Goal: Task Accomplishment & Management: Complete application form

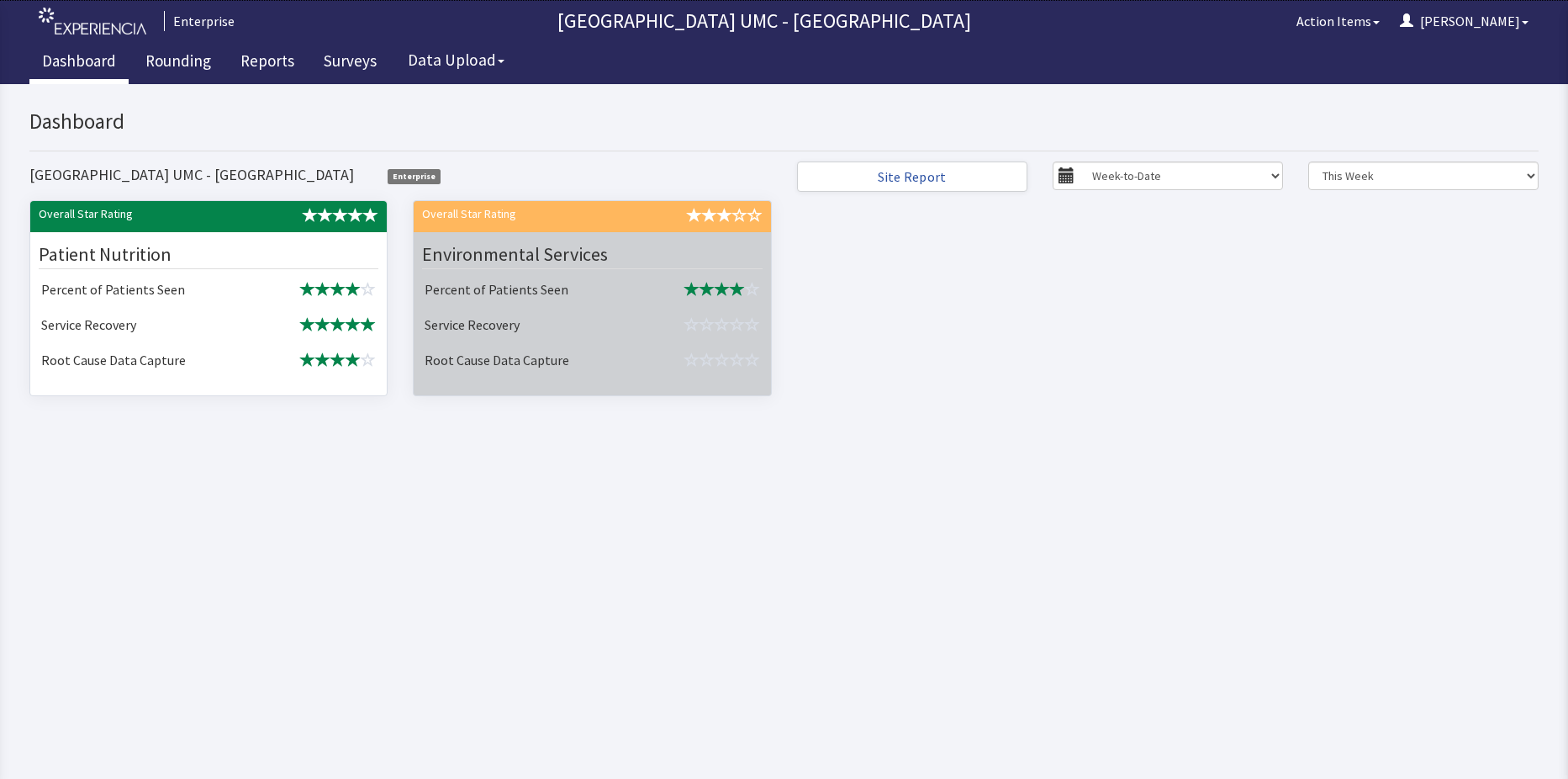
click at [647, 269] on div "Environmental Services" at bounding box center [592, 255] width 339 height 28
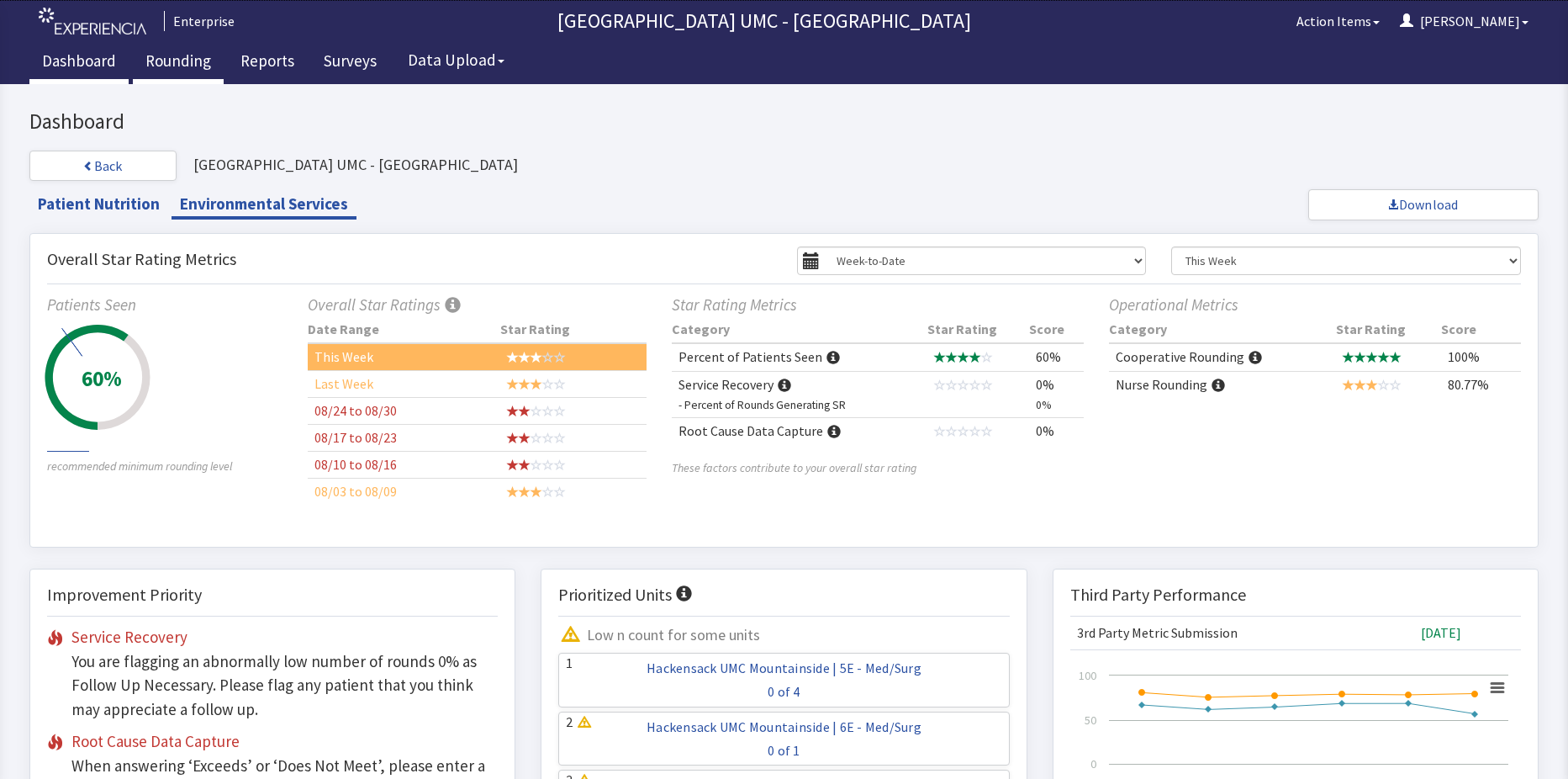
click at [187, 58] on link "Rounding" at bounding box center [178, 63] width 91 height 42
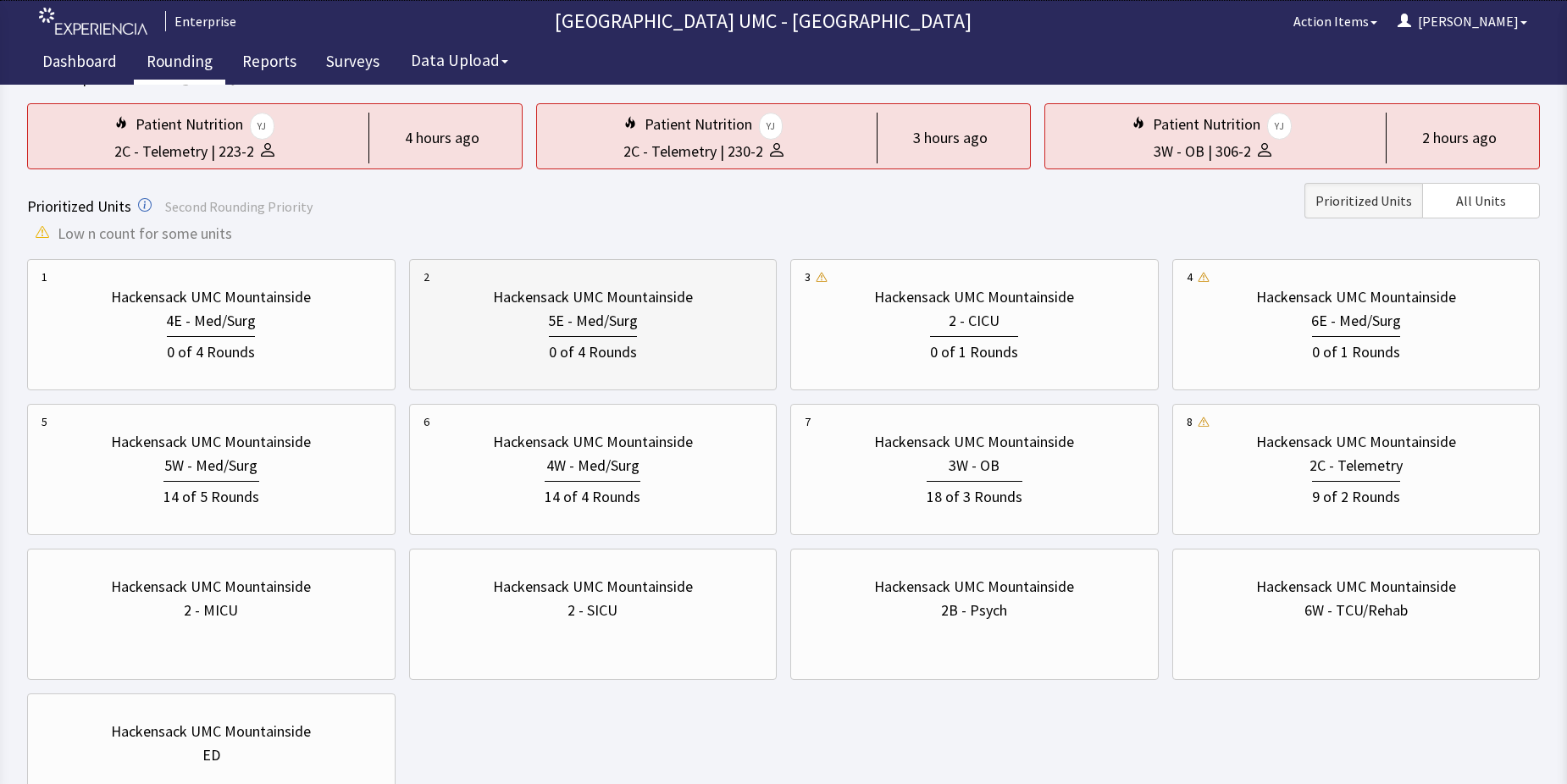
scroll to position [169, 0]
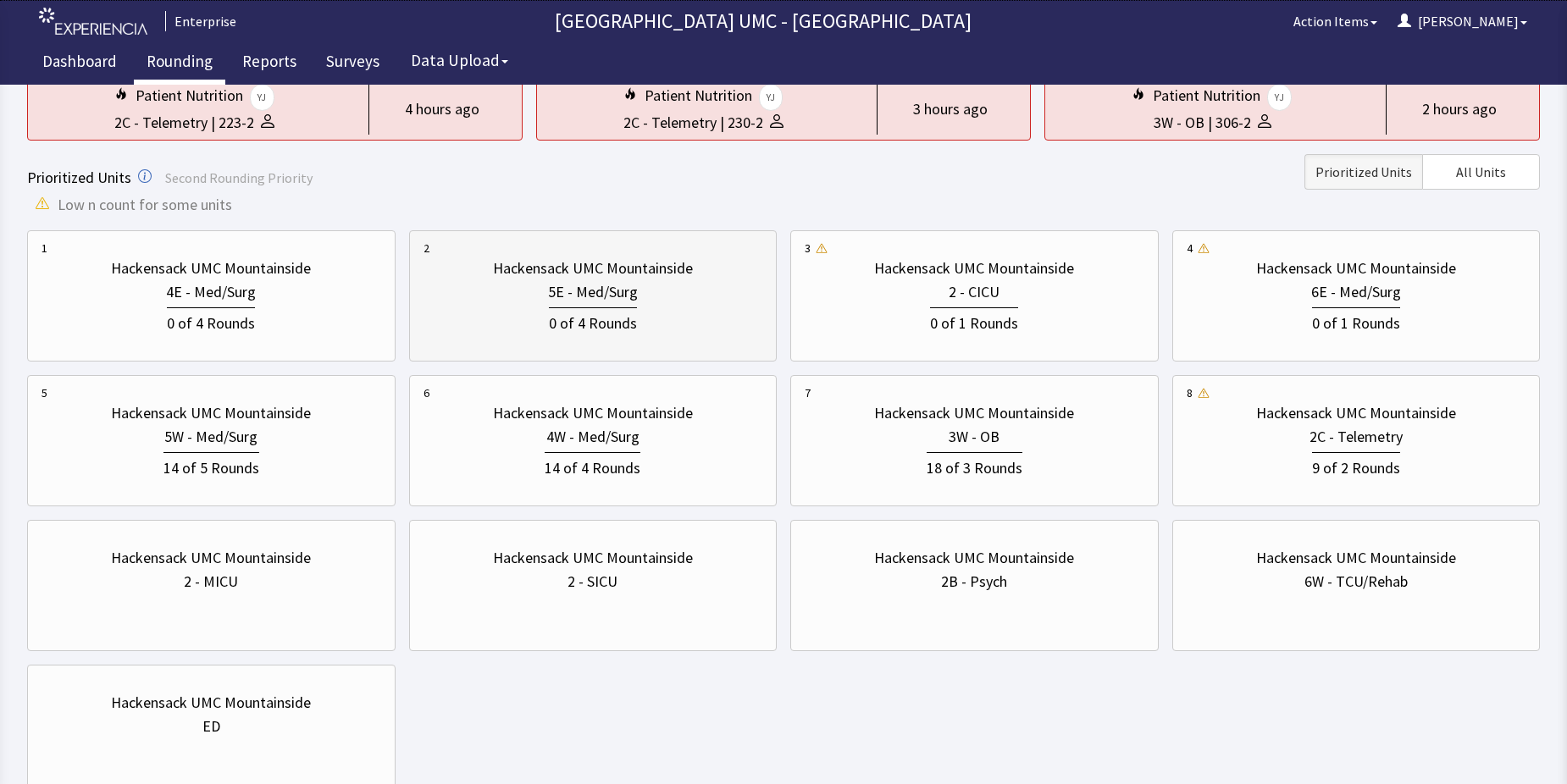
click at [592, 310] on div "0 of 4 Rounds" at bounding box center [593, 321] width 88 height 28
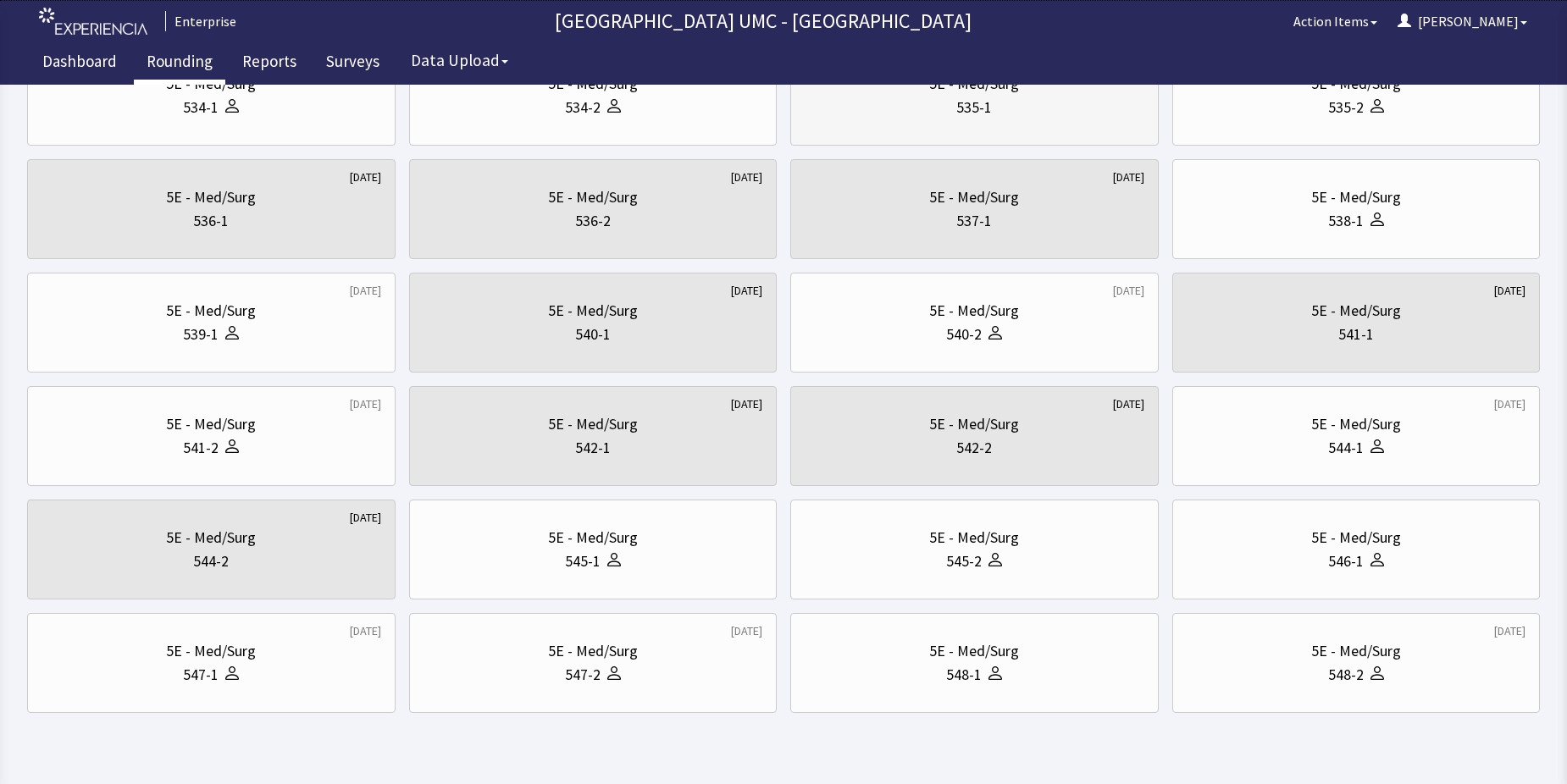
scroll to position [576, 0]
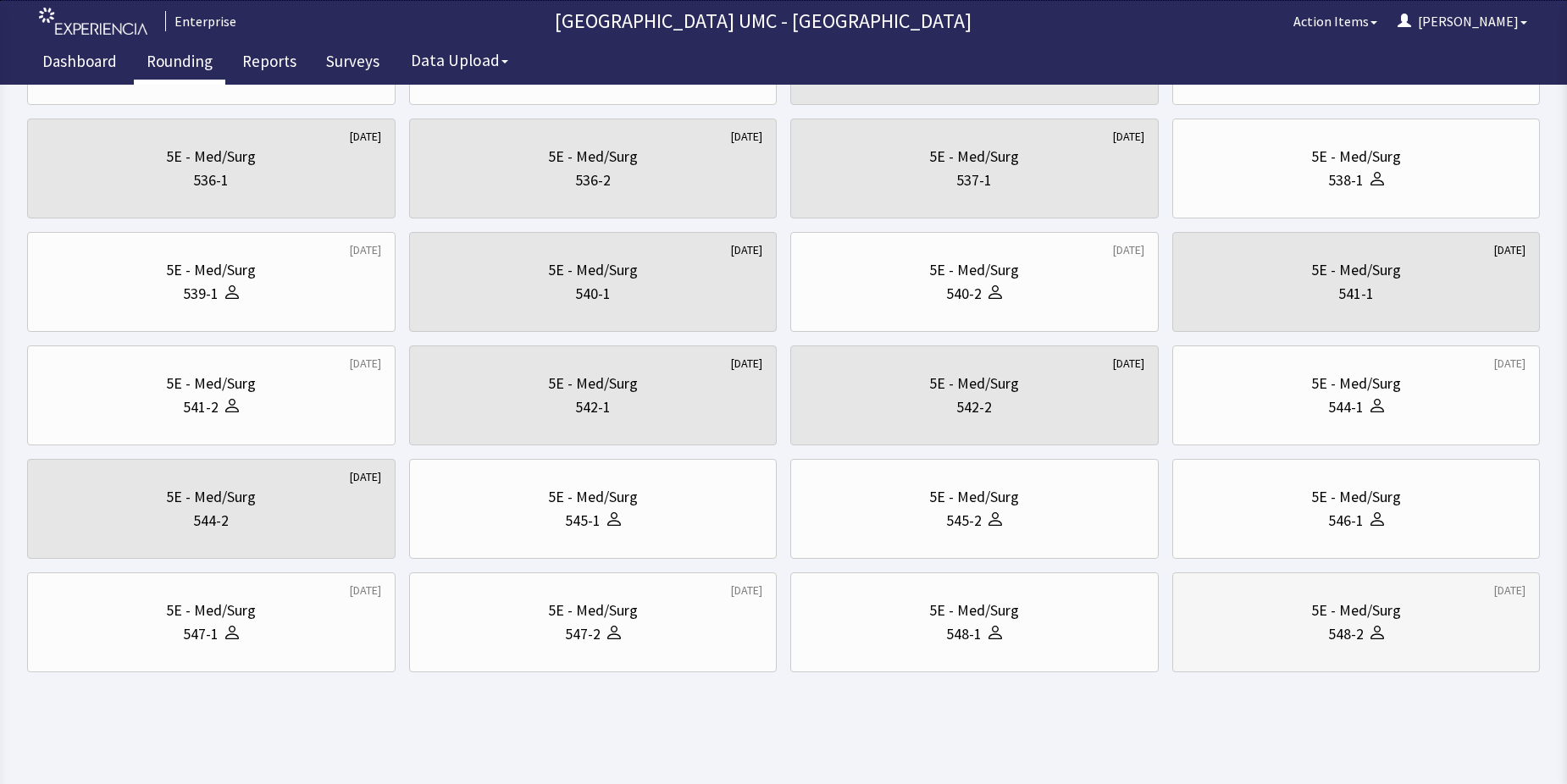
click at [1352, 608] on div "5E - Med/Surg" at bounding box center [1356, 610] width 90 height 24
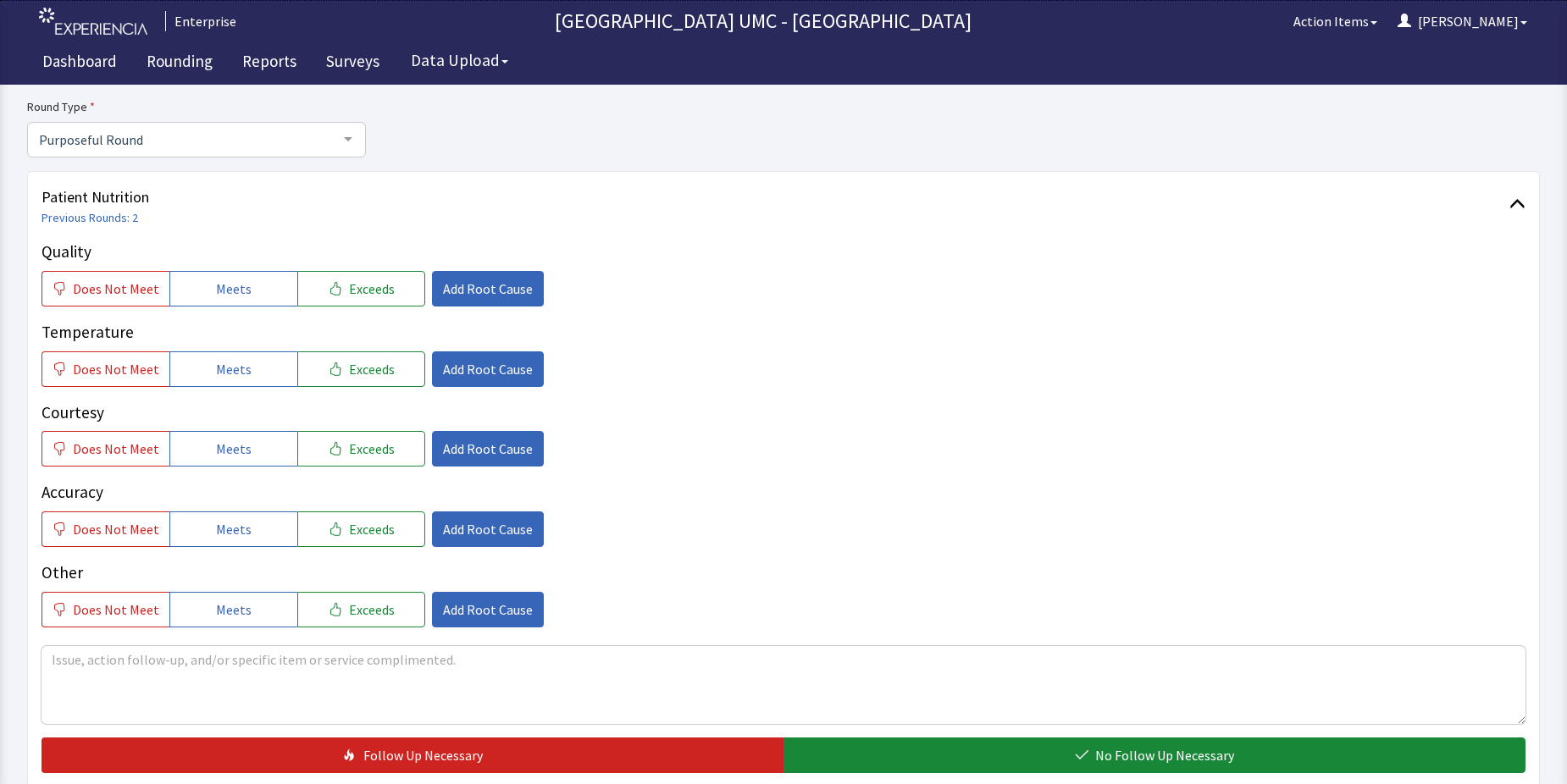
scroll to position [169, 0]
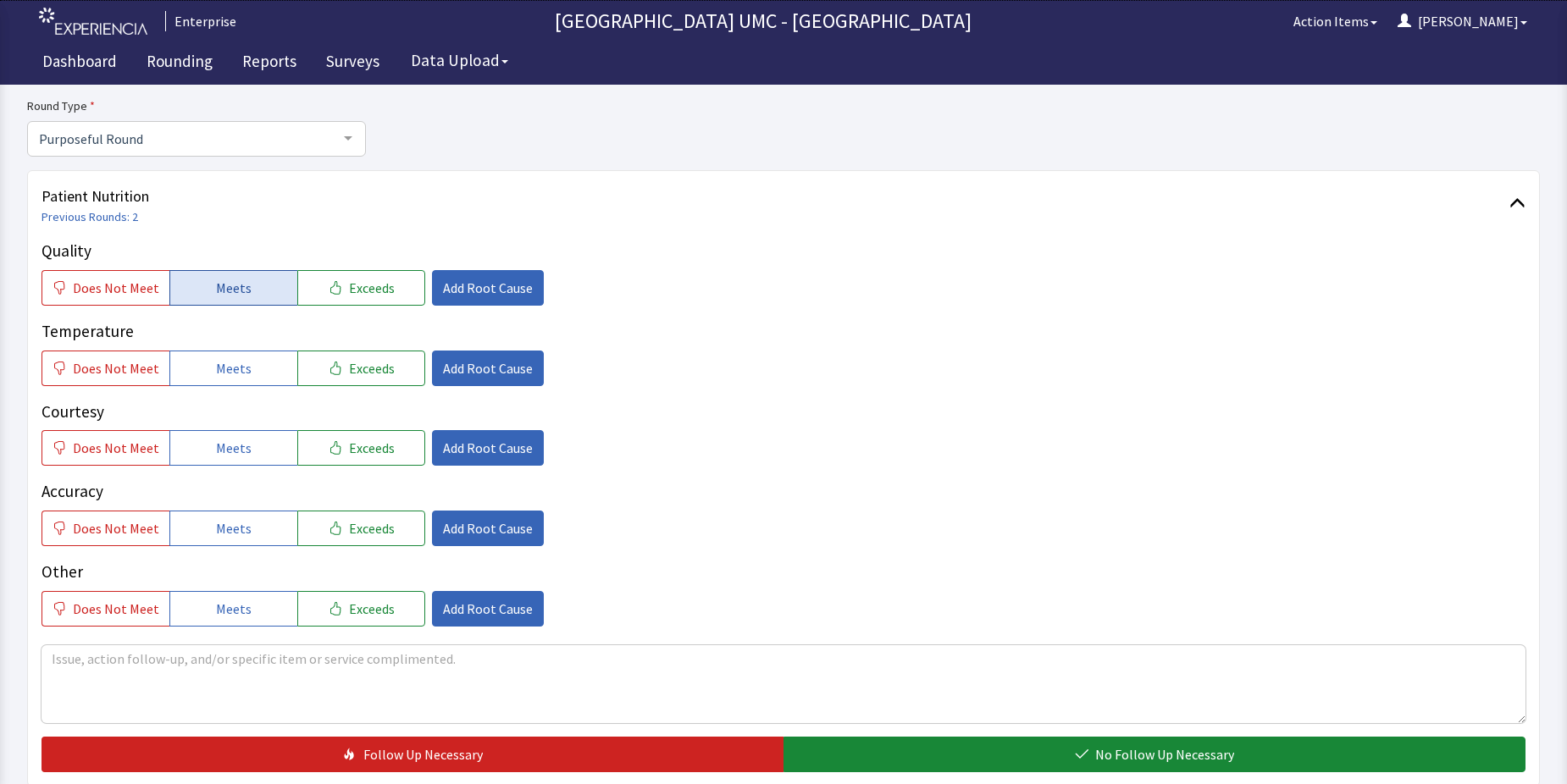
click at [224, 290] on span "Meets" at bounding box center [233, 288] width 35 height 20
click at [223, 372] on span "Meets" at bounding box center [233, 367] width 35 height 20
click at [231, 460] on button "Meets" at bounding box center [233, 447] width 128 height 35
drag, startPoint x: 239, startPoint y: 525, endPoint x: 248, endPoint y: 583, distance: 58.7
click at [243, 533] on span "Meets" at bounding box center [233, 528] width 35 height 20
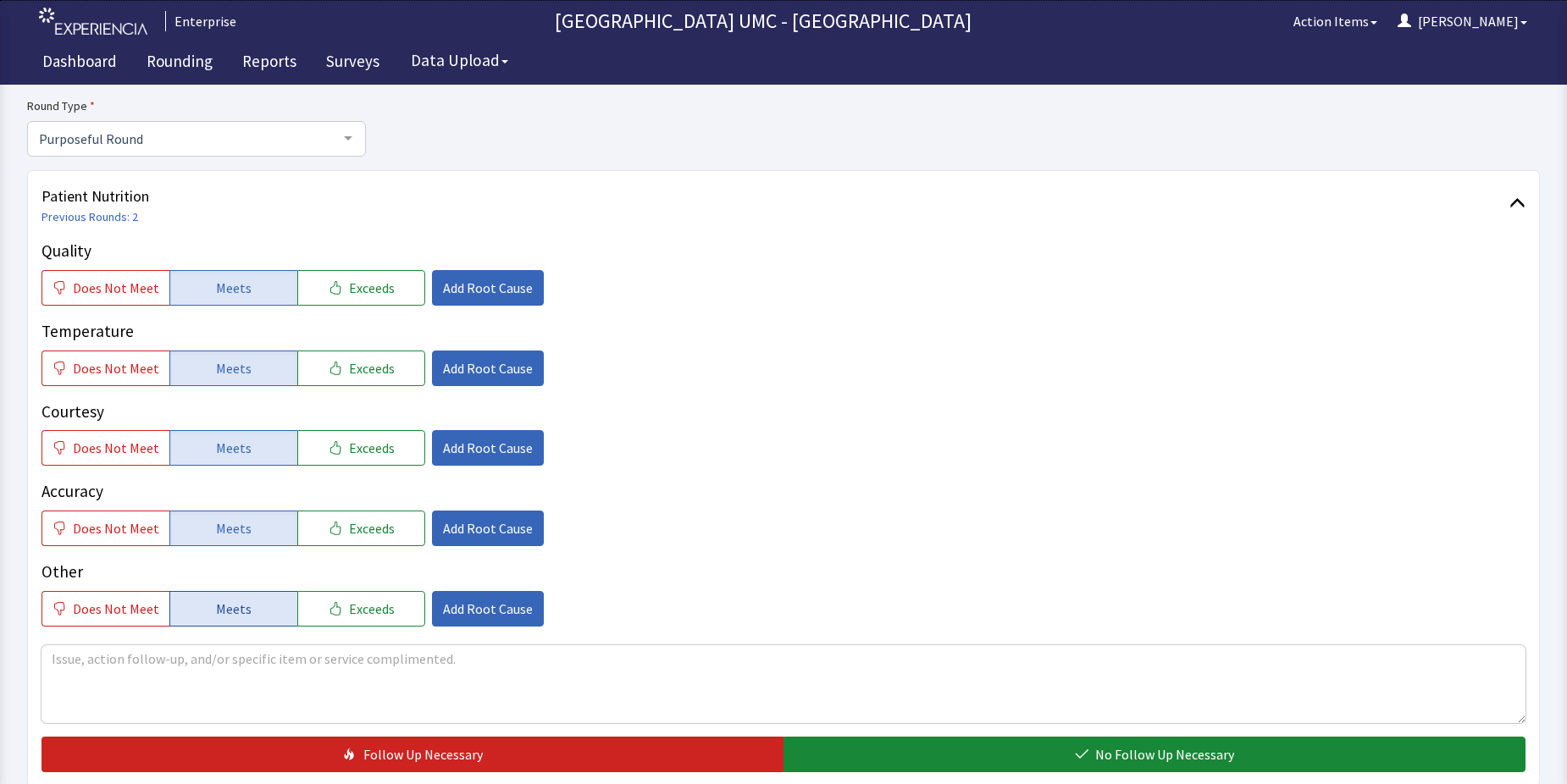
click at [237, 609] on span "Meets" at bounding box center [233, 608] width 35 height 20
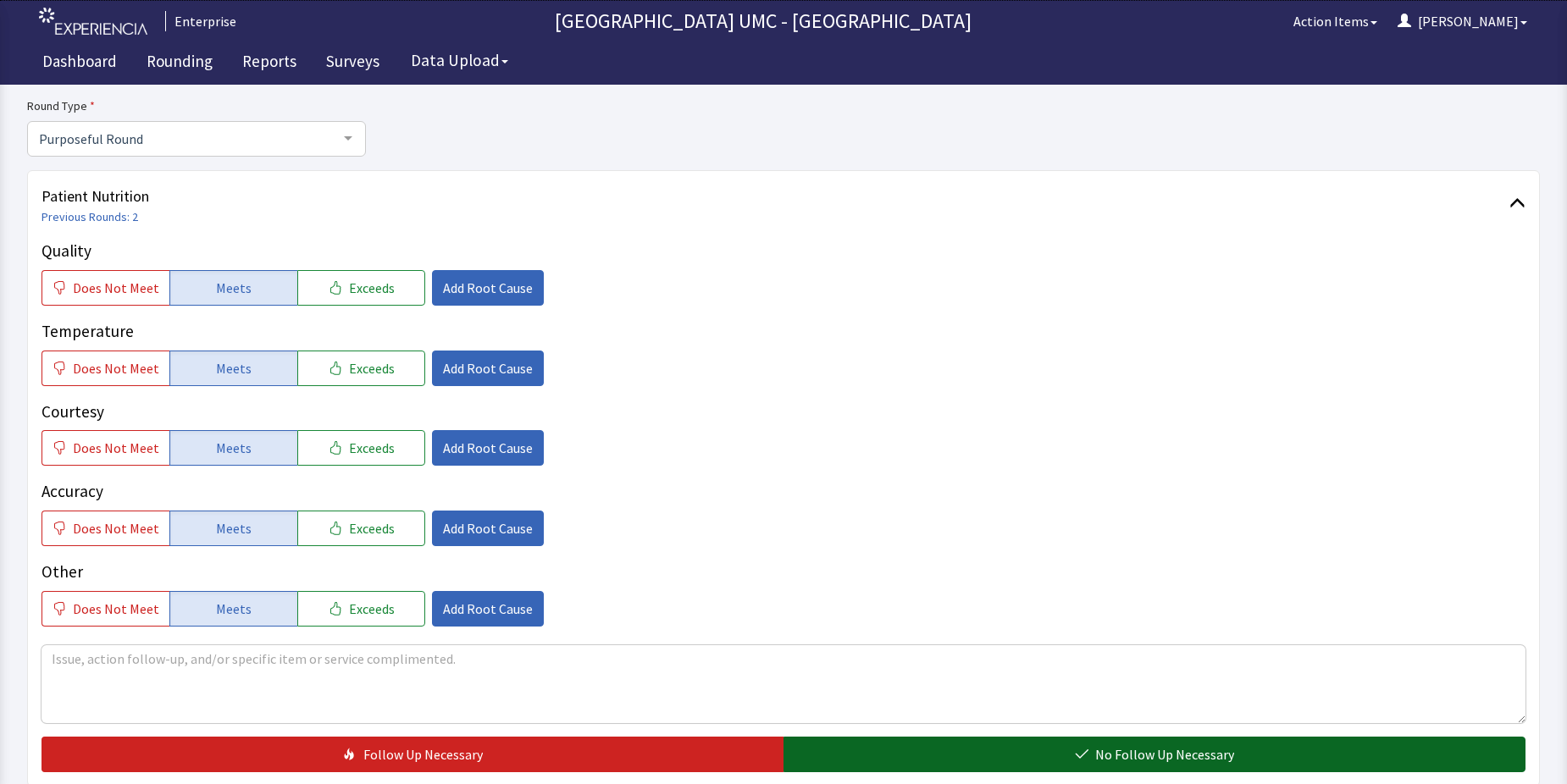
click at [1243, 746] on button "No Follow Up Necessary" at bounding box center [1154, 754] width 742 height 35
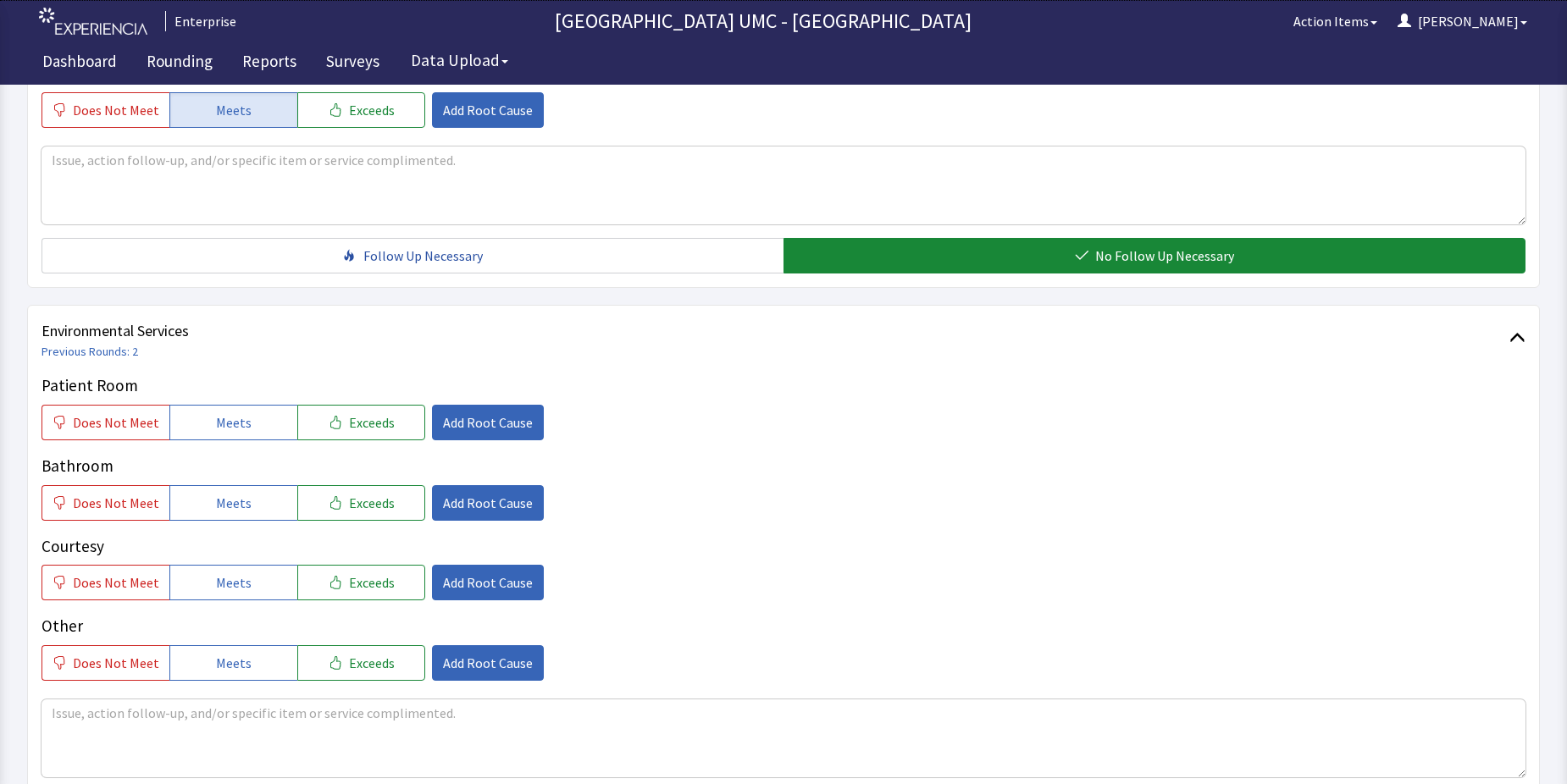
scroll to position [678, 0]
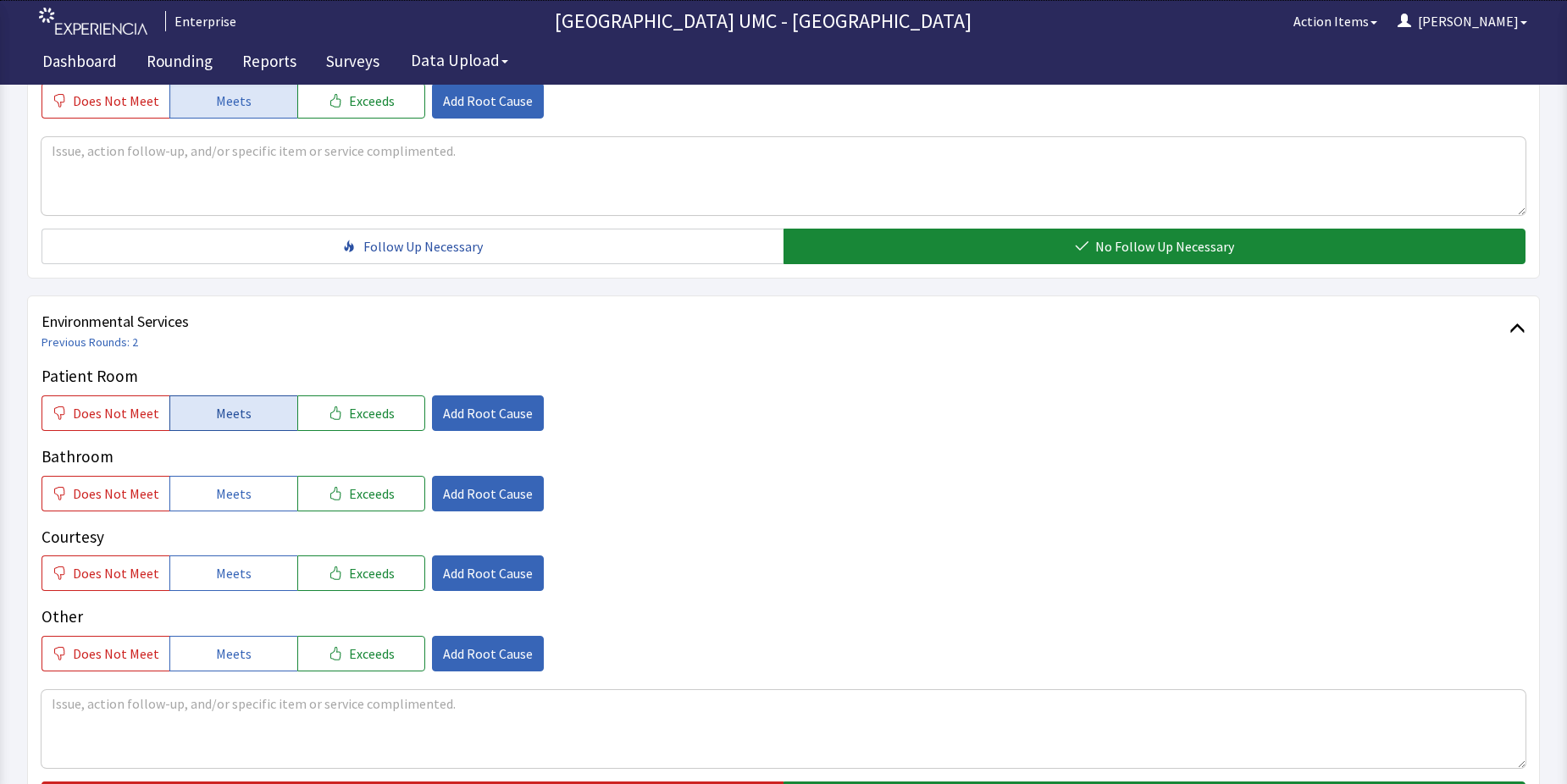
click at [216, 411] on span "Meets" at bounding box center [233, 413] width 35 height 20
click at [229, 505] on button "Meets" at bounding box center [233, 493] width 128 height 35
click at [251, 576] on button "Meets" at bounding box center [233, 572] width 128 height 35
click at [242, 643] on button "Meets" at bounding box center [233, 653] width 128 height 35
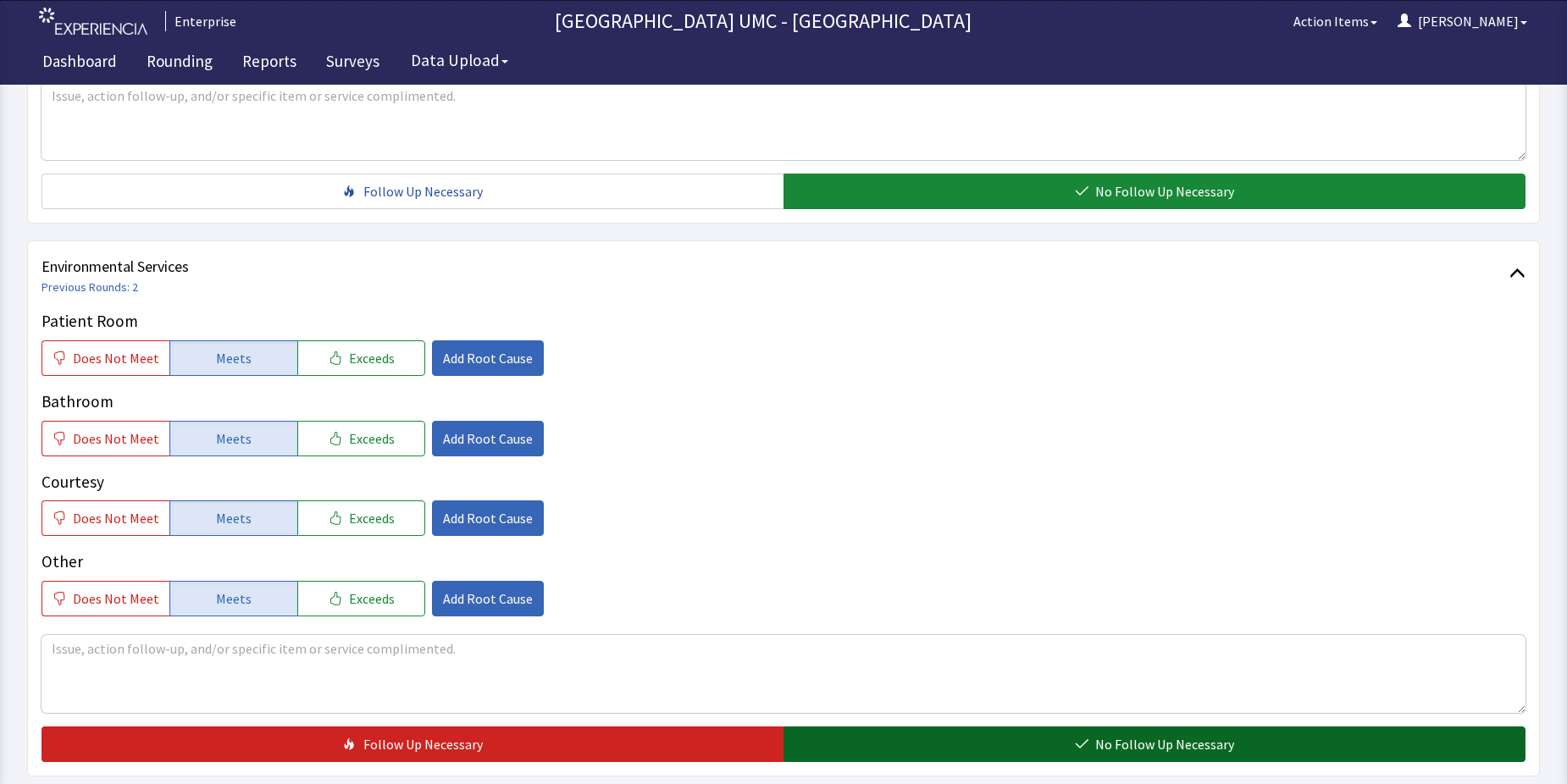
scroll to position [762, 0]
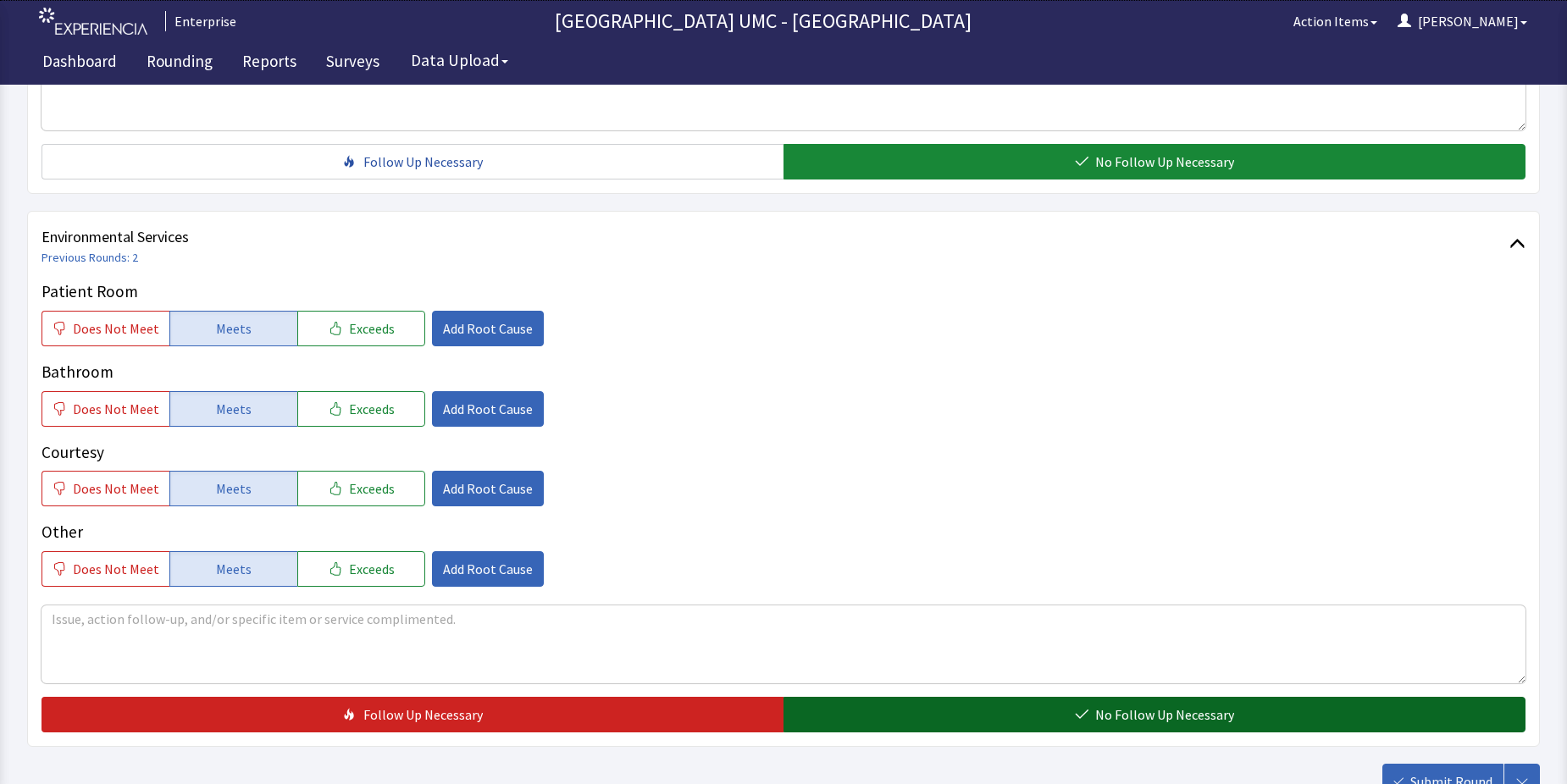
click at [973, 721] on button "No Follow Up Necessary" at bounding box center [1154, 714] width 742 height 35
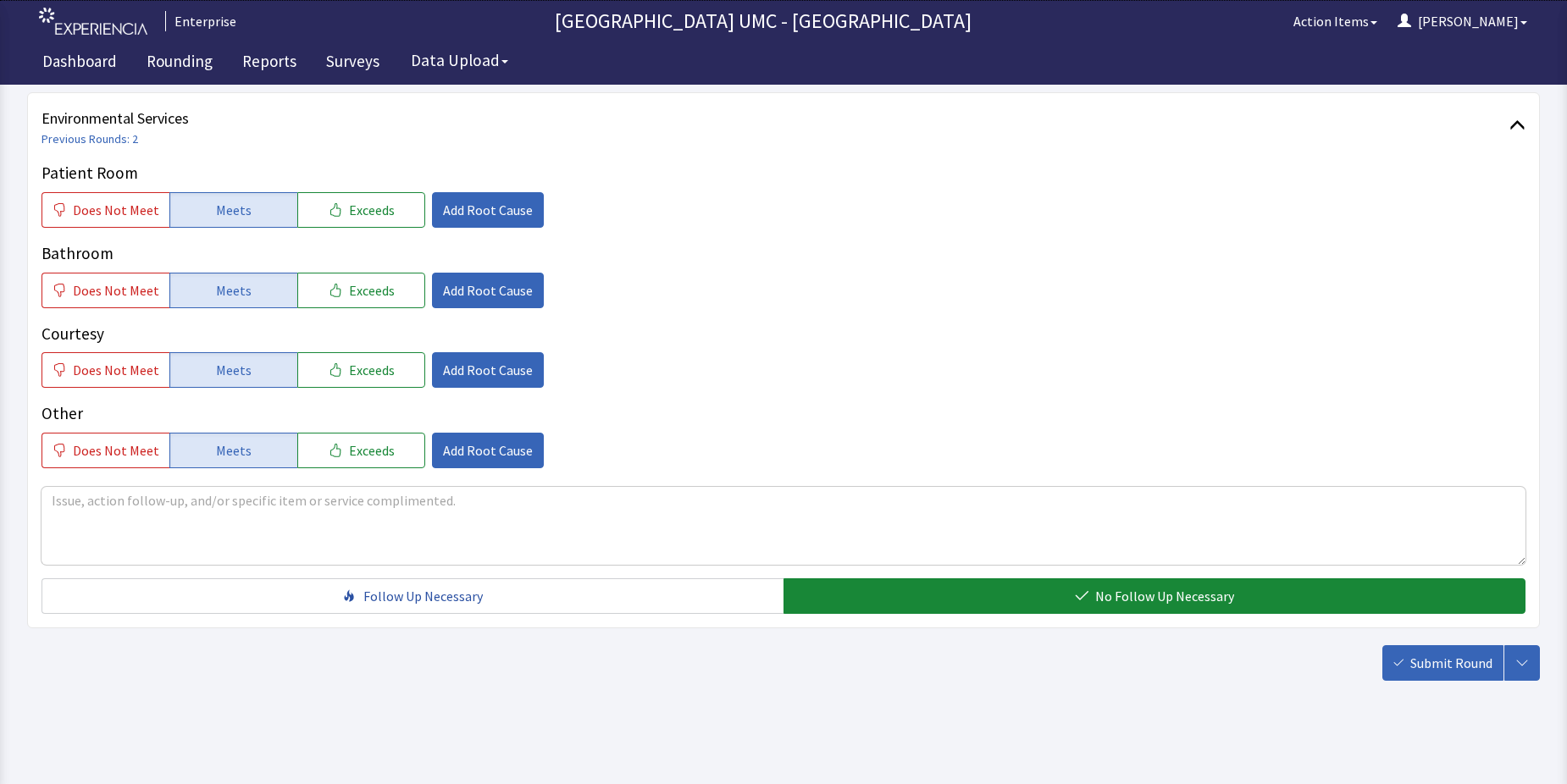
scroll to position [889, 0]
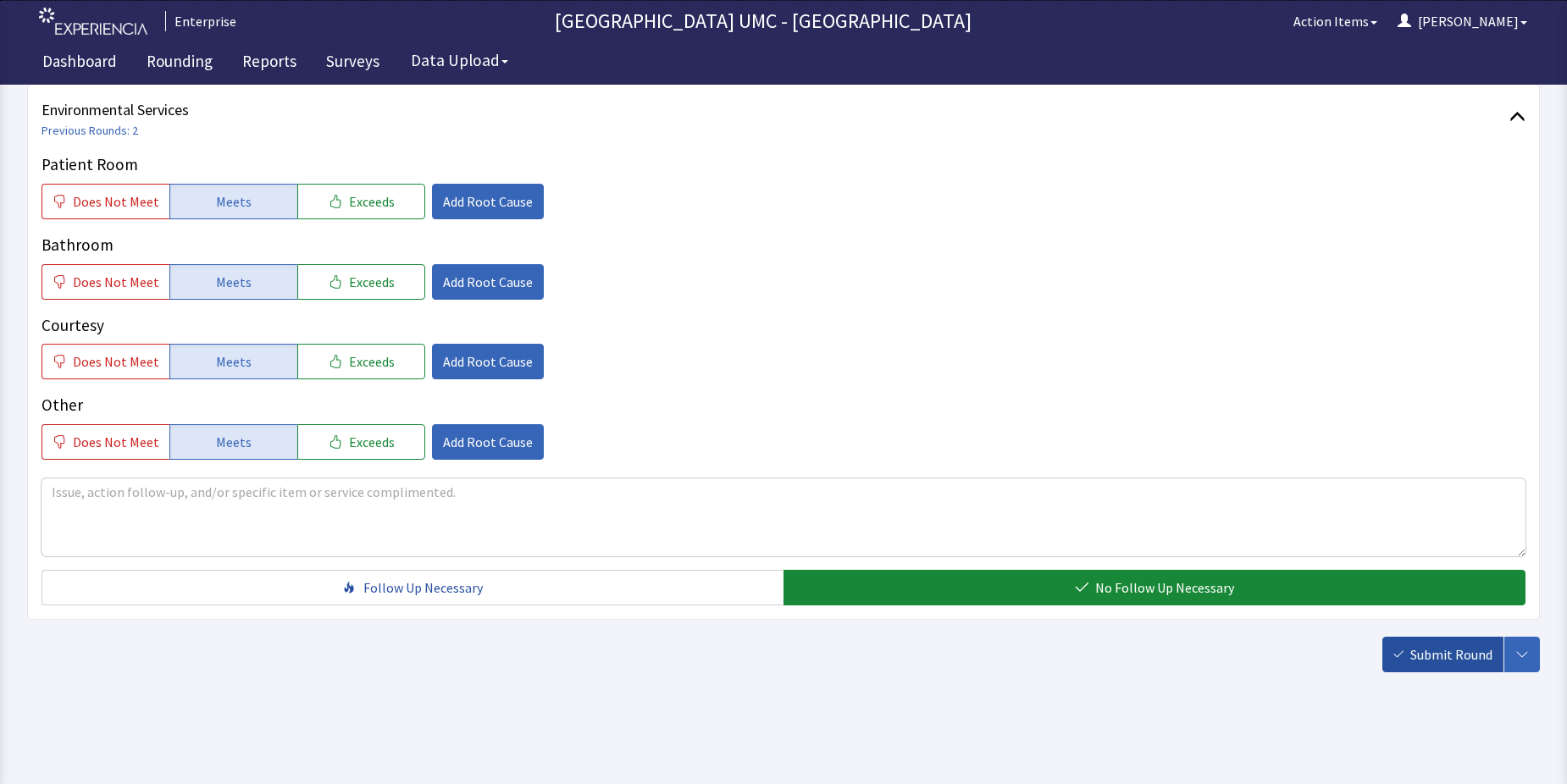
click at [1444, 649] on span "Submit Round" at bounding box center [1451, 654] width 83 height 20
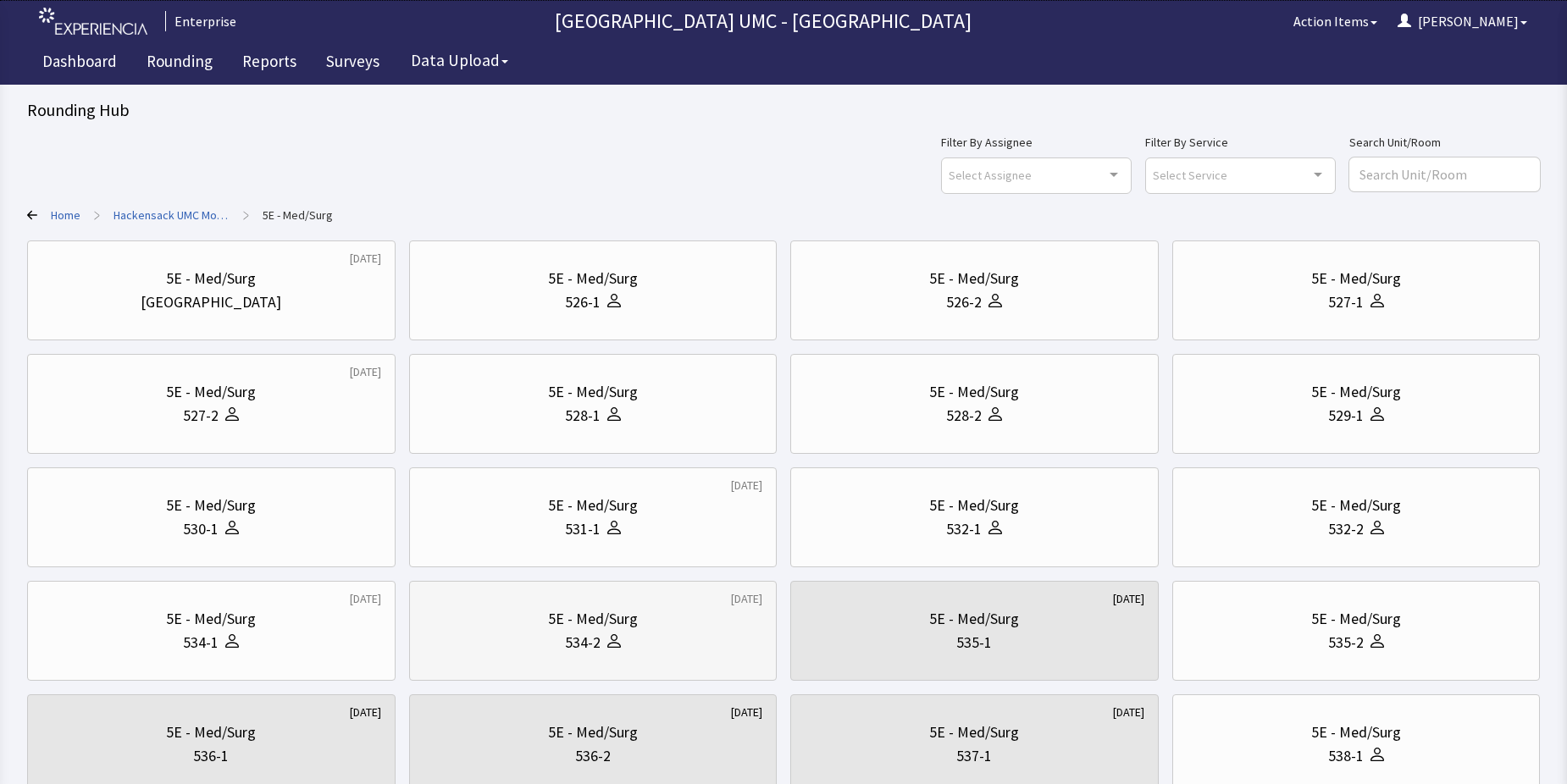
click at [658, 626] on div "5E - Med/Surg" at bounding box center [594, 619] width 340 height 24
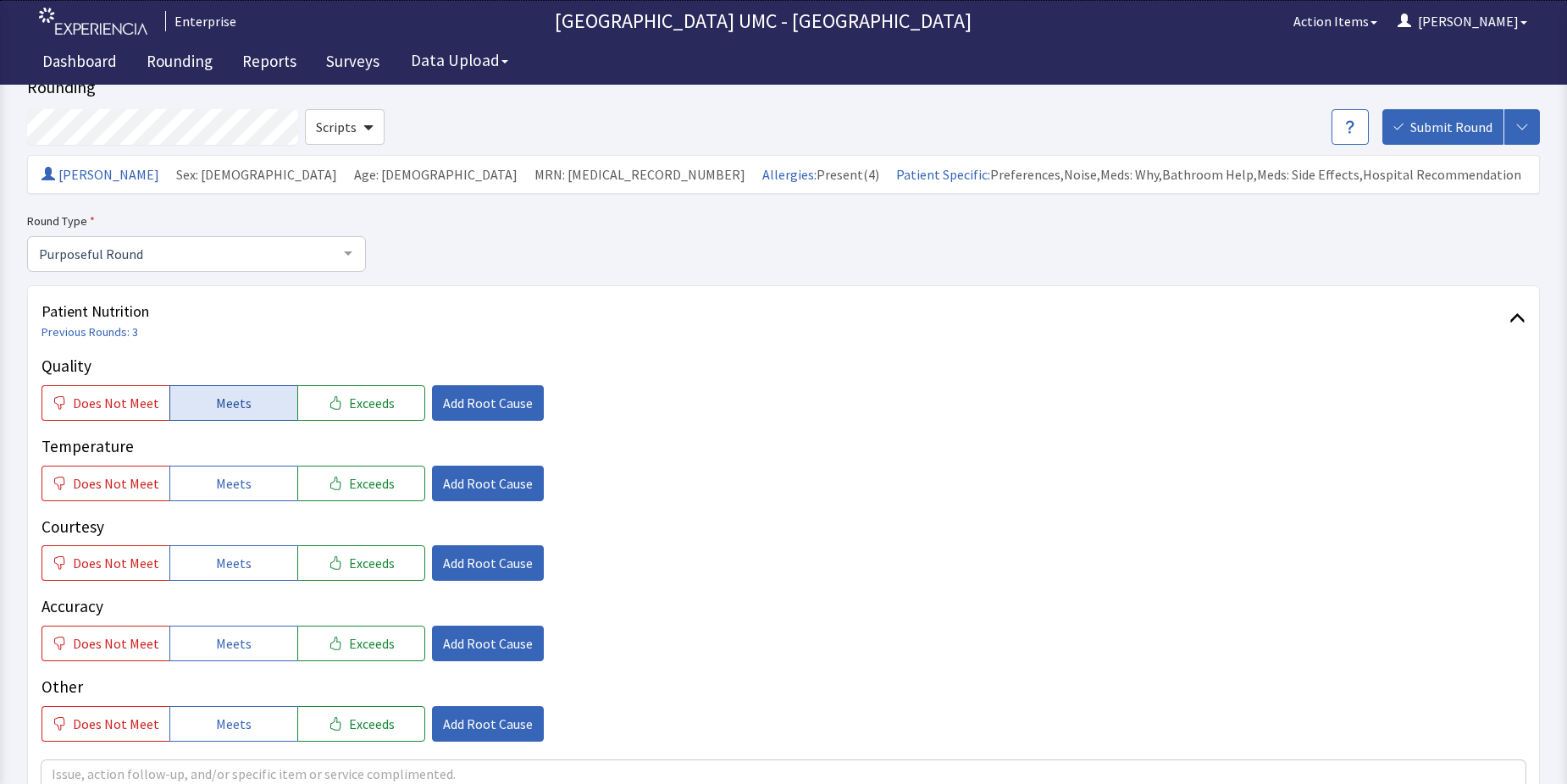
scroll to position [84, 0]
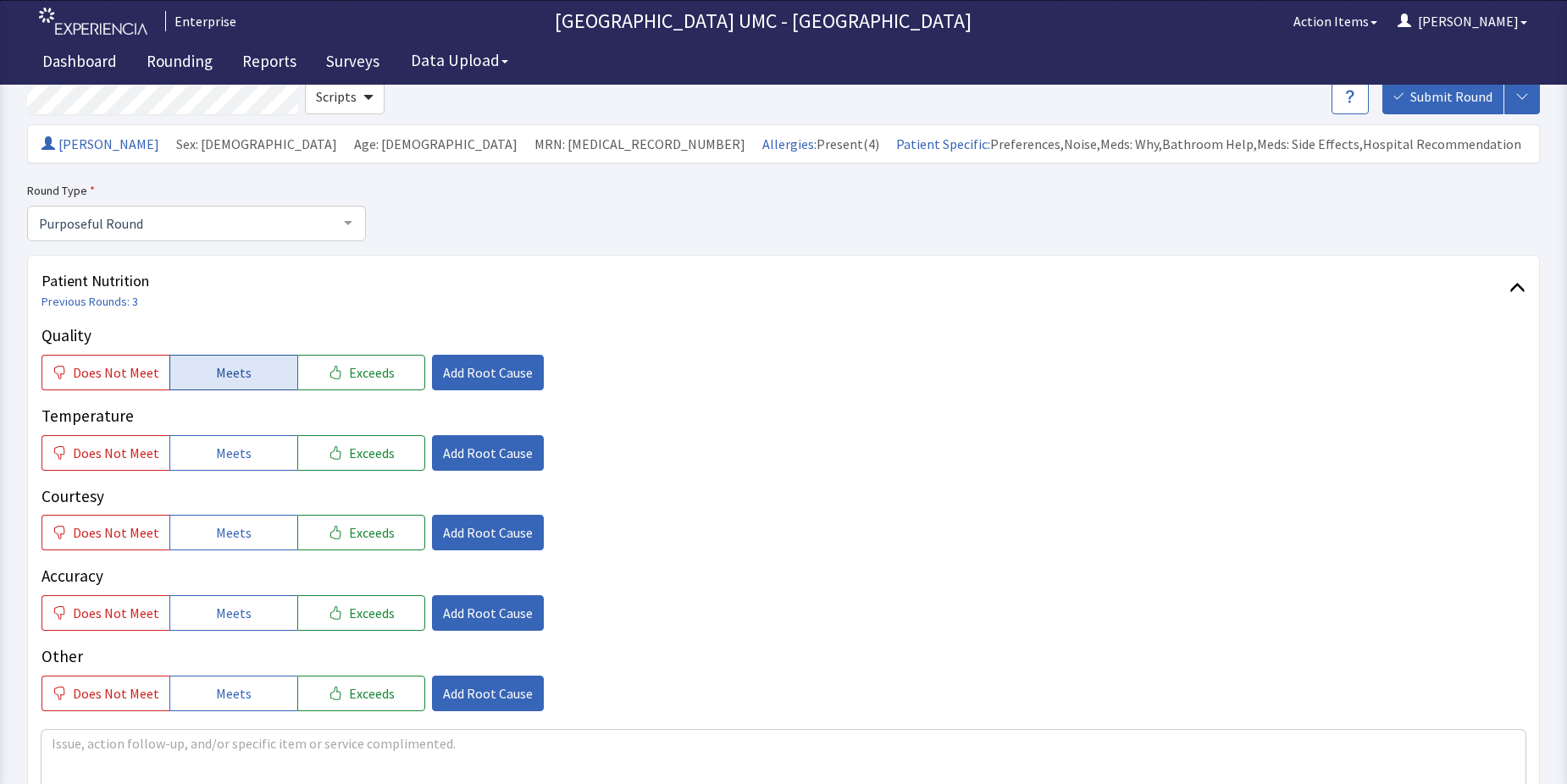
click at [243, 375] on span "Meets" at bounding box center [233, 372] width 35 height 20
click at [244, 450] on button "Meets" at bounding box center [233, 452] width 128 height 35
click at [231, 530] on span "Meets" at bounding box center [233, 532] width 35 height 20
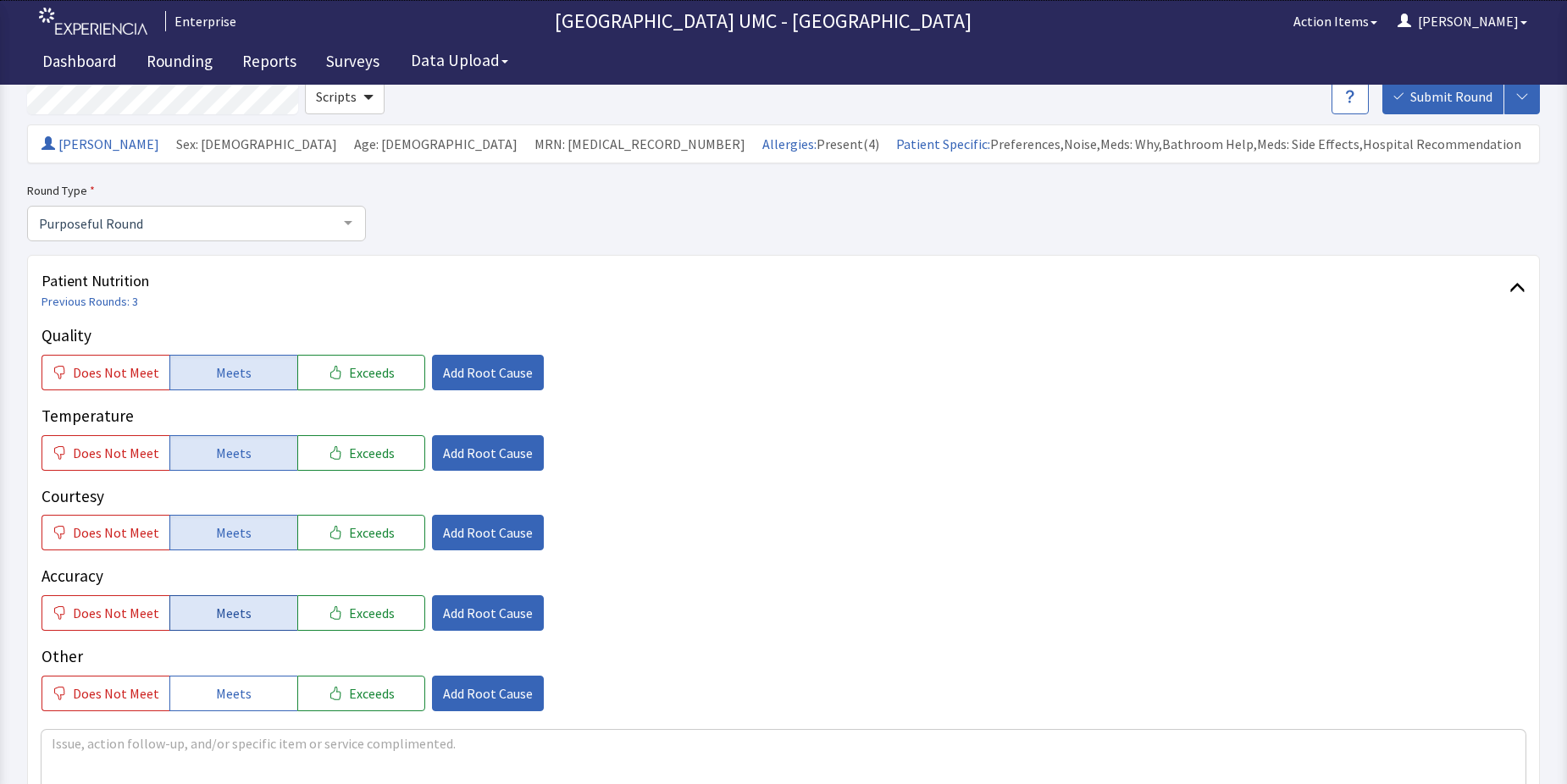
drag, startPoint x: 255, startPoint y: 603, endPoint x: 255, endPoint y: 629, distance: 26.0
click at [255, 618] on button "Meets" at bounding box center [233, 612] width 128 height 35
click at [244, 693] on button "Meets" at bounding box center [233, 693] width 128 height 35
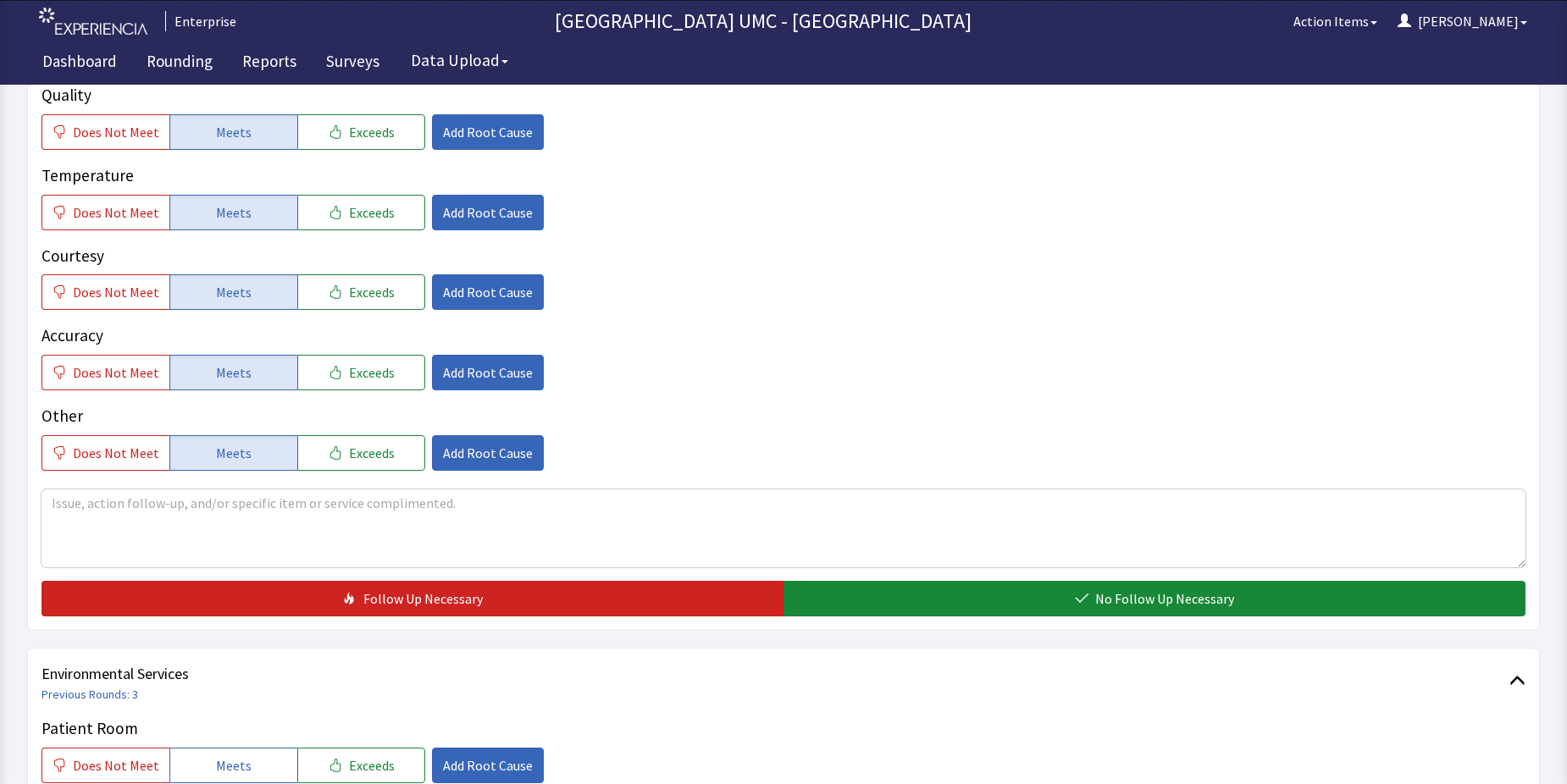
scroll to position [423, 0]
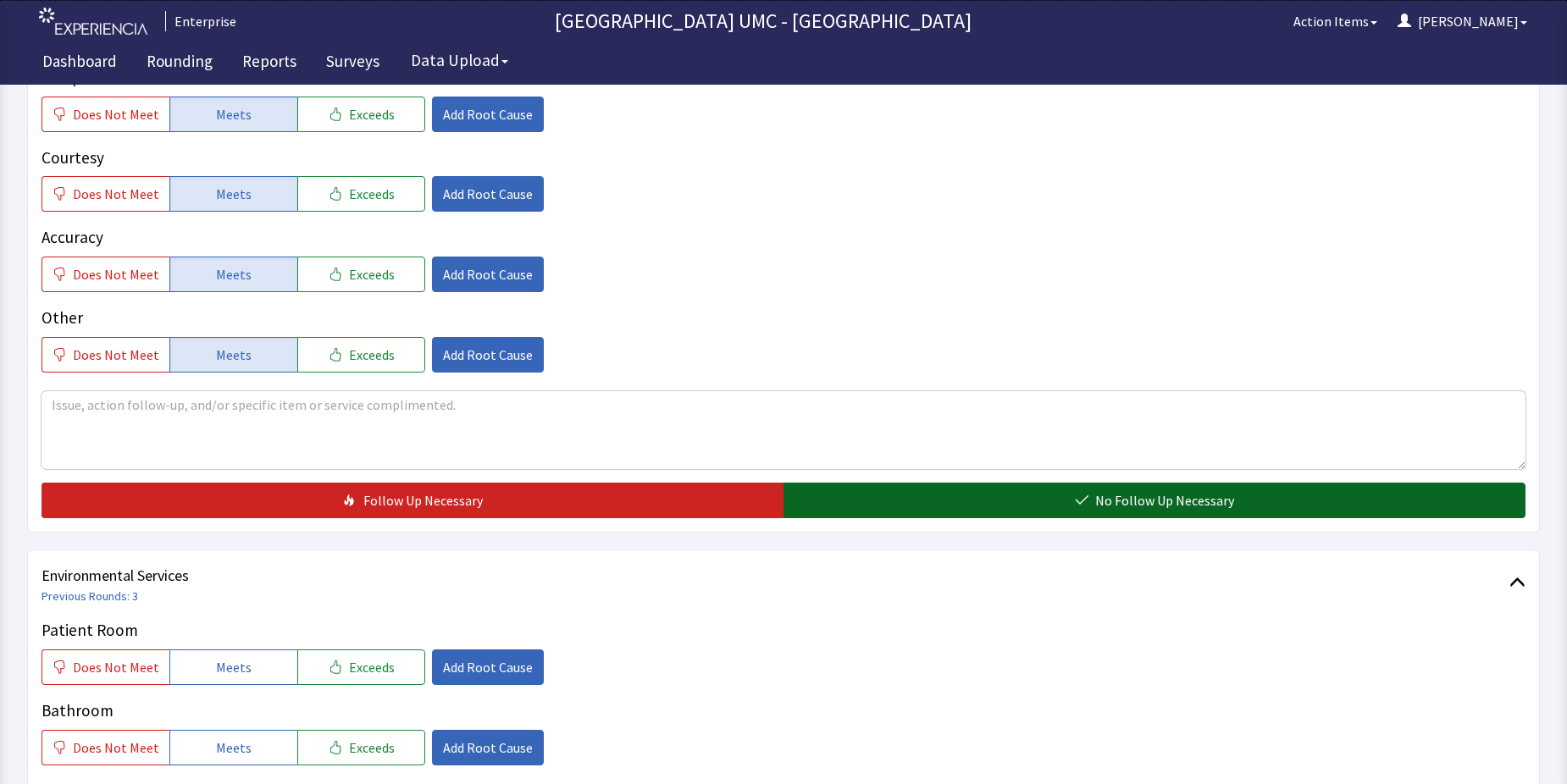
click at [991, 503] on button "No Follow Up Necessary" at bounding box center [1154, 499] width 742 height 35
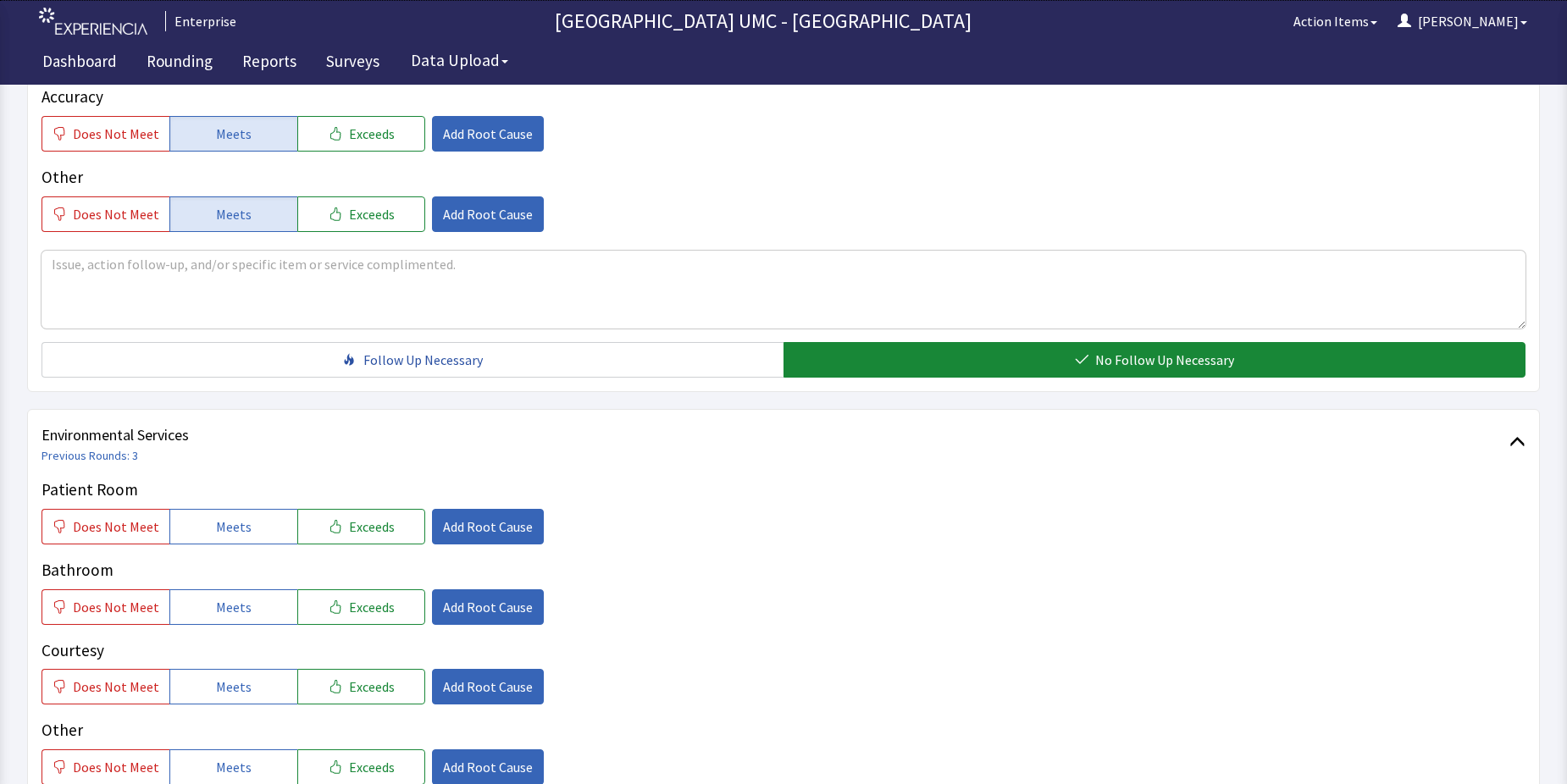
scroll to position [678, 0]
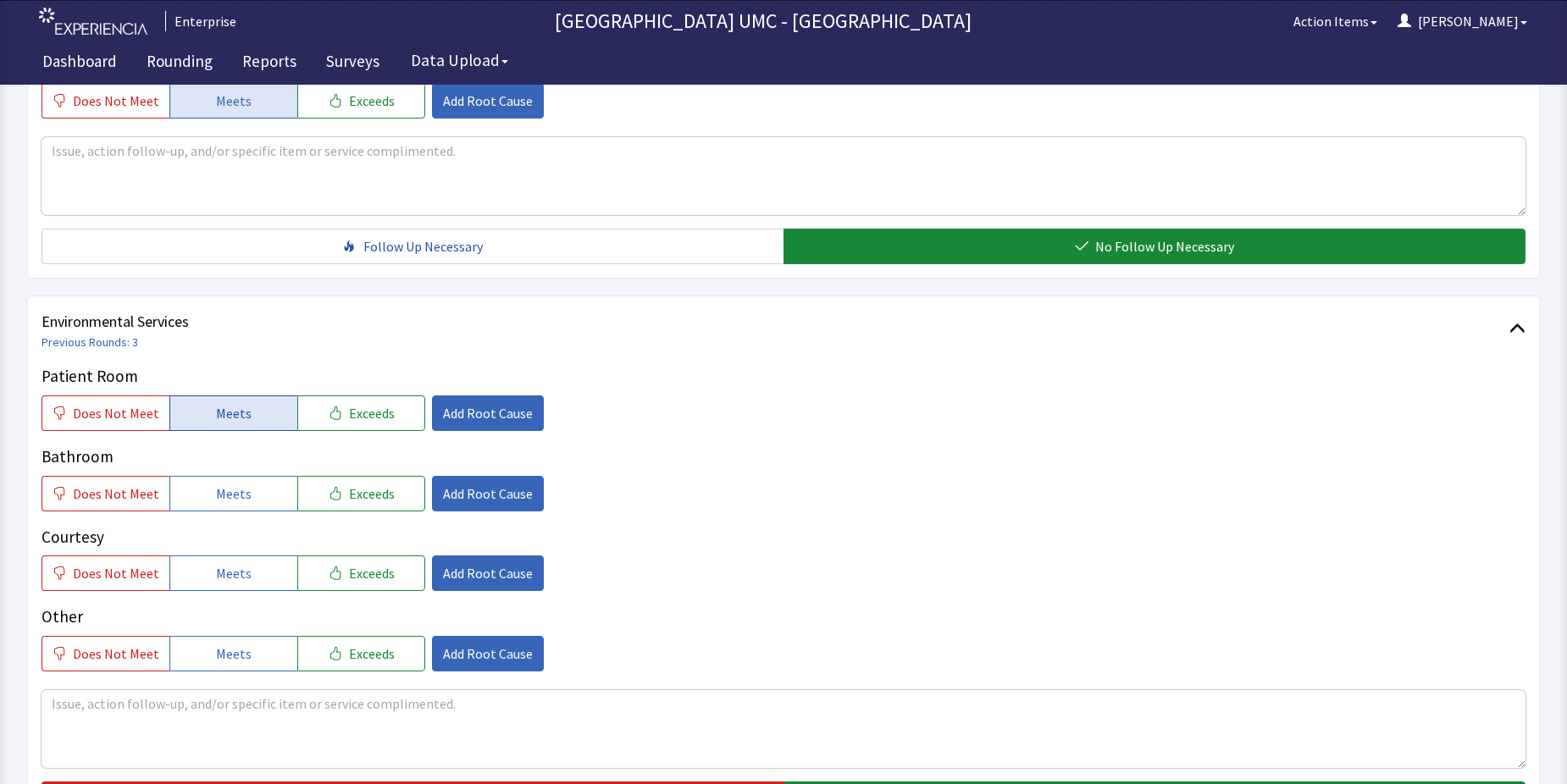
click at [245, 413] on button "Meets" at bounding box center [233, 413] width 128 height 35
click at [223, 497] on span "Meets" at bounding box center [233, 493] width 35 height 20
drag, startPoint x: 212, startPoint y: 573, endPoint x: 235, endPoint y: 619, distance: 51.4
click at [216, 575] on span "Meets" at bounding box center [233, 572] width 35 height 20
click at [231, 656] on span "Meets" at bounding box center [233, 653] width 35 height 20
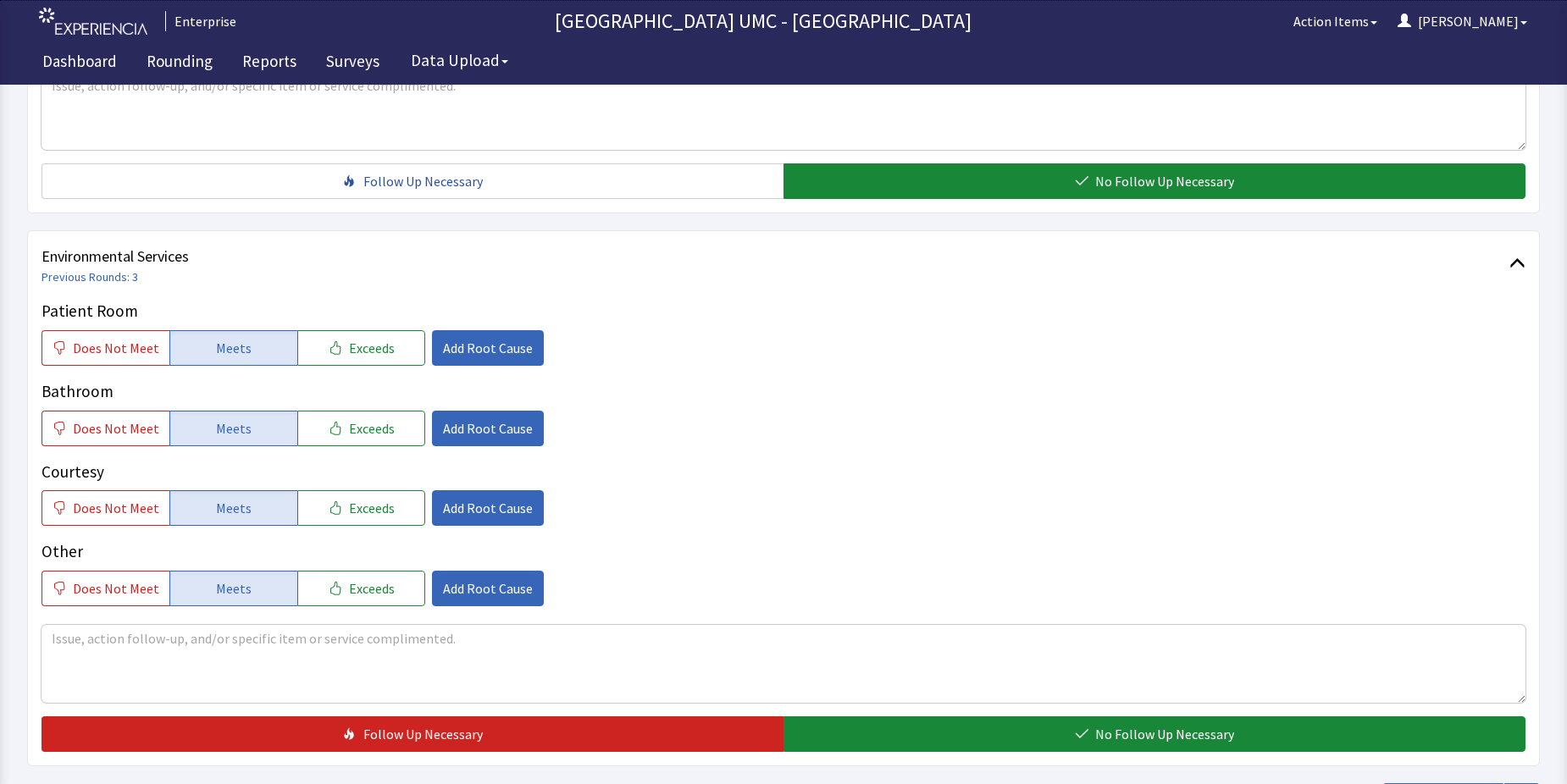
scroll to position [889, 0]
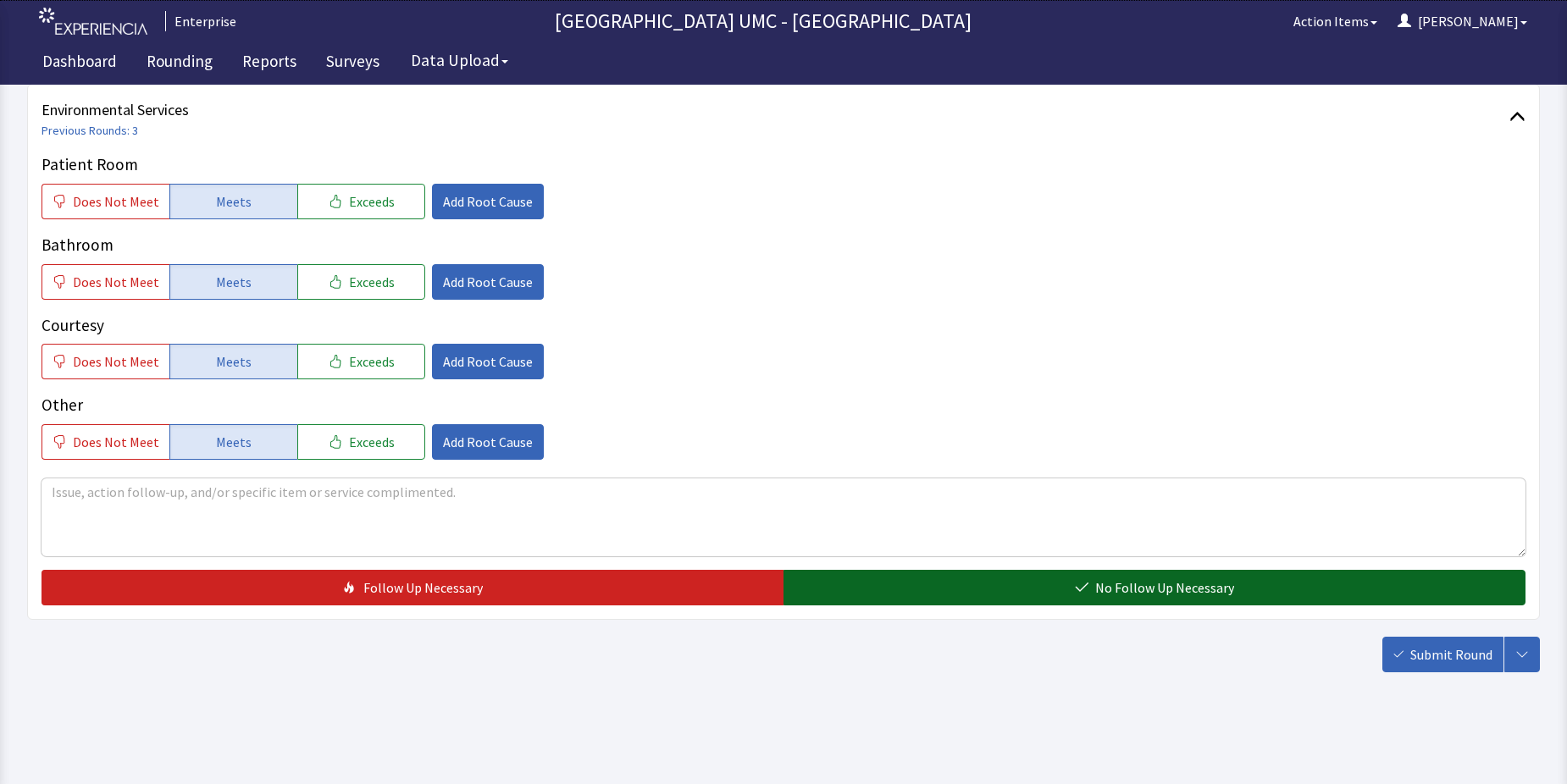
click at [1050, 587] on button "No Follow Up Necessary" at bounding box center [1154, 587] width 742 height 35
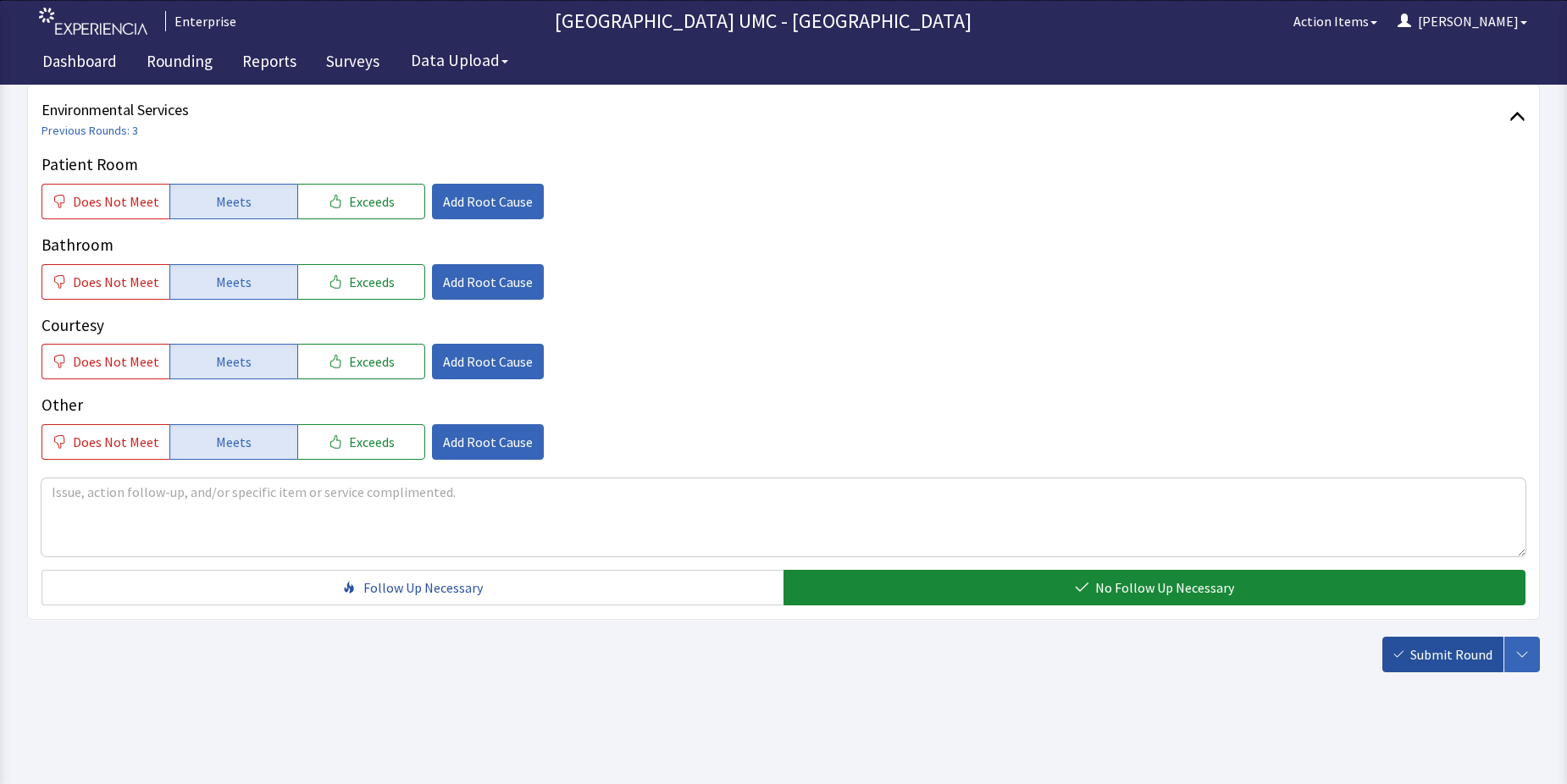
click at [1419, 658] on span "Submit Round" at bounding box center [1451, 654] width 83 height 20
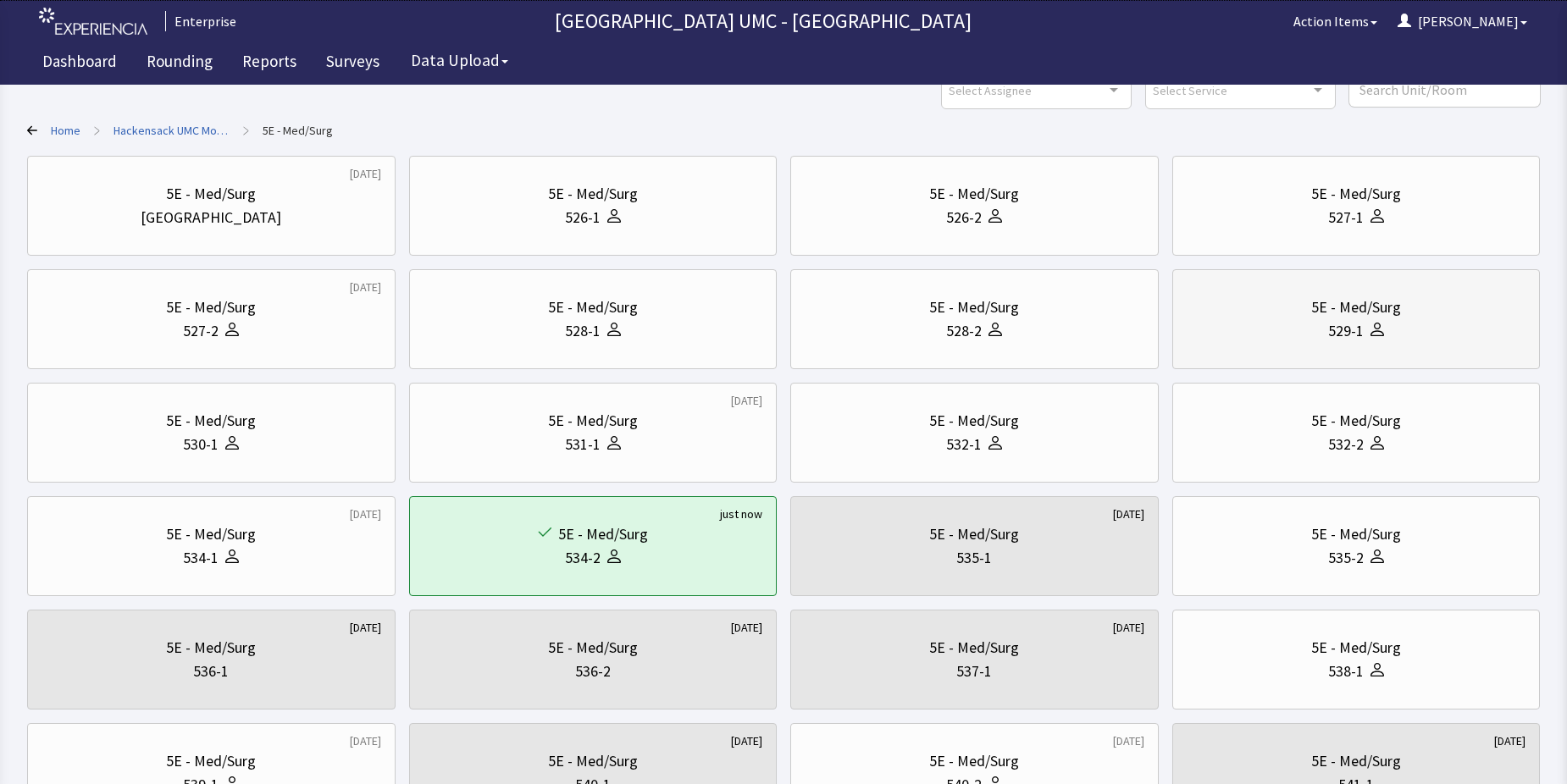
scroll to position [169, 0]
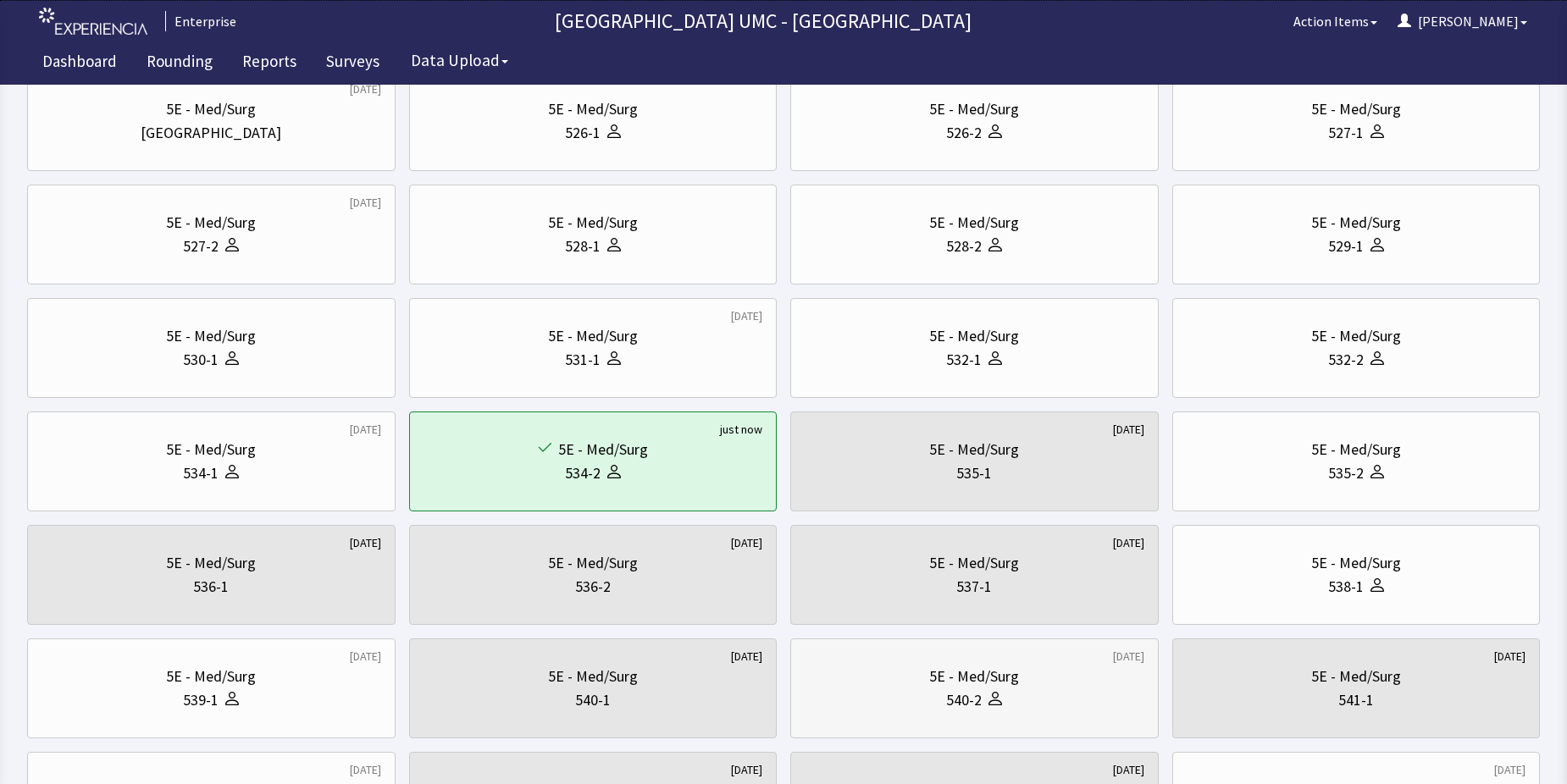
click at [1001, 700] on icon at bounding box center [995, 699] width 13 height 13
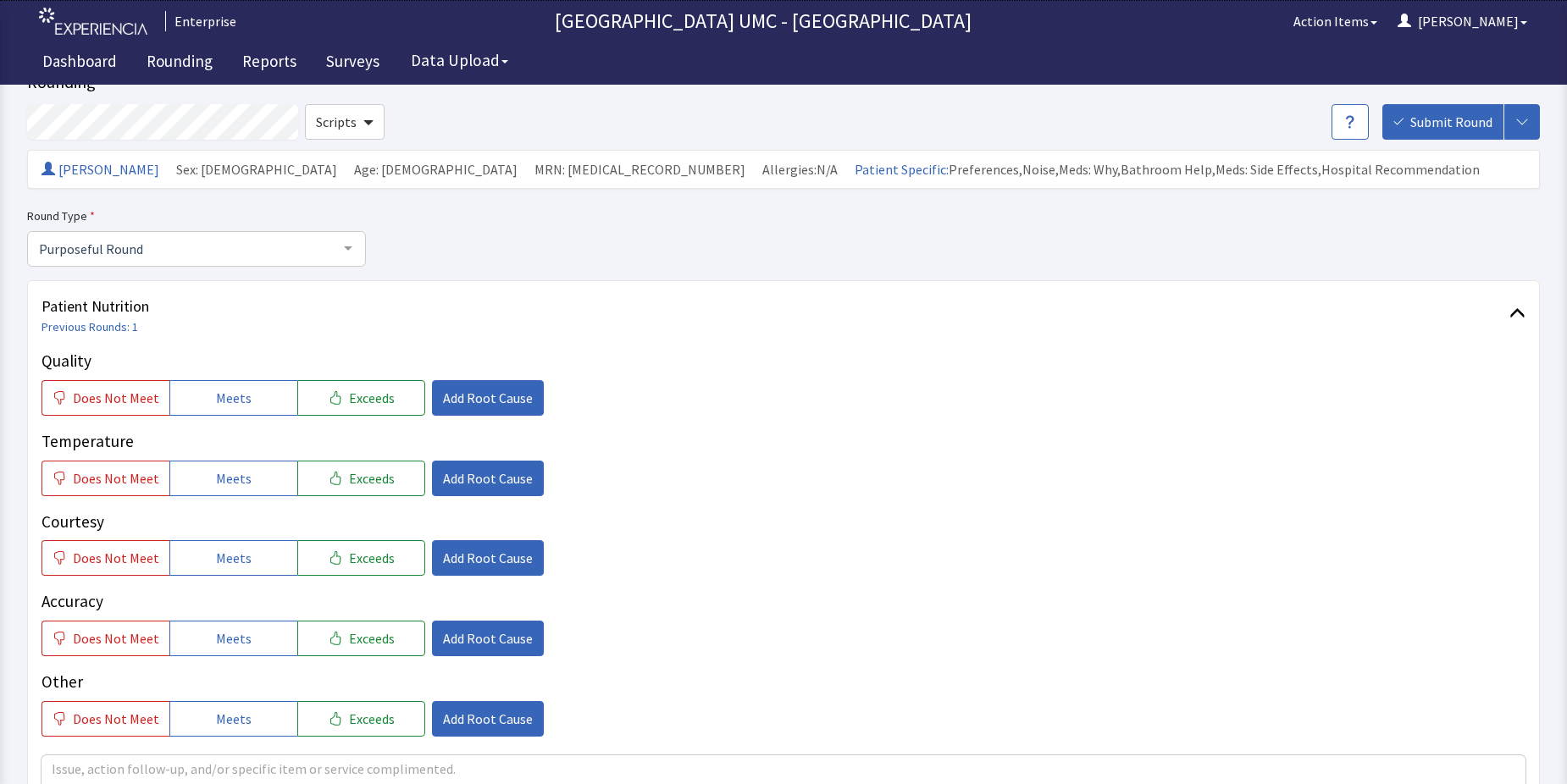
scroll to position [84, 0]
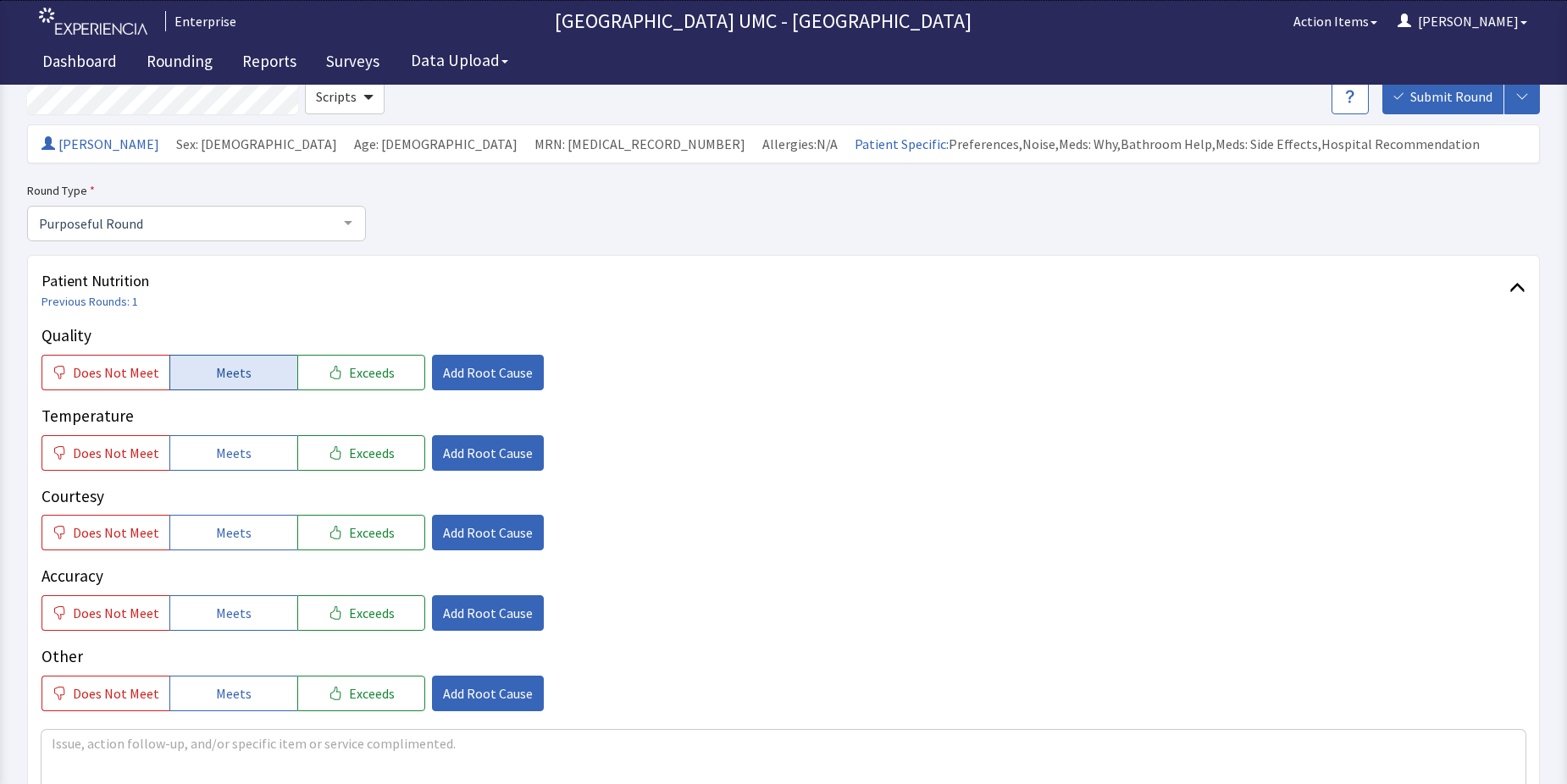
click at [232, 378] on span "Meets" at bounding box center [233, 372] width 35 height 20
click at [239, 452] on span "Meets" at bounding box center [233, 452] width 35 height 20
drag, startPoint x: 243, startPoint y: 526, endPoint x: 247, endPoint y: 568, distance: 42.2
click at [241, 528] on span "Meets" at bounding box center [233, 532] width 35 height 20
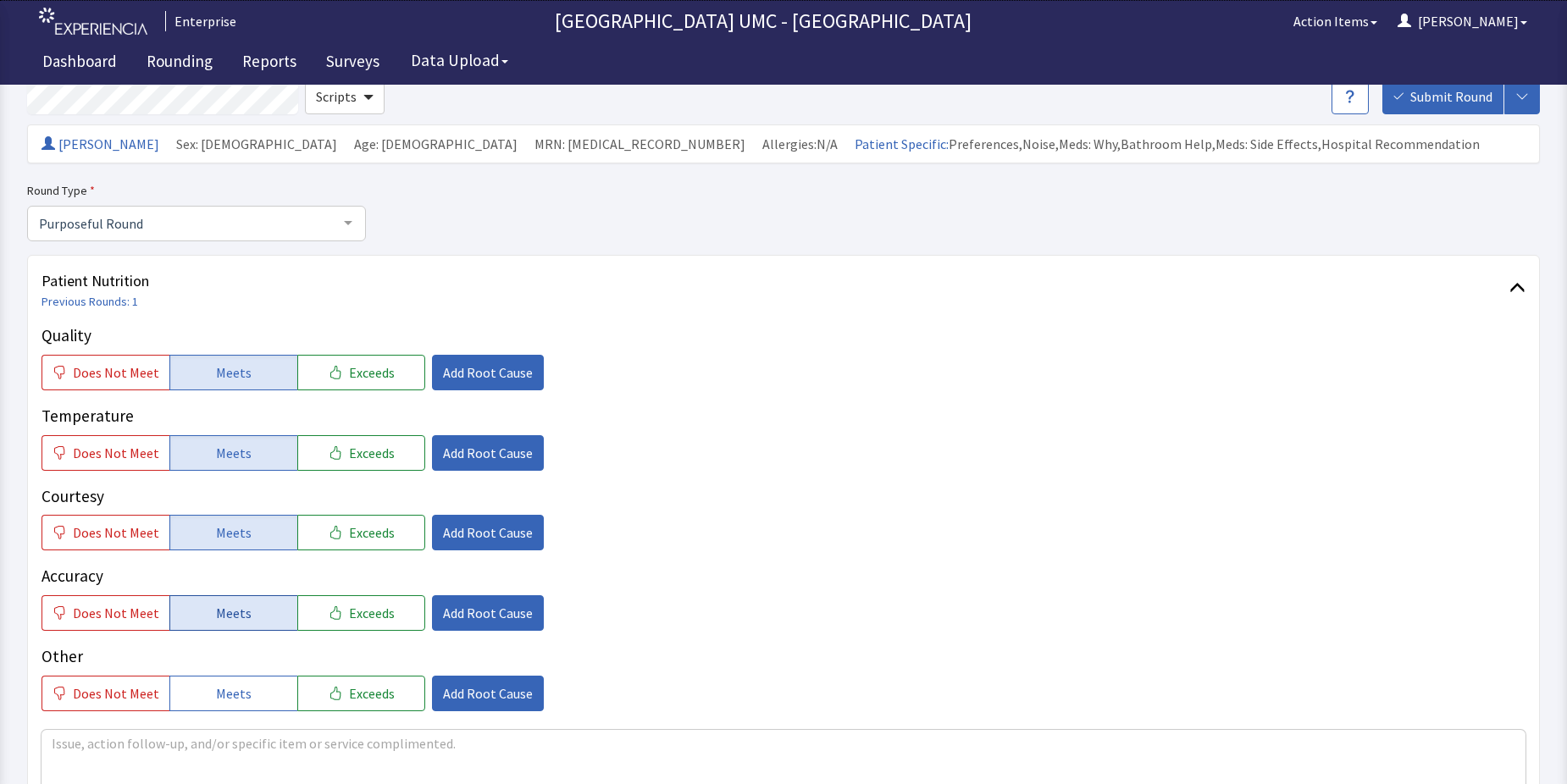
drag, startPoint x: 243, startPoint y: 609, endPoint x: 252, endPoint y: 630, distance: 22.8
click at [243, 612] on span "Meets" at bounding box center [233, 612] width 35 height 20
click at [246, 685] on button "Meets" at bounding box center [233, 693] width 128 height 35
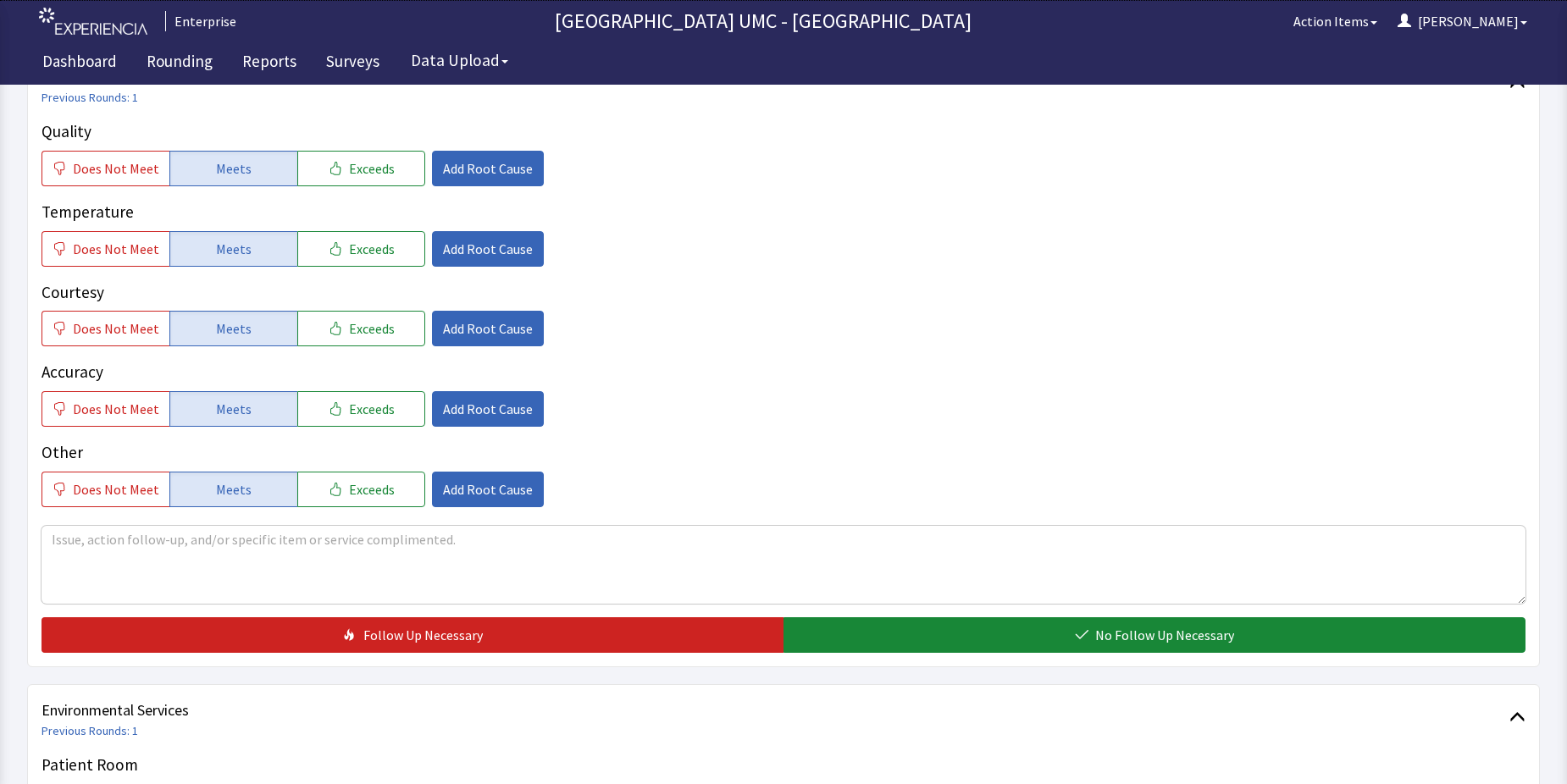
scroll to position [339, 0]
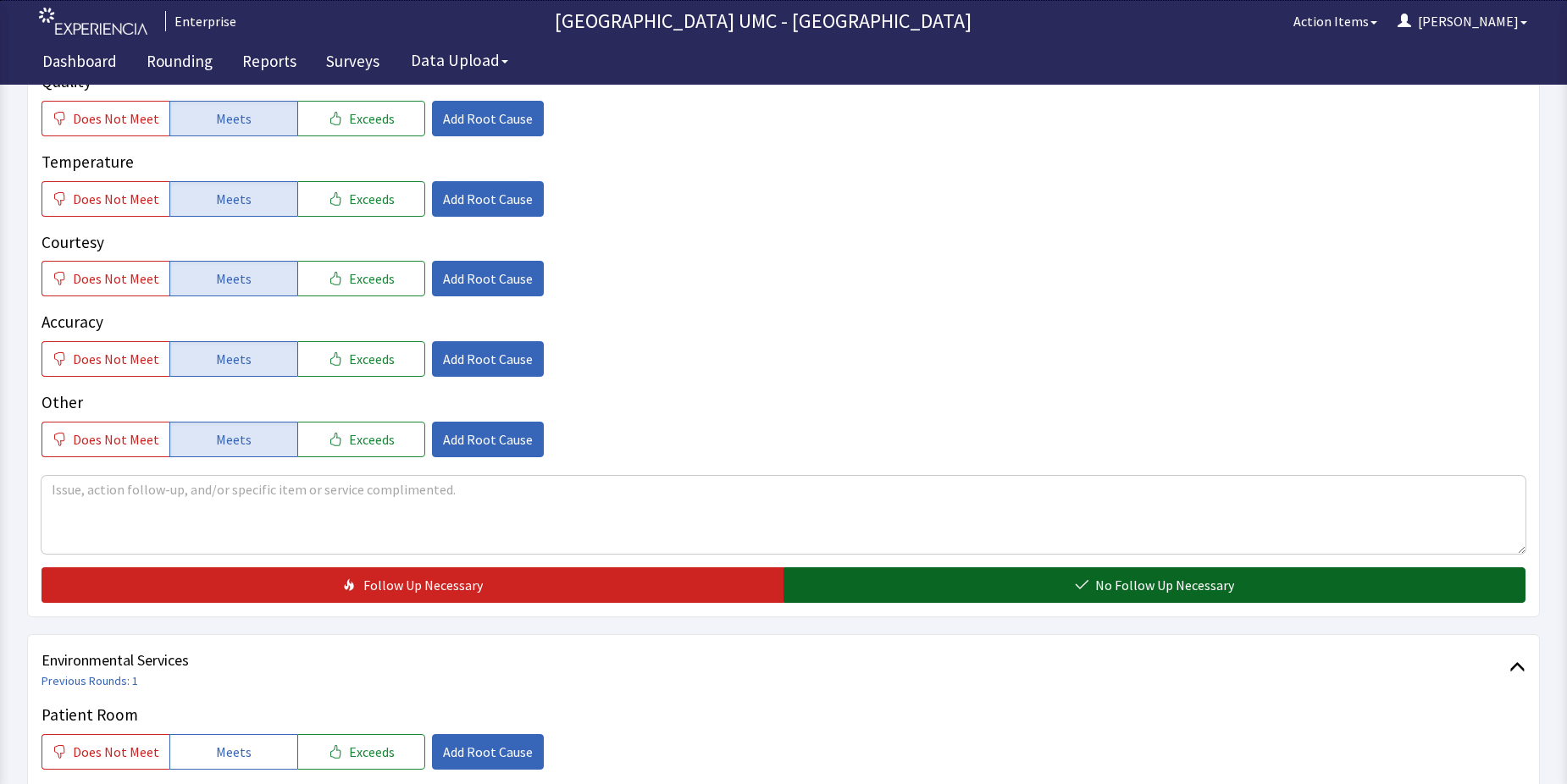
click at [1055, 582] on button "No Follow Up Necessary" at bounding box center [1154, 585] width 742 height 35
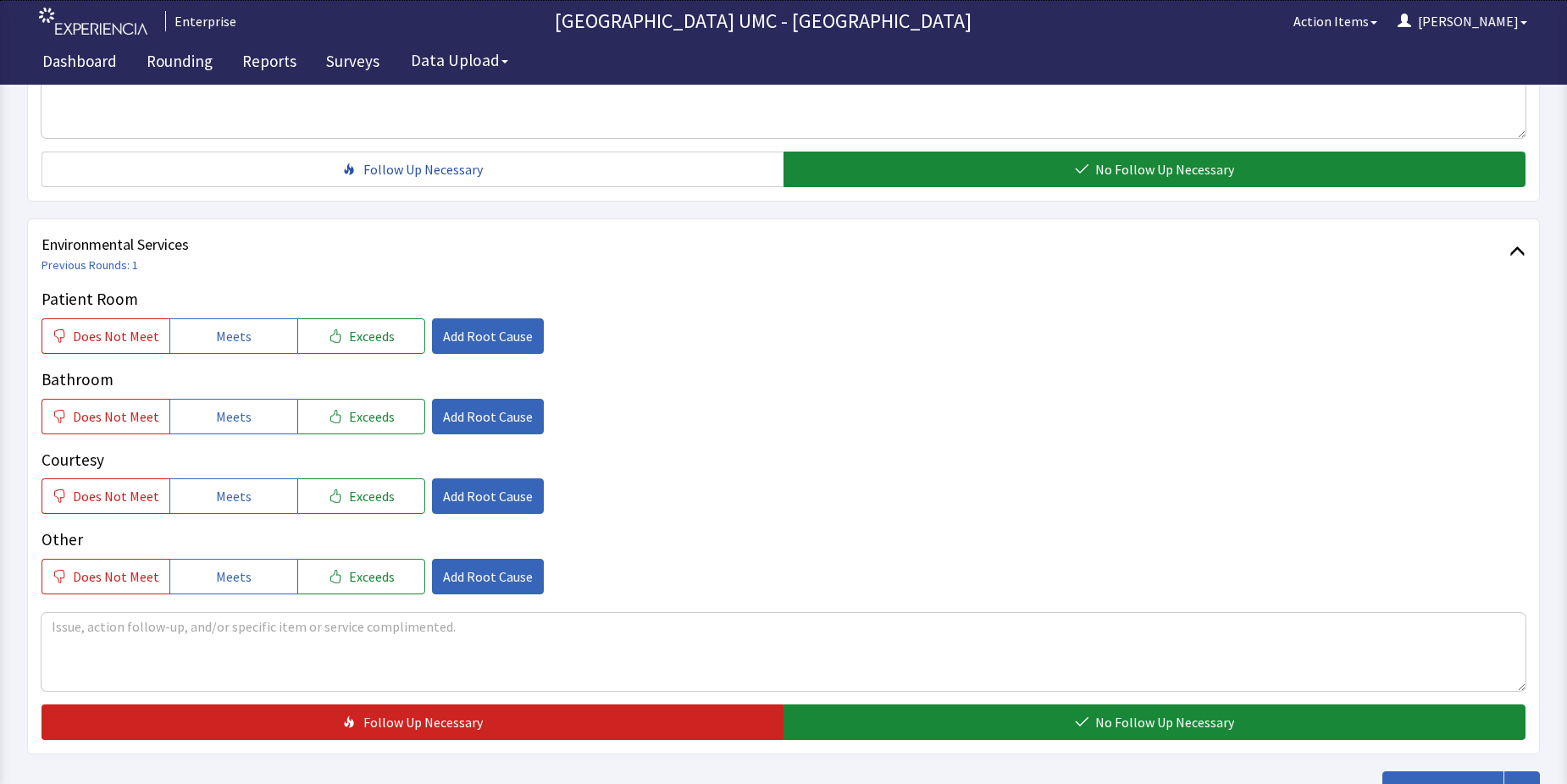
scroll to position [762, 0]
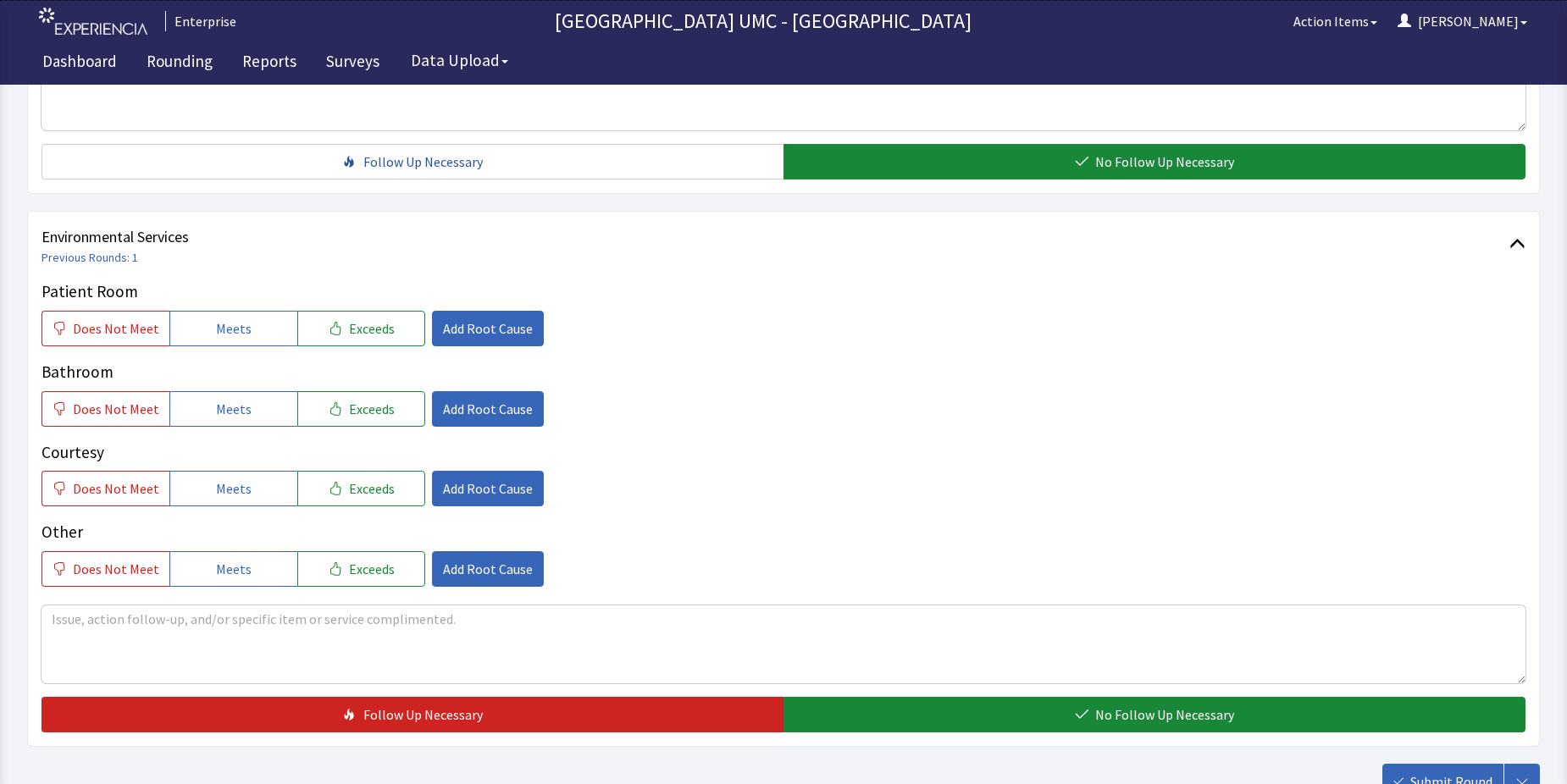
drag, startPoint x: 236, startPoint y: 329, endPoint x: 236, endPoint y: 348, distance: 19.0
click at [236, 342] on button "Meets" at bounding box center [233, 327] width 128 height 35
click at [239, 416] on span "Meets" at bounding box center [233, 408] width 35 height 20
drag, startPoint x: 235, startPoint y: 476, endPoint x: 265, endPoint y: 530, distance: 61.8
click at [240, 490] on button "Meets" at bounding box center [233, 488] width 128 height 35
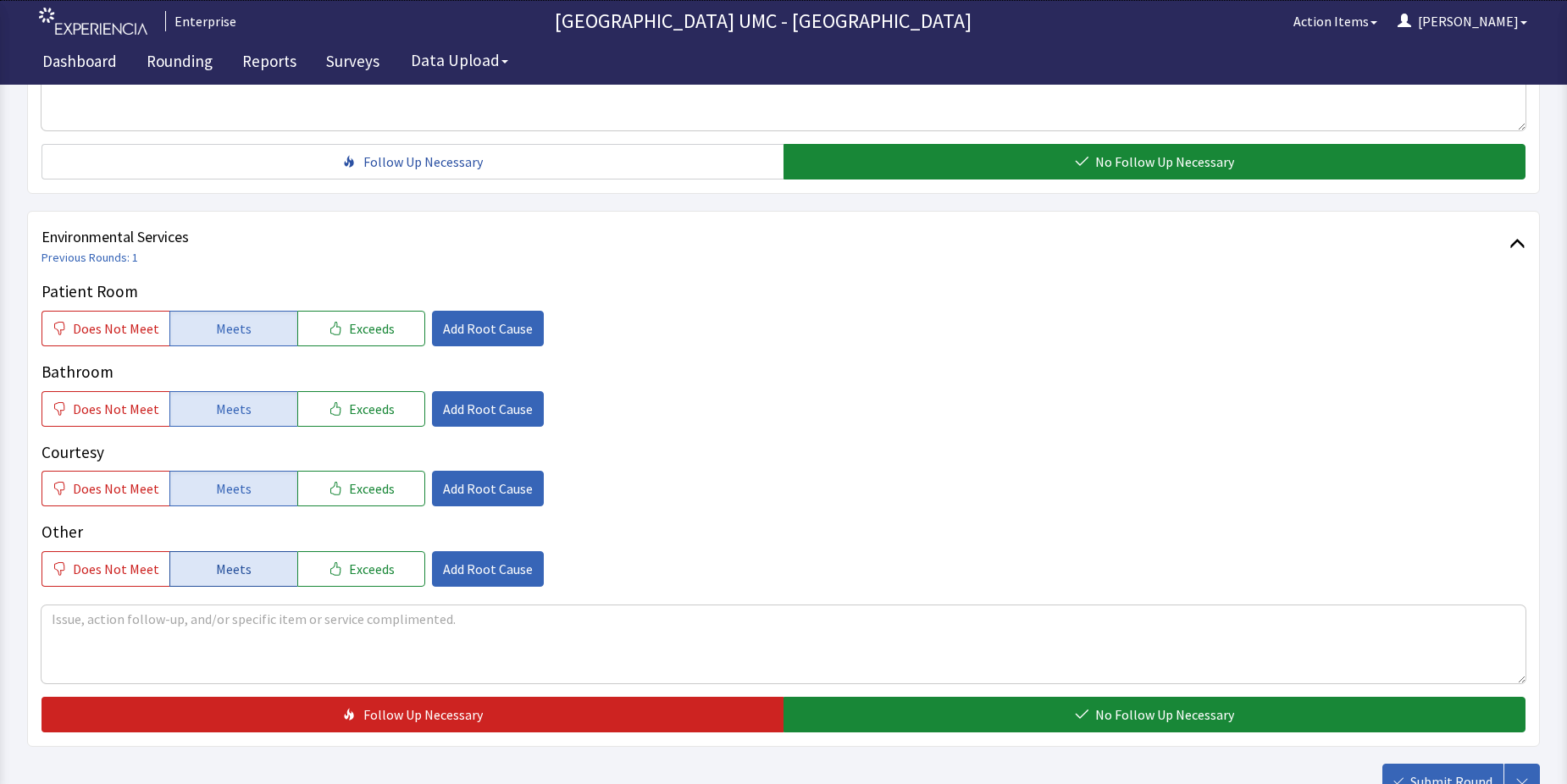
click at [268, 561] on button "Meets" at bounding box center [233, 569] width 128 height 35
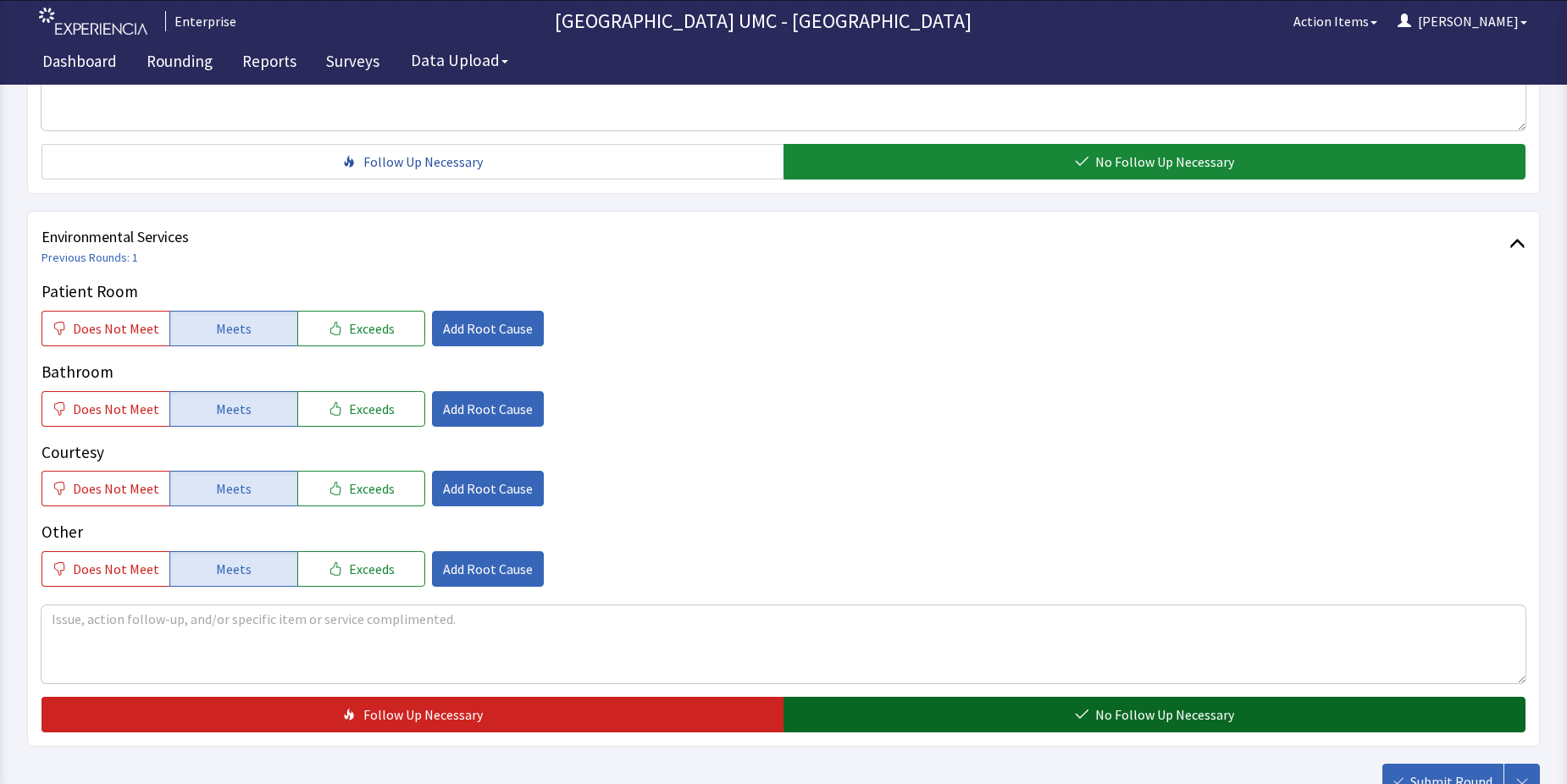
click at [1052, 709] on button "No Follow Up Necessary" at bounding box center [1154, 714] width 742 height 35
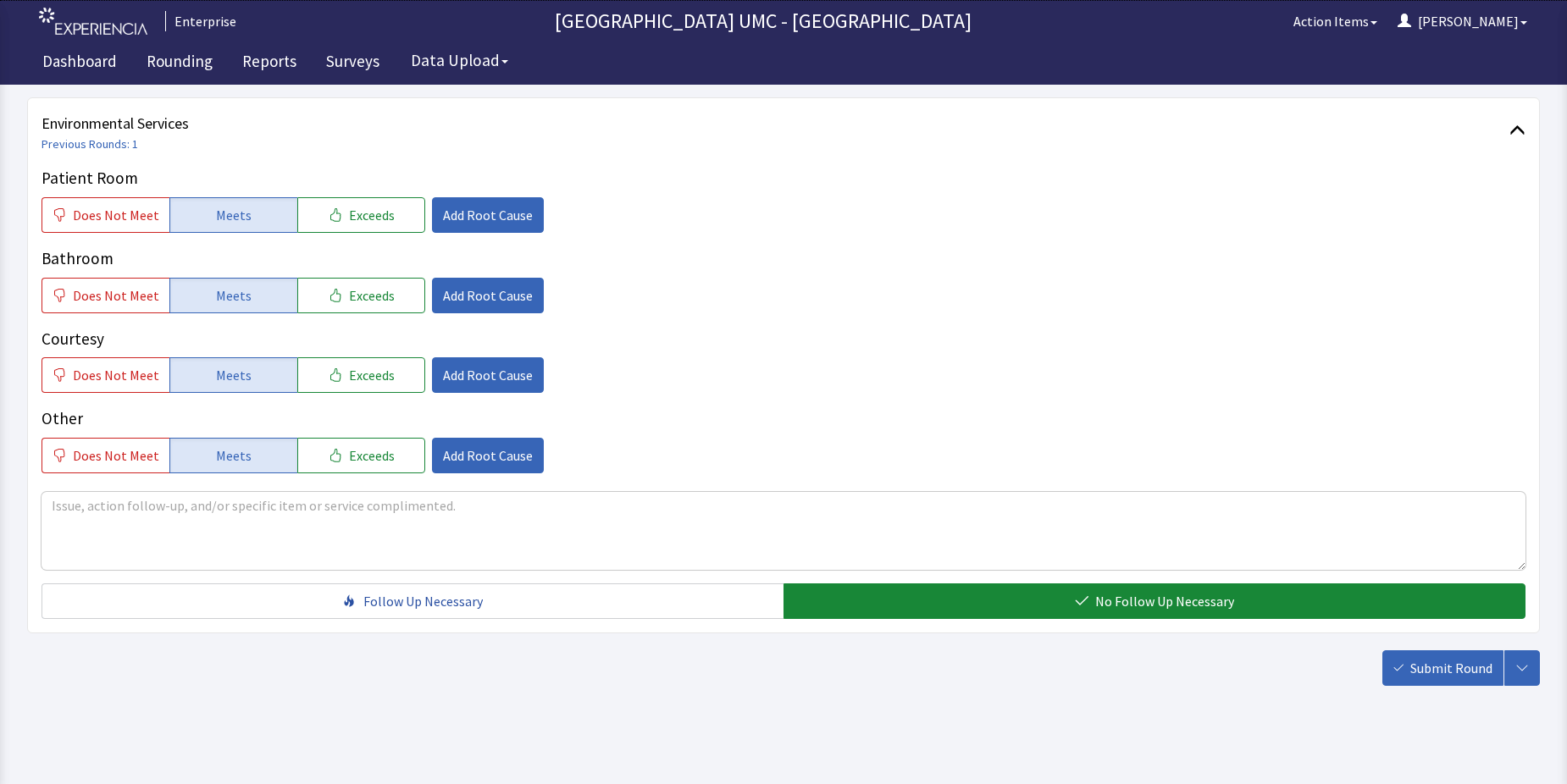
scroll to position [889, 0]
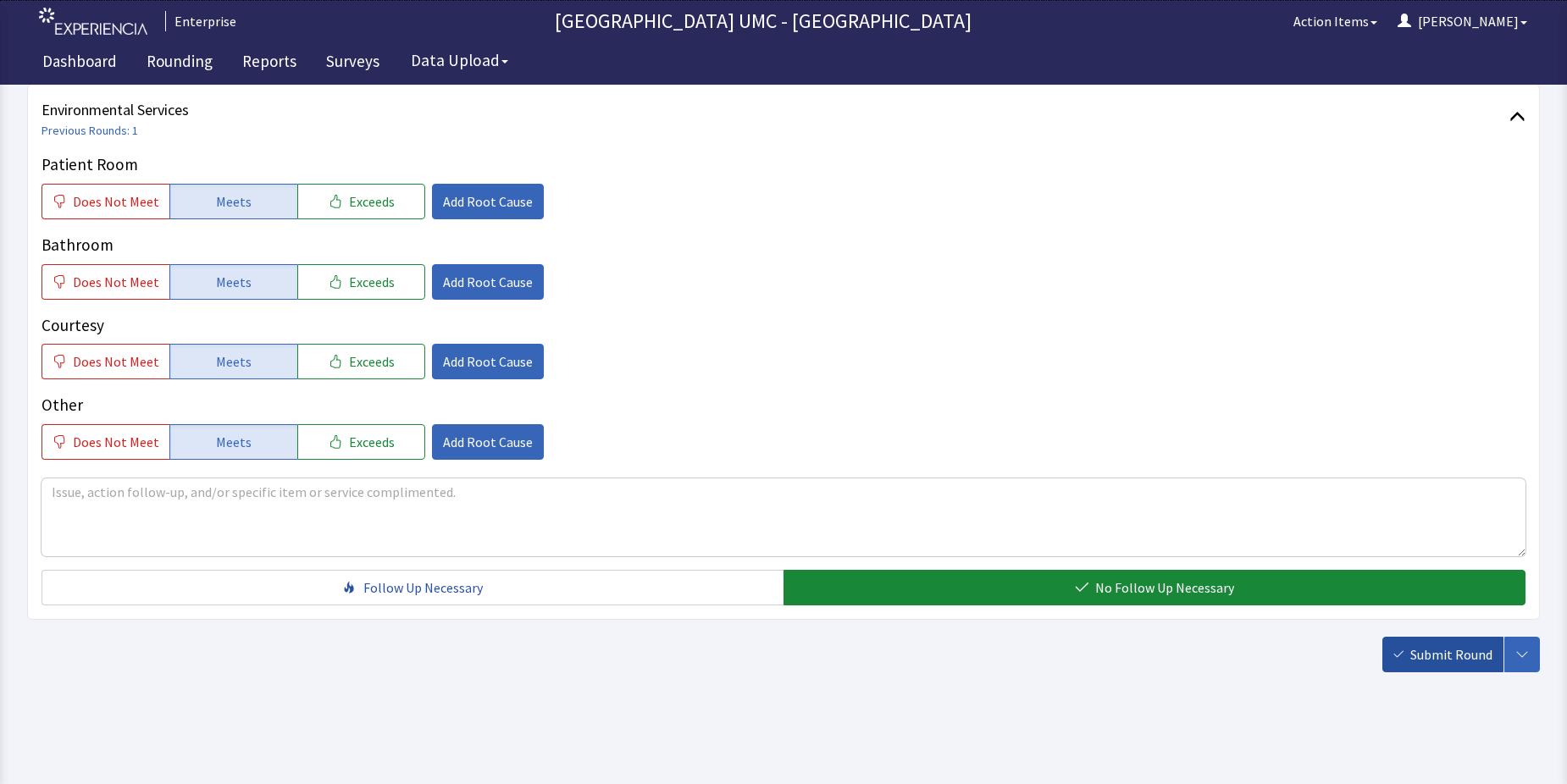
click at [1404, 647] on button "Submit Round" at bounding box center [1444, 654] width 122 height 35
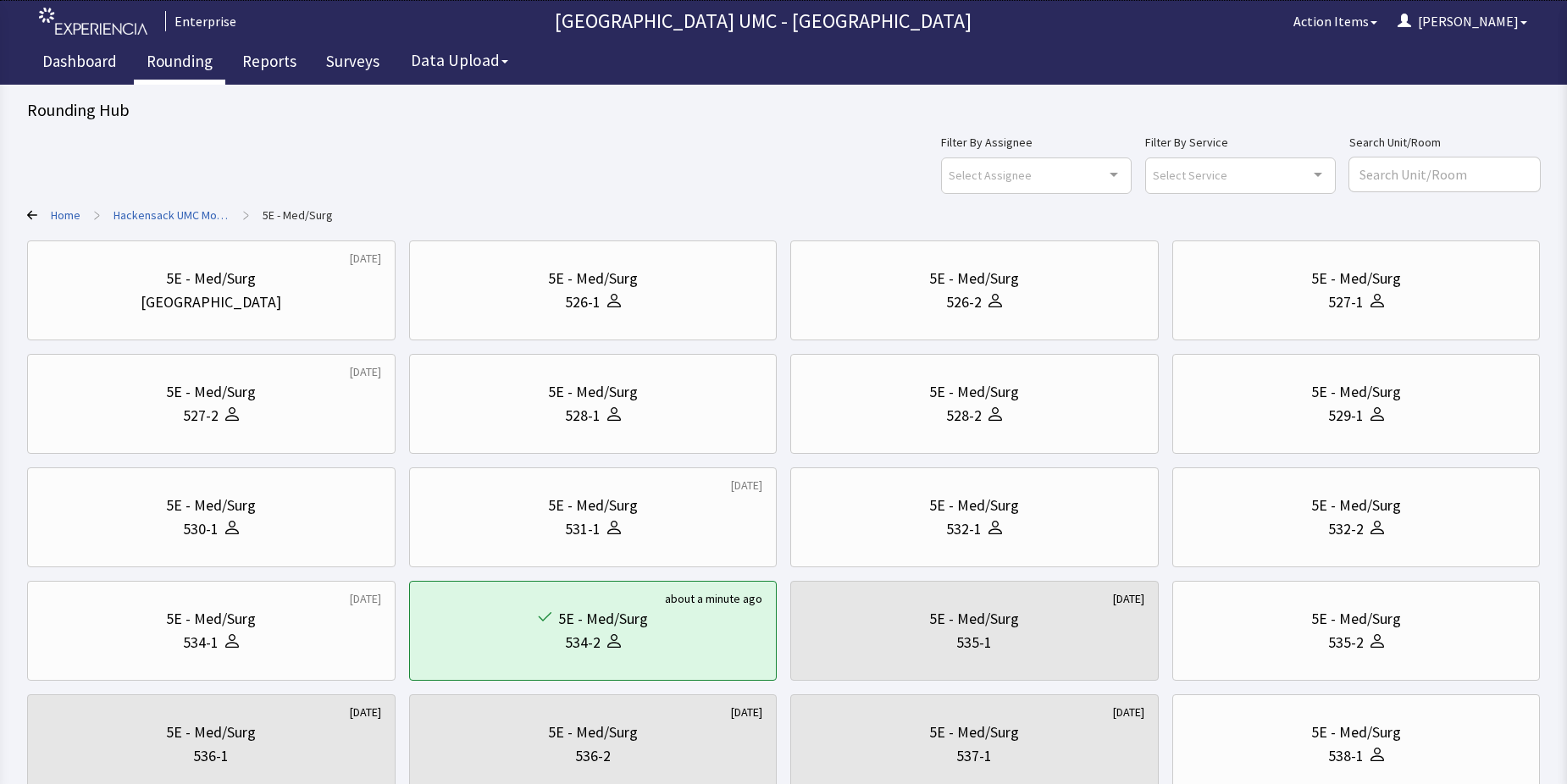
click at [180, 55] on link "Rounding" at bounding box center [179, 64] width 91 height 43
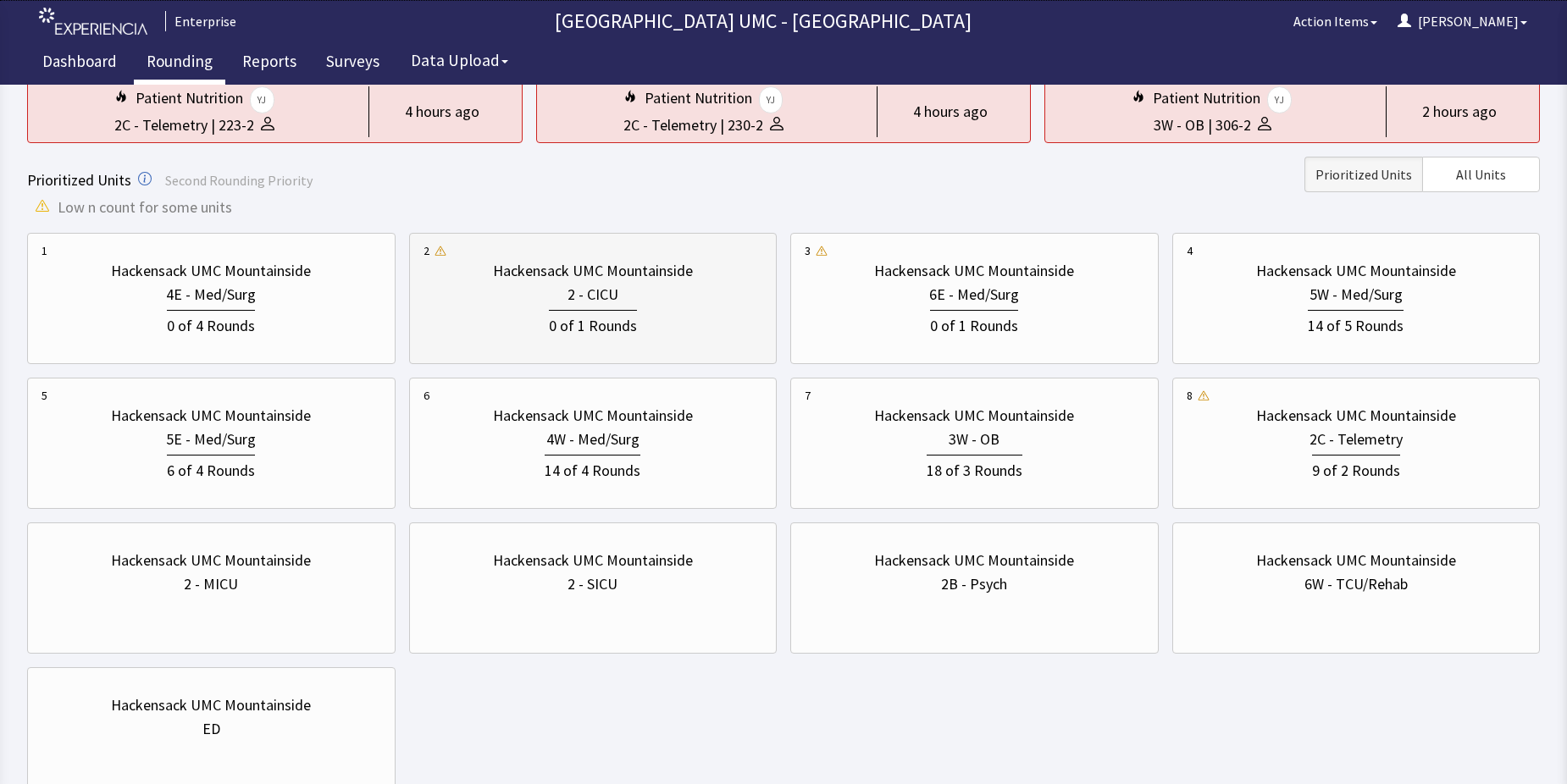
scroll to position [169, 0]
click at [613, 442] on div "4W - Med/Surg" at bounding box center [593, 437] width 93 height 24
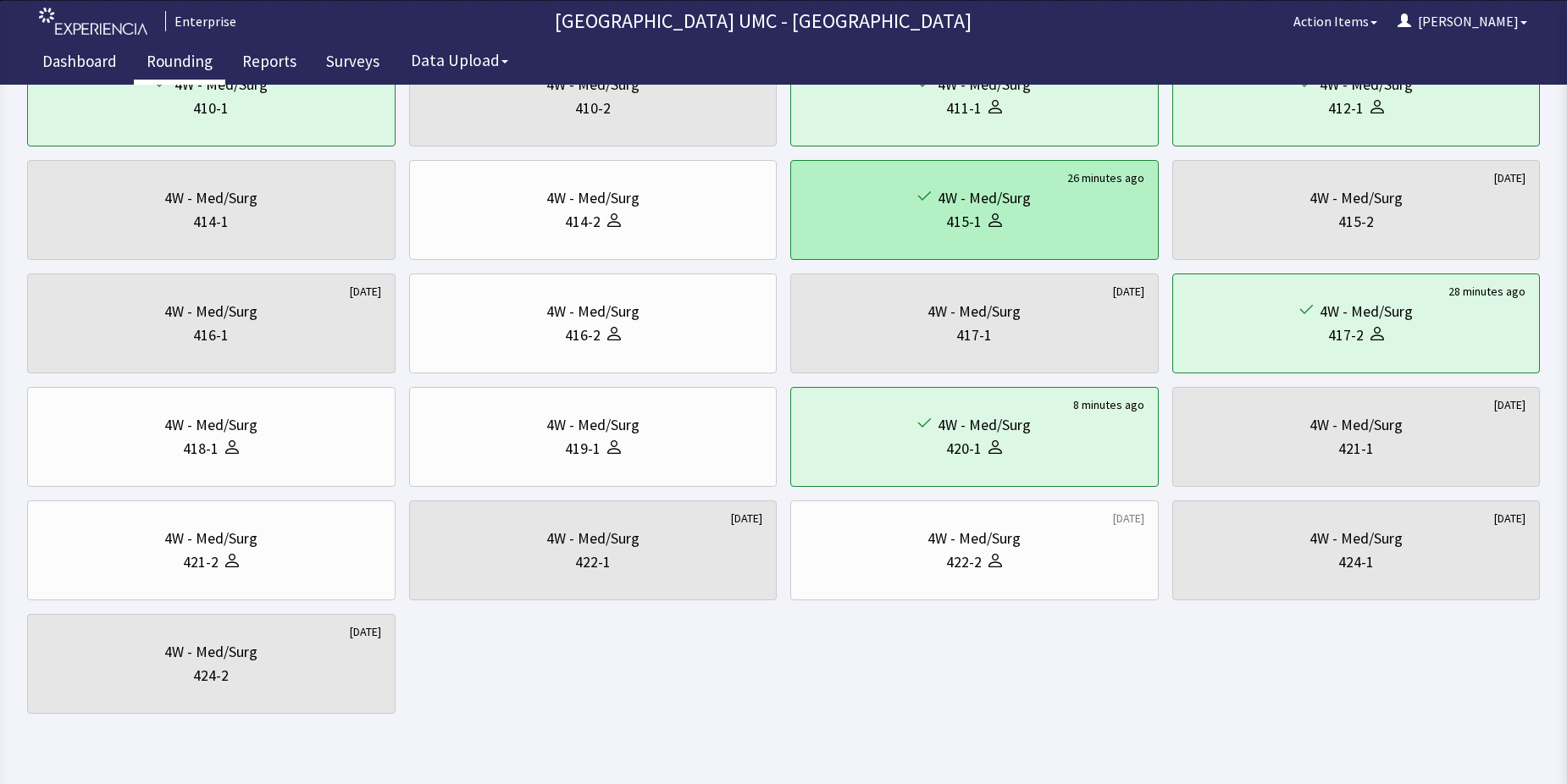
scroll to position [678, 0]
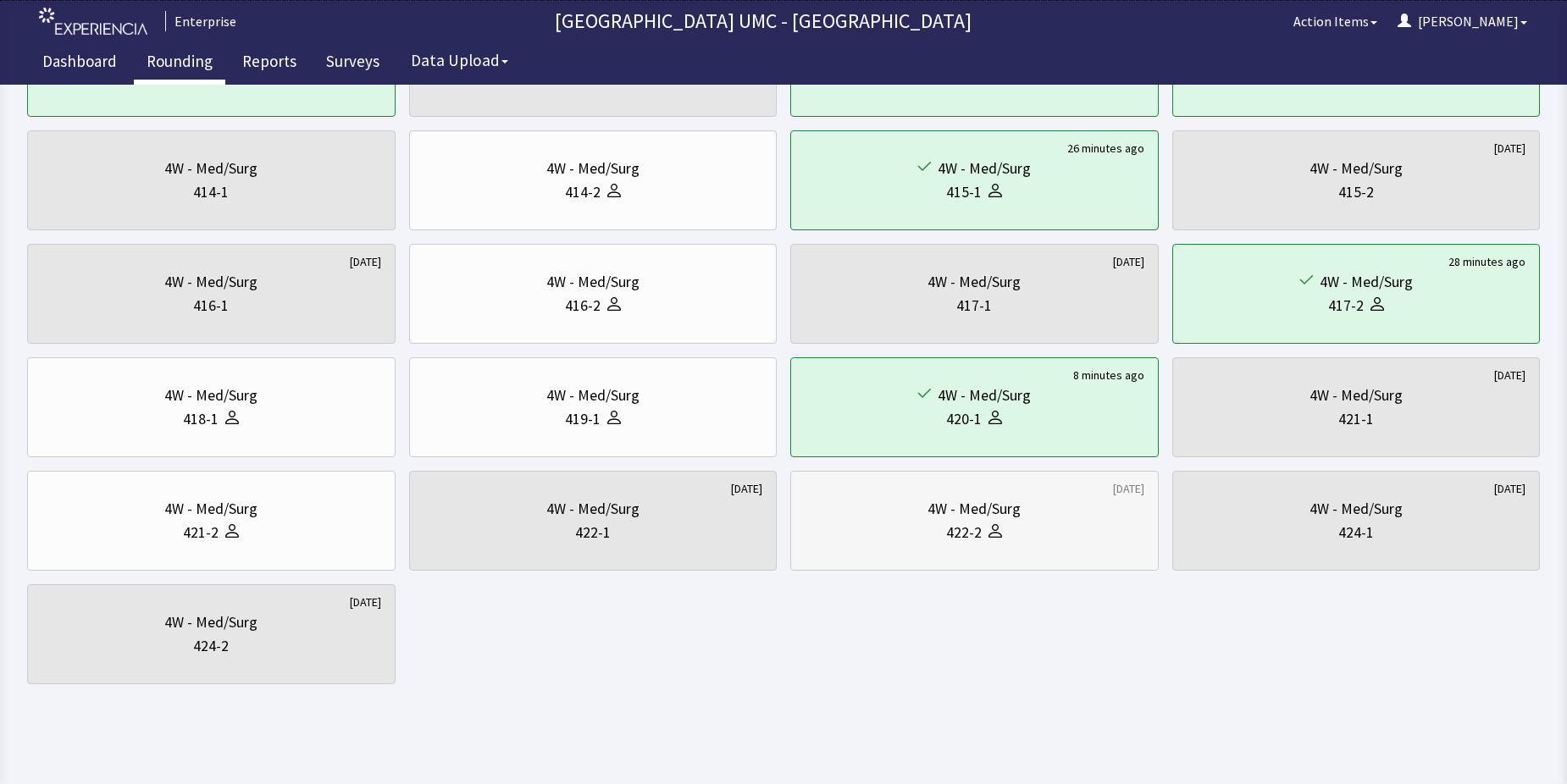
click at [999, 525] on icon at bounding box center [995, 531] width 13 height 13
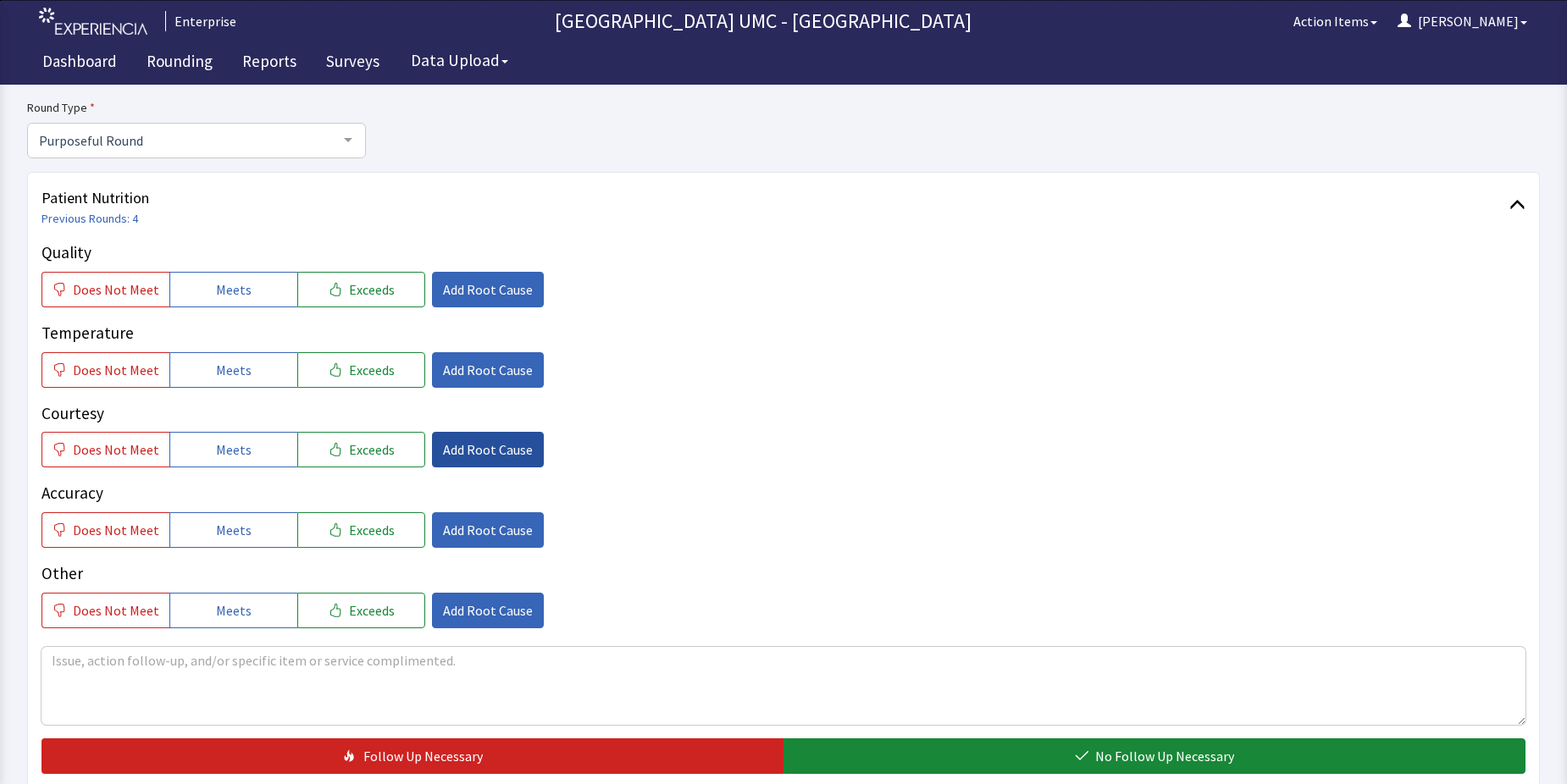
scroll to position [169, 0]
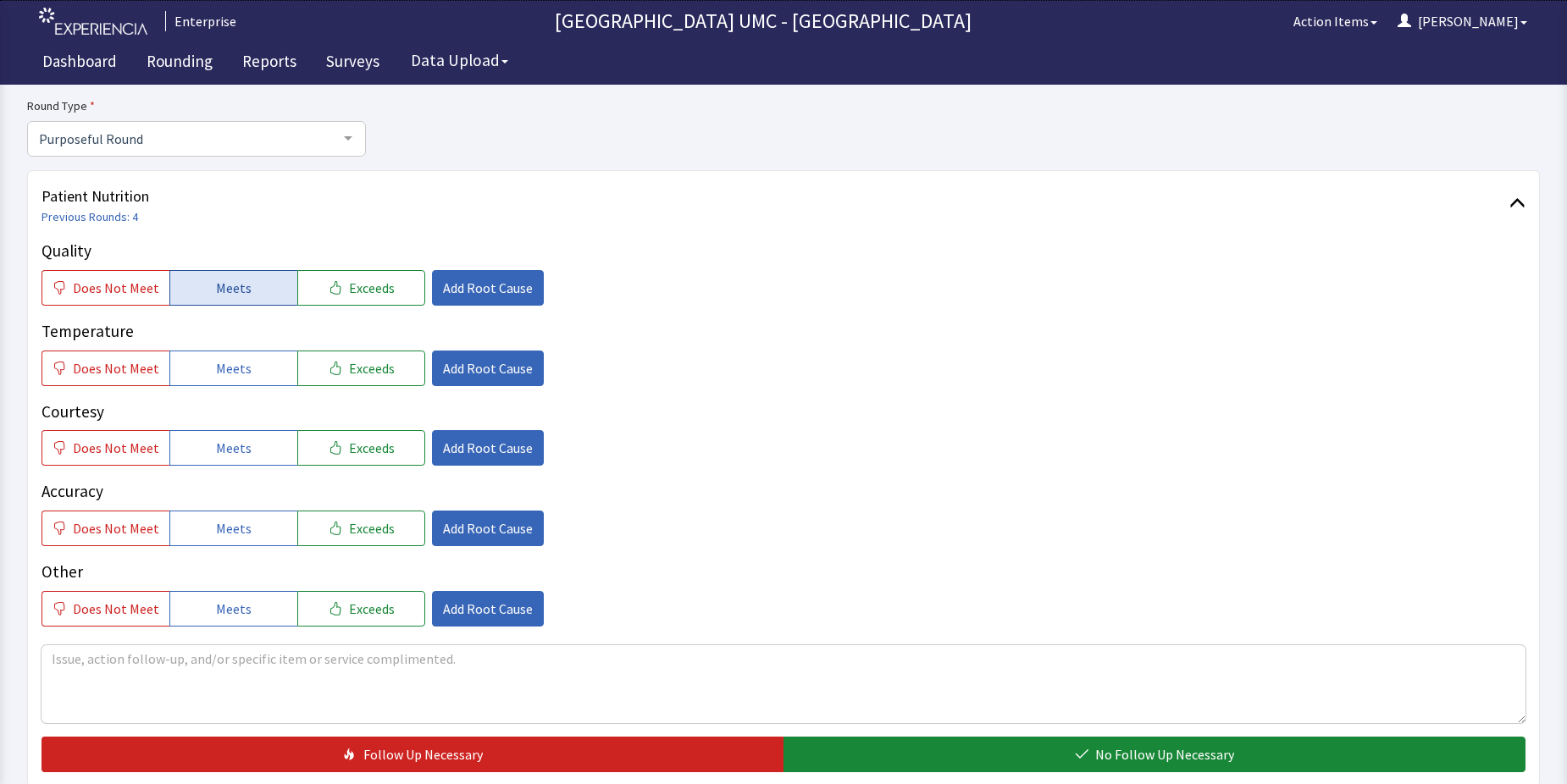
click at [232, 293] on span "Meets" at bounding box center [233, 288] width 35 height 20
click at [229, 376] on span "Meets" at bounding box center [233, 367] width 35 height 20
click at [233, 442] on span "Meets" at bounding box center [233, 447] width 35 height 20
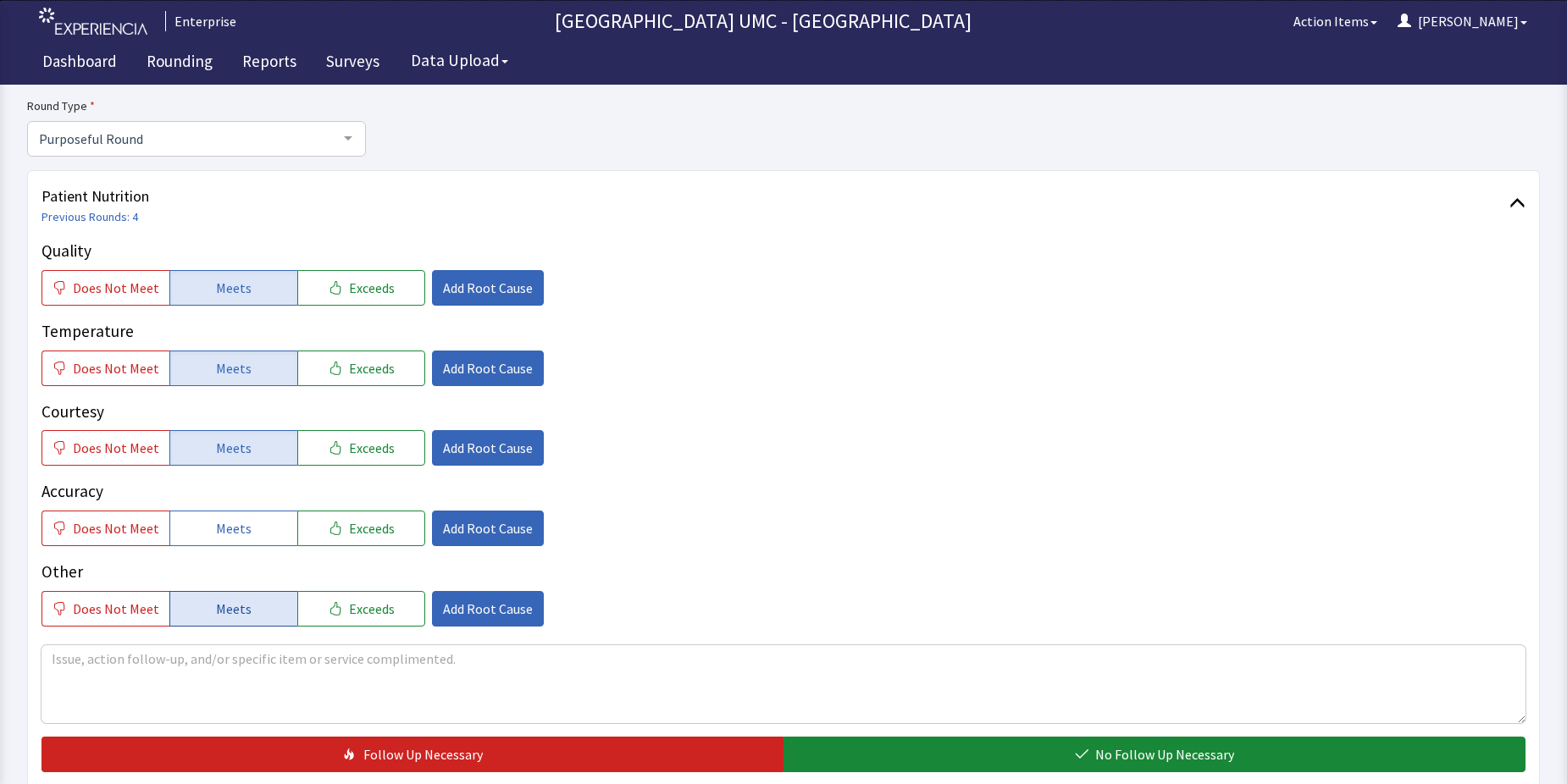
drag, startPoint x: 253, startPoint y: 532, endPoint x: 256, endPoint y: 618, distance: 86.1
click at [253, 537] on button "Meets" at bounding box center [233, 528] width 128 height 35
click at [230, 607] on span "Meets" at bounding box center [233, 608] width 35 height 20
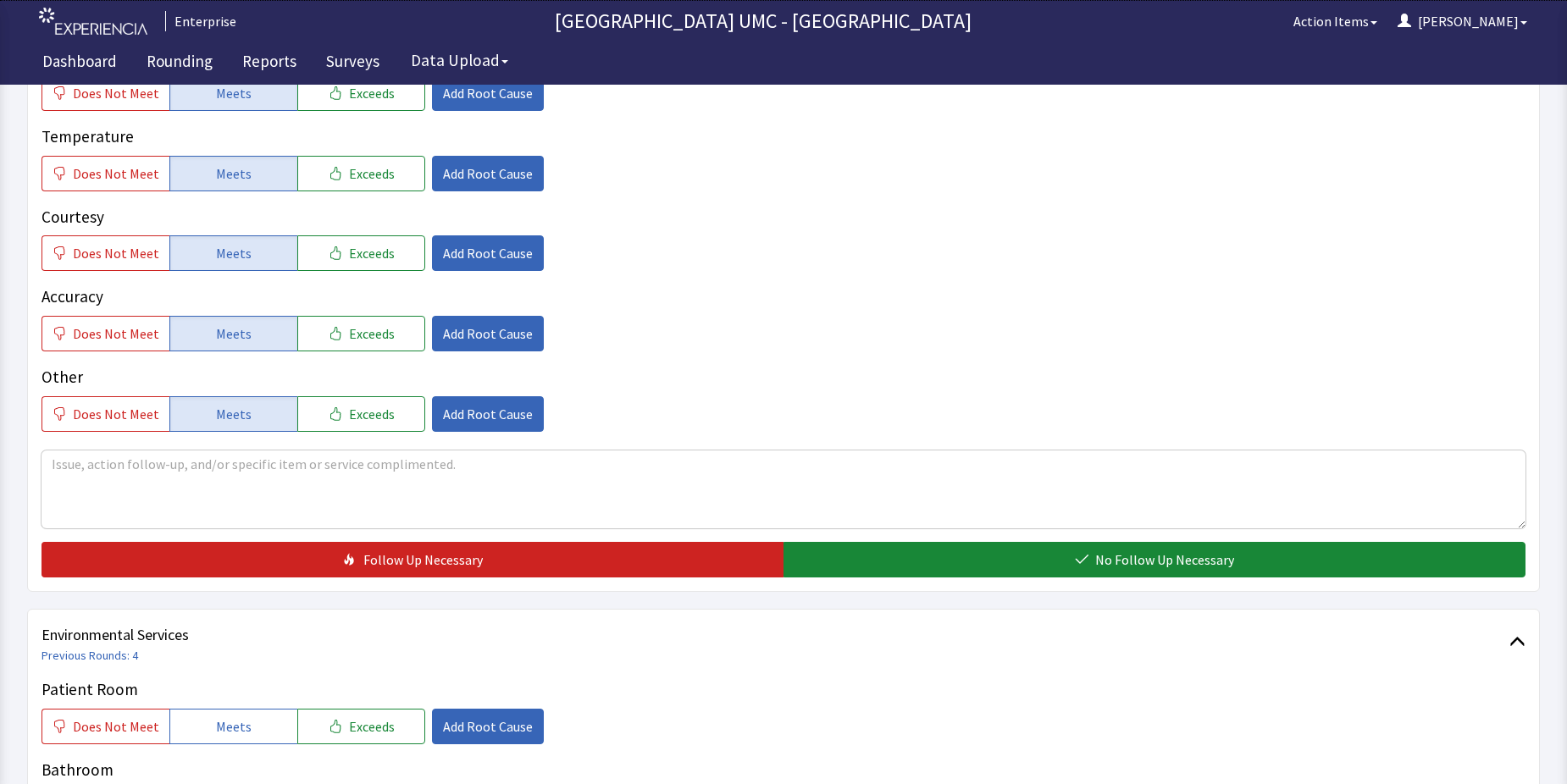
scroll to position [423, 0]
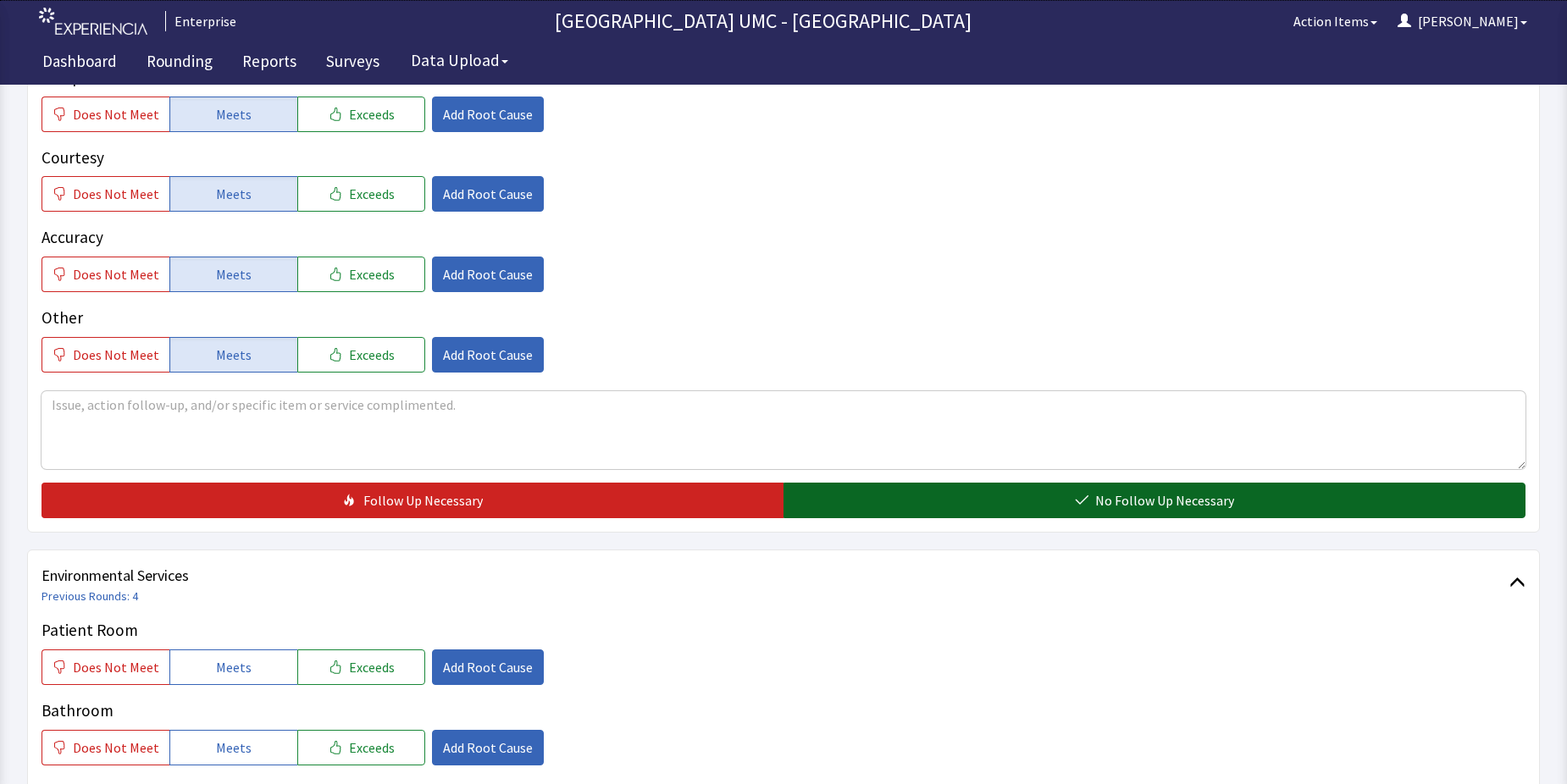
click at [1011, 494] on button "No Follow Up Necessary" at bounding box center [1154, 499] width 742 height 35
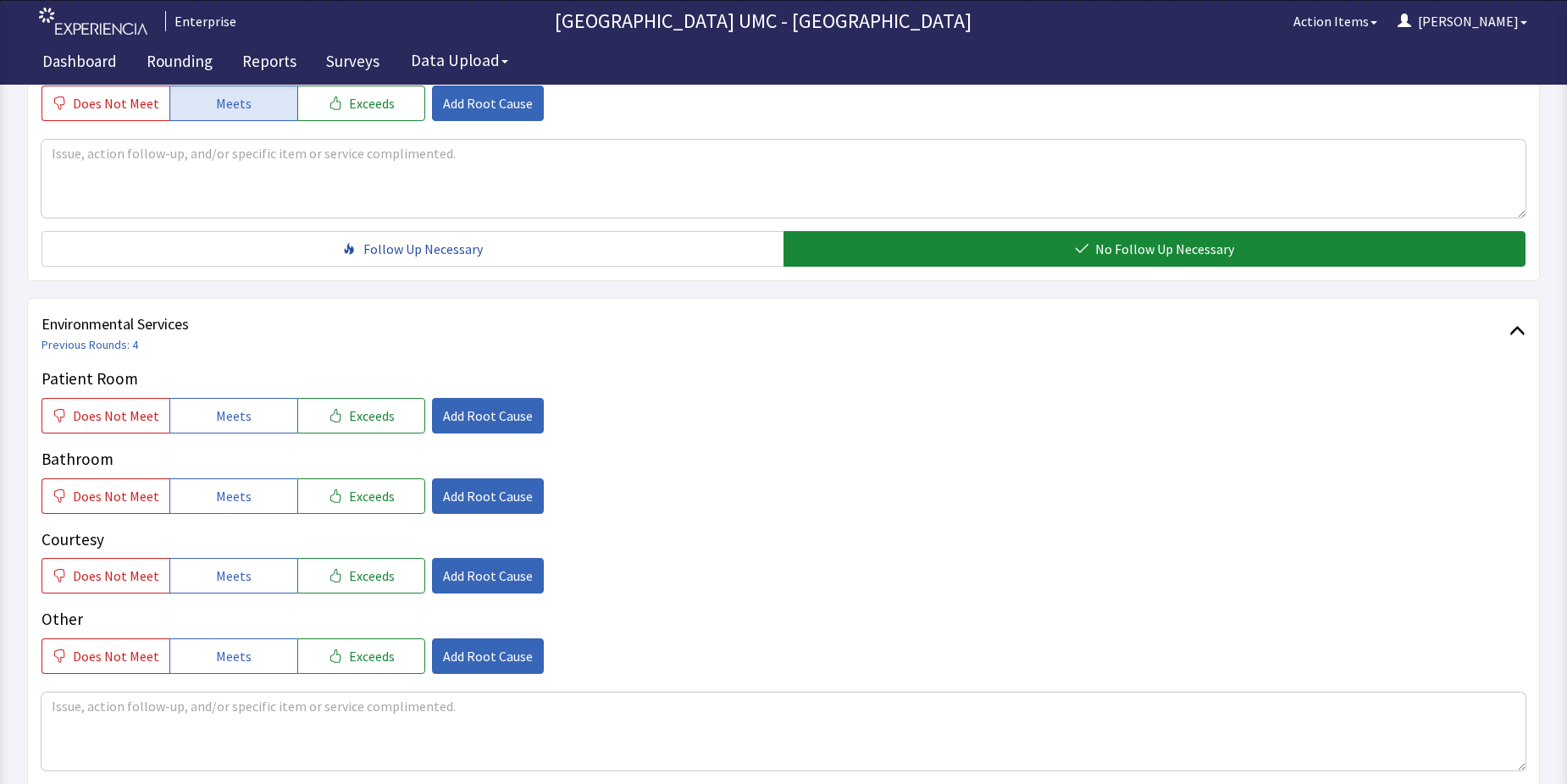
scroll to position [678, 0]
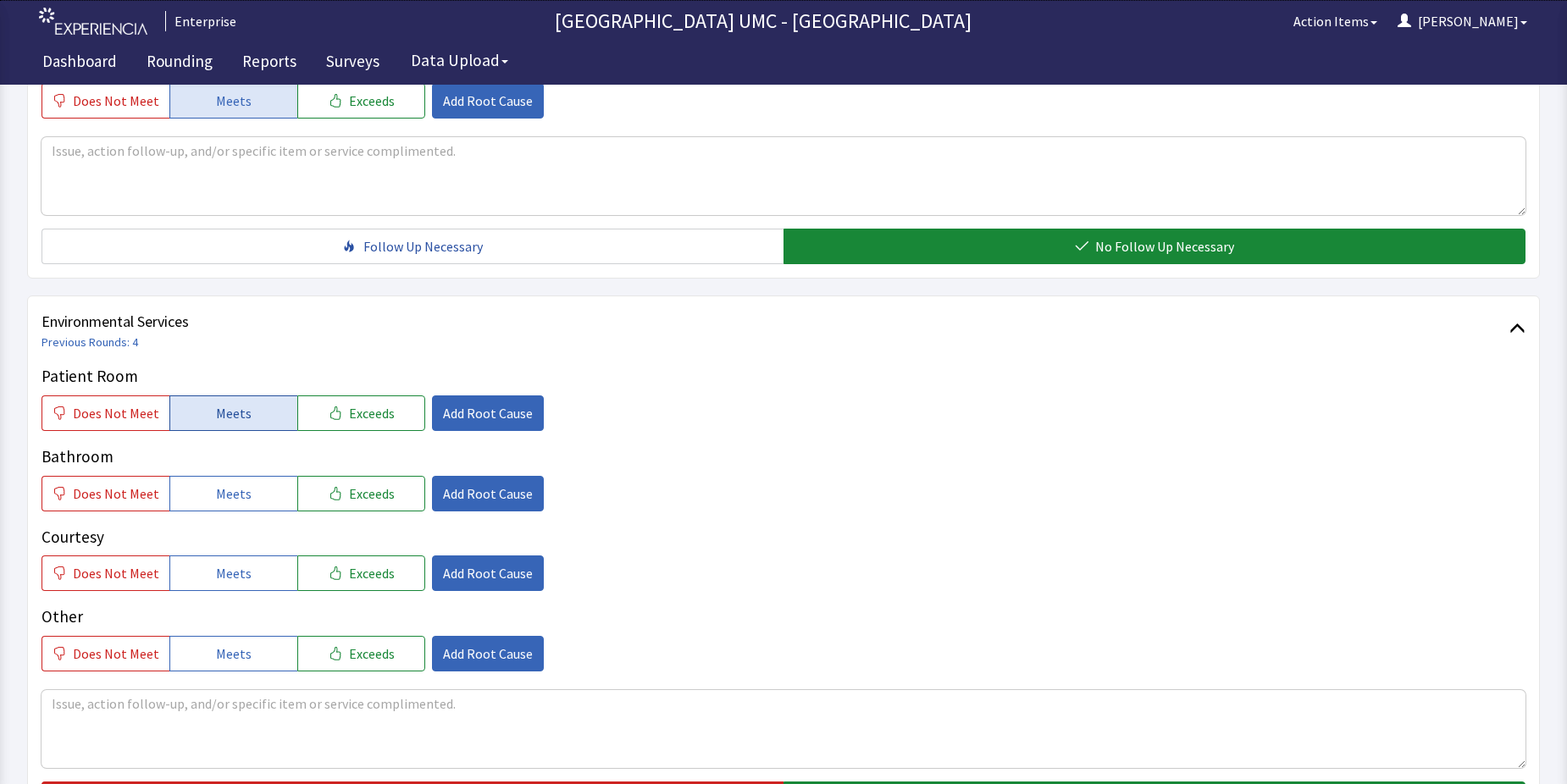
drag, startPoint x: 247, startPoint y: 415, endPoint x: 244, endPoint y: 492, distance: 77.1
click at [246, 425] on button "Meets" at bounding box center [233, 413] width 128 height 35
drag, startPoint x: 244, startPoint y: 492, endPoint x: 239, endPoint y: 563, distance: 71.2
click at [244, 493] on button "Meets" at bounding box center [233, 493] width 128 height 35
click at [238, 570] on span "Meets" at bounding box center [233, 572] width 35 height 20
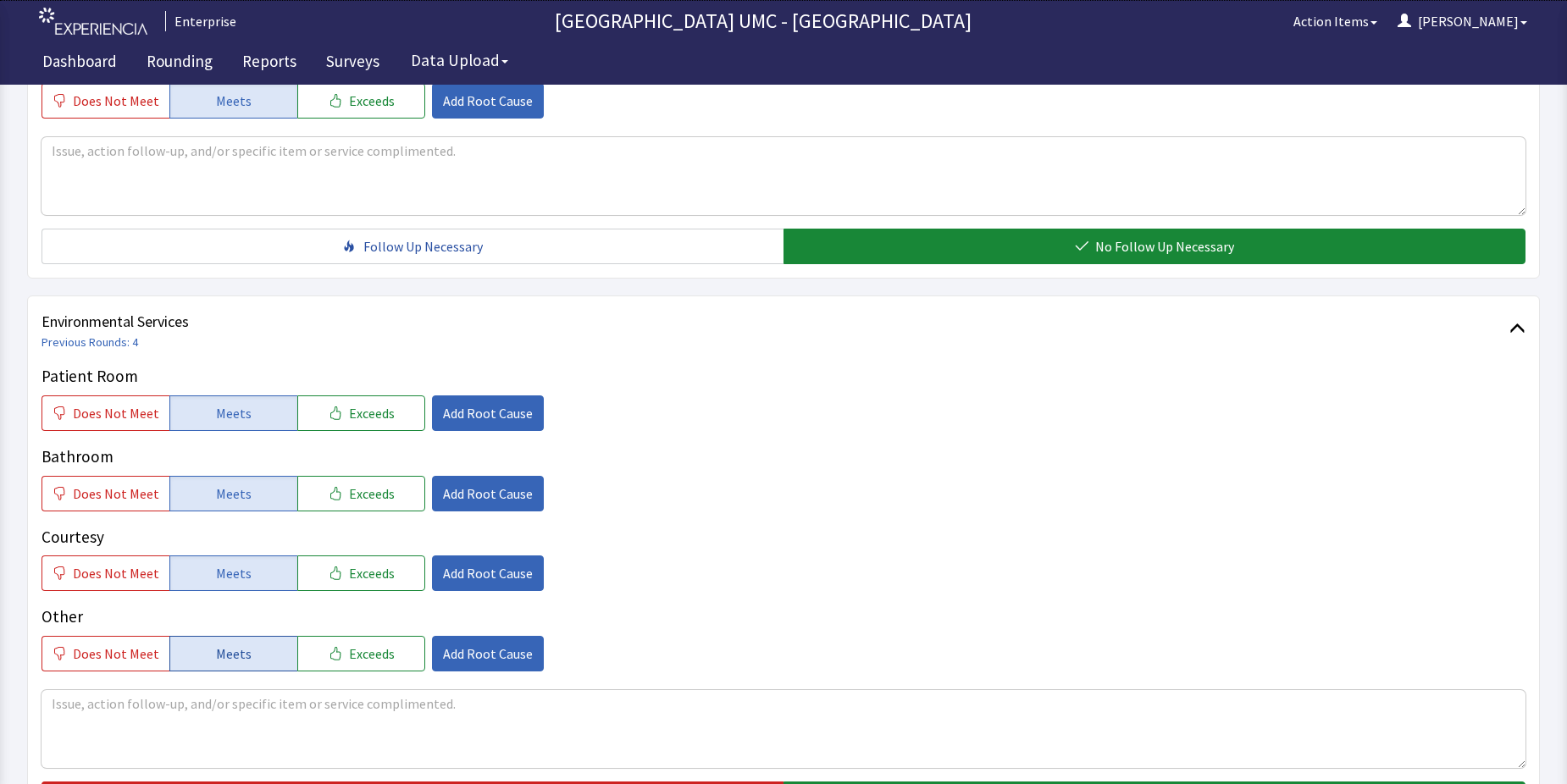
click at [236, 647] on span "Meets" at bounding box center [233, 653] width 35 height 20
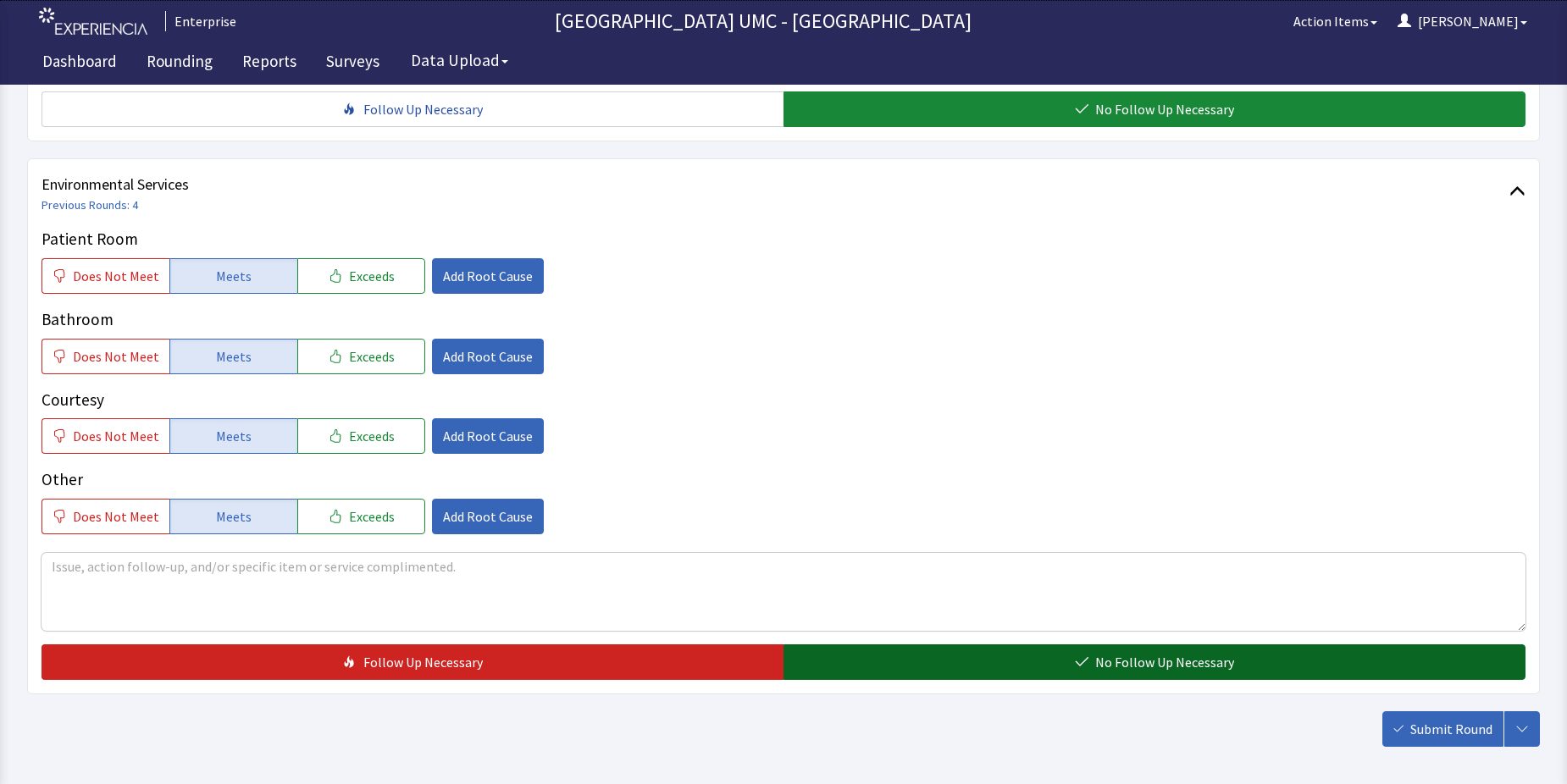
scroll to position [847, 0]
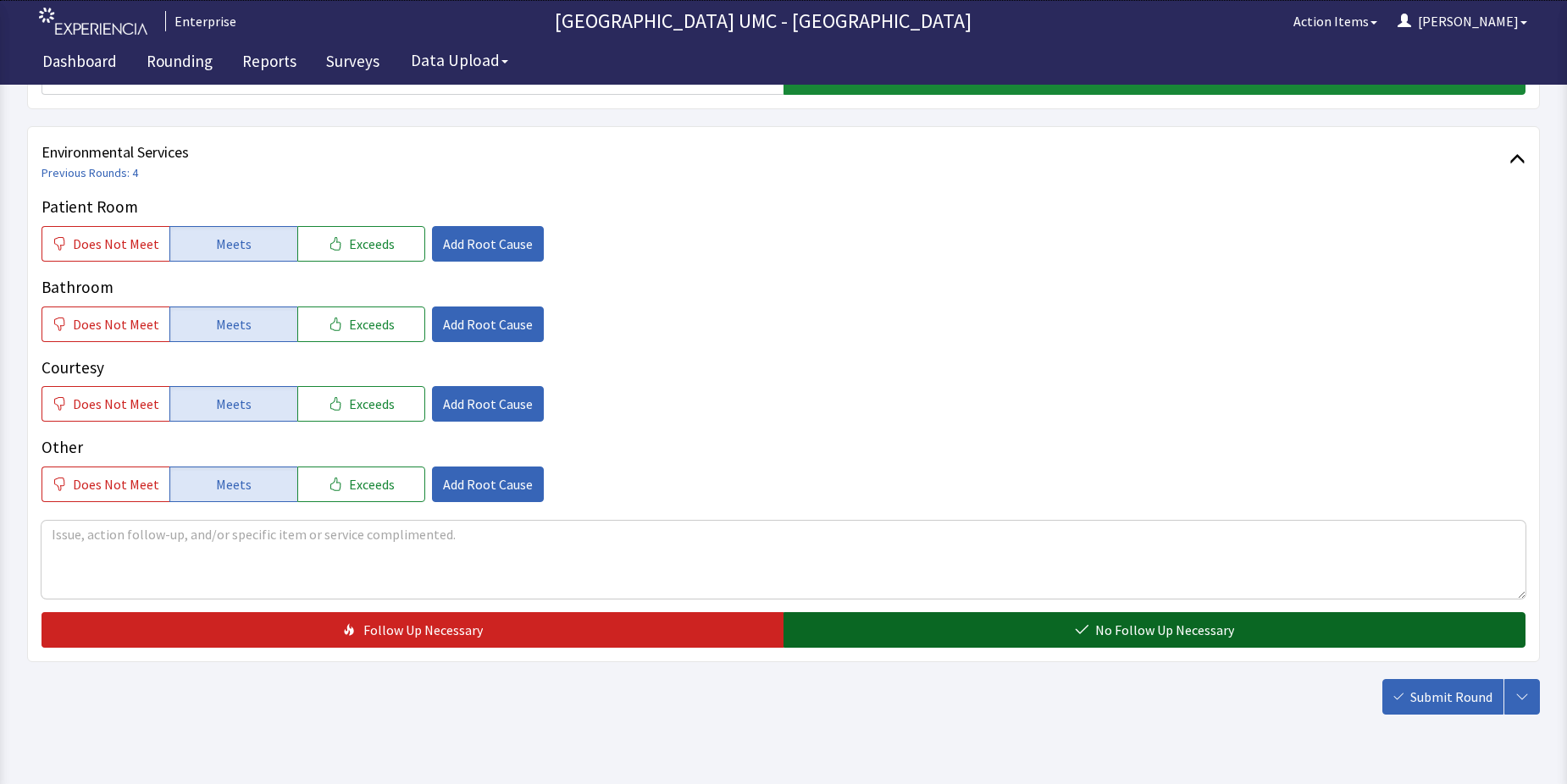
click at [1041, 627] on button "No Follow Up Necessary" at bounding box center [1154, 629] width 742 height 35
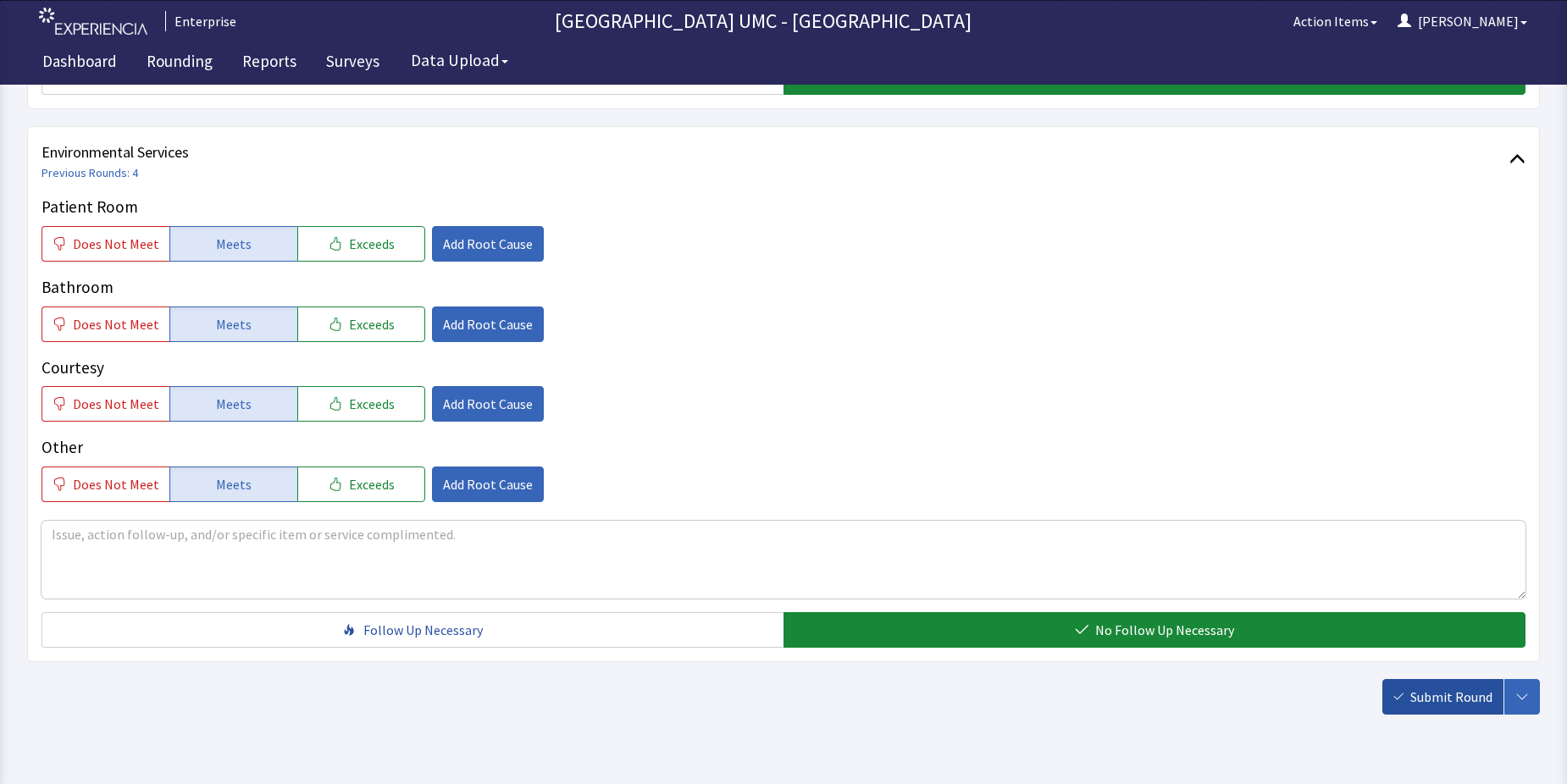
click at [1437, 696] on span "Submit Round" at bounding box center [1451, 696] width 83 height 20
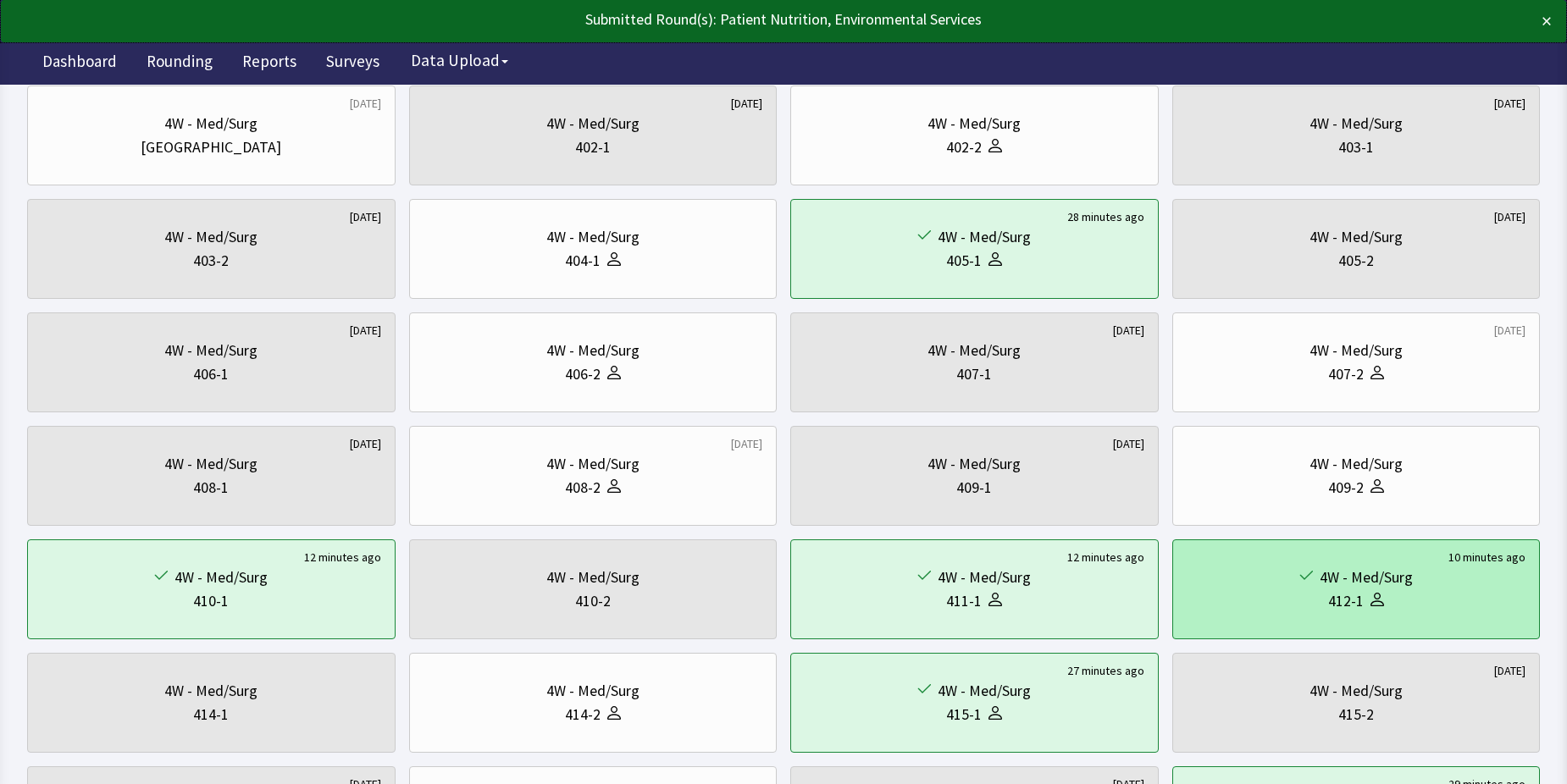
scroll to position [169, 0]
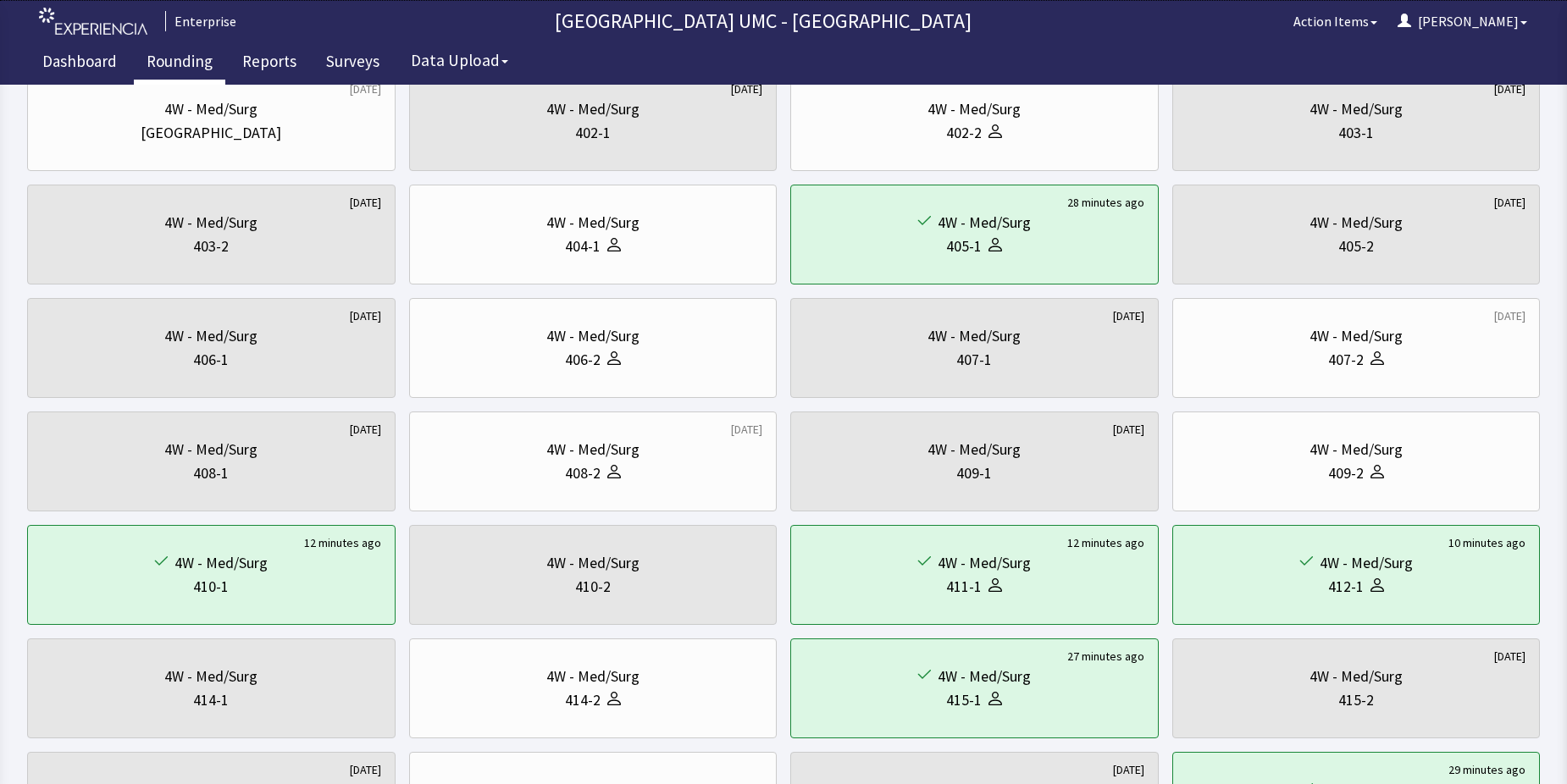
click at [185, 62] on link "Rounding" at bounding box center [179, 64] width 91 height 43
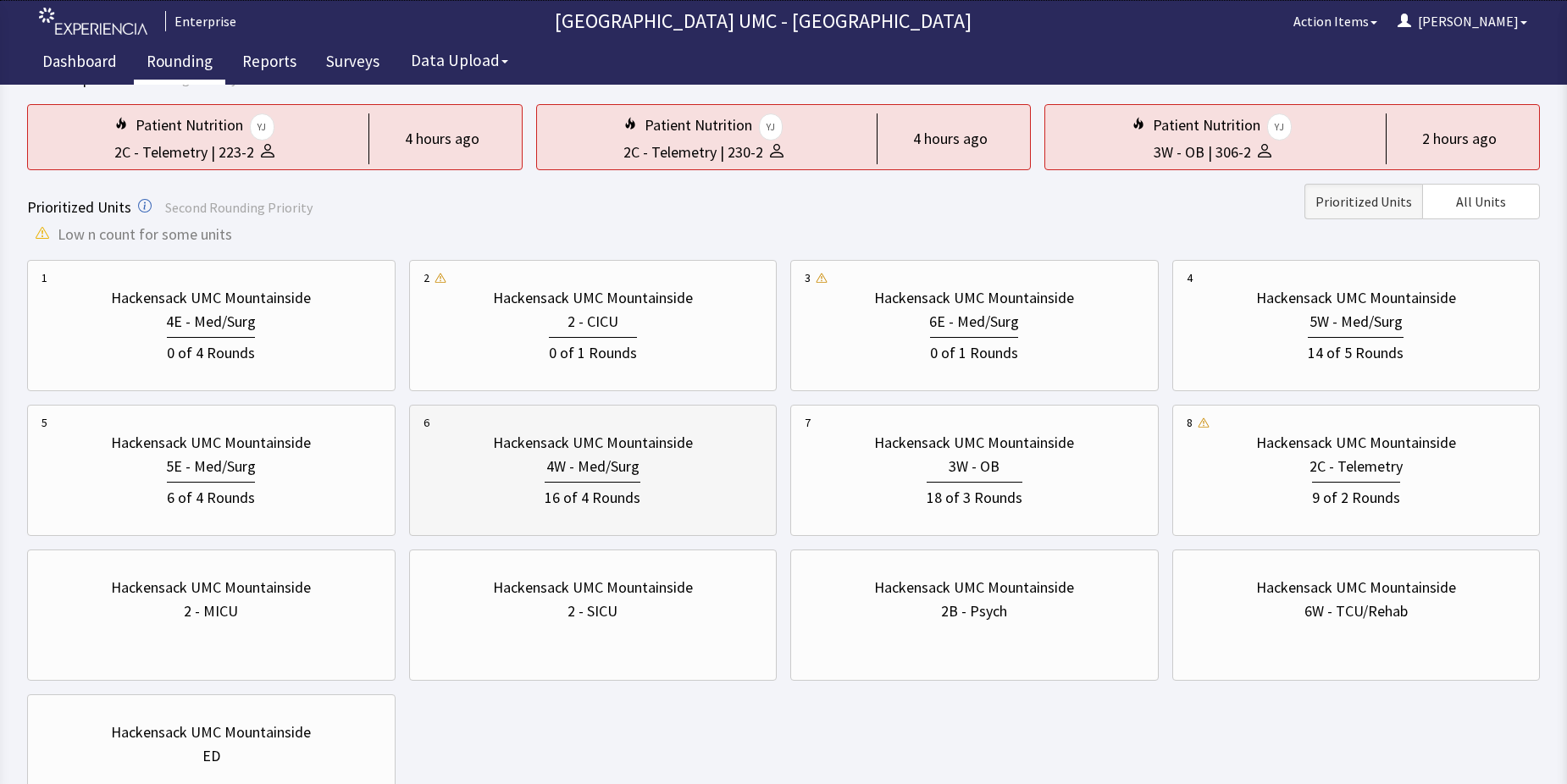
scroll to position [169, 0]
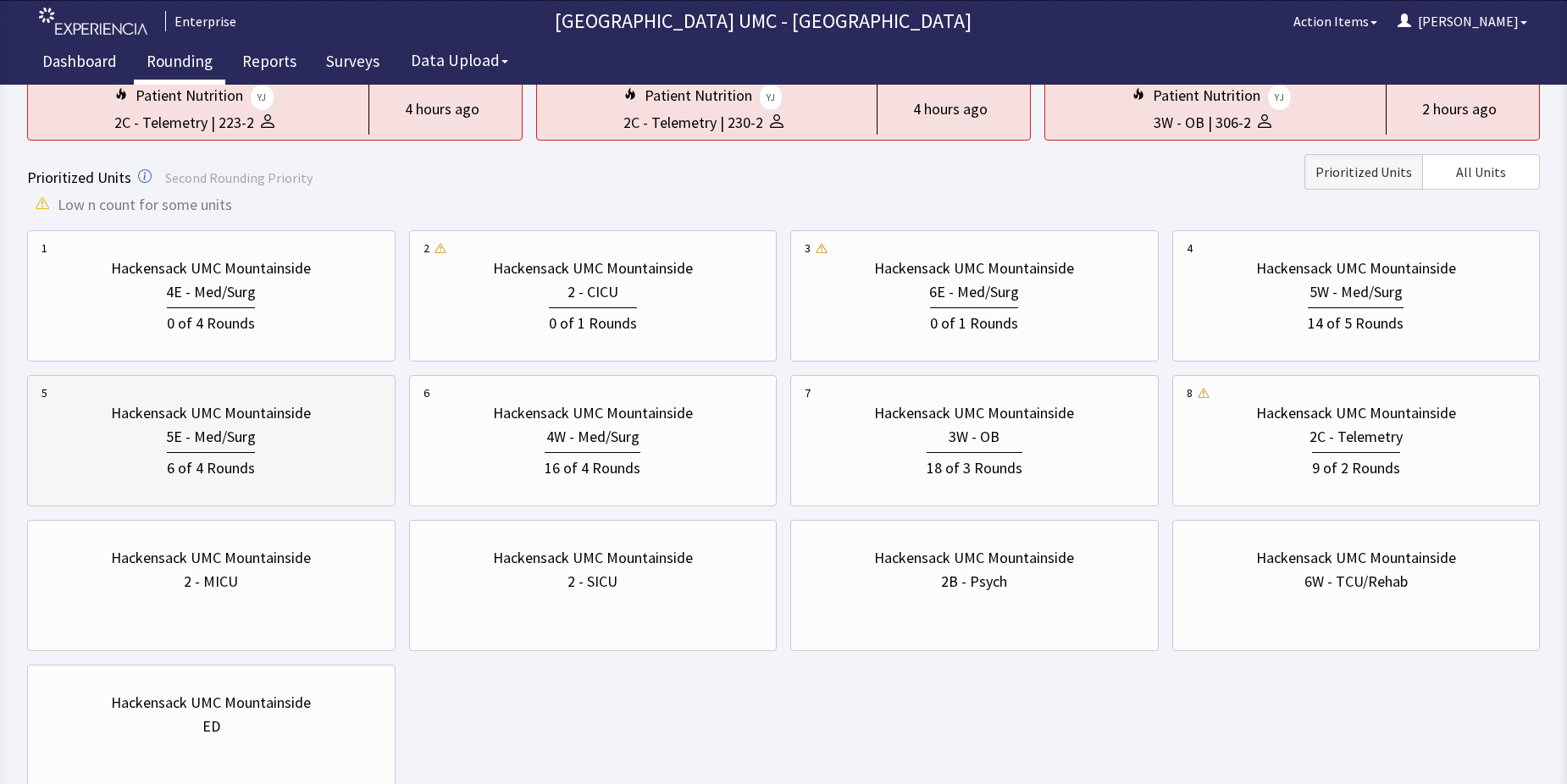
click at [256, 461] on div "6 of 4 Rounds" at bounding box center [212, 464] width 340 height 31
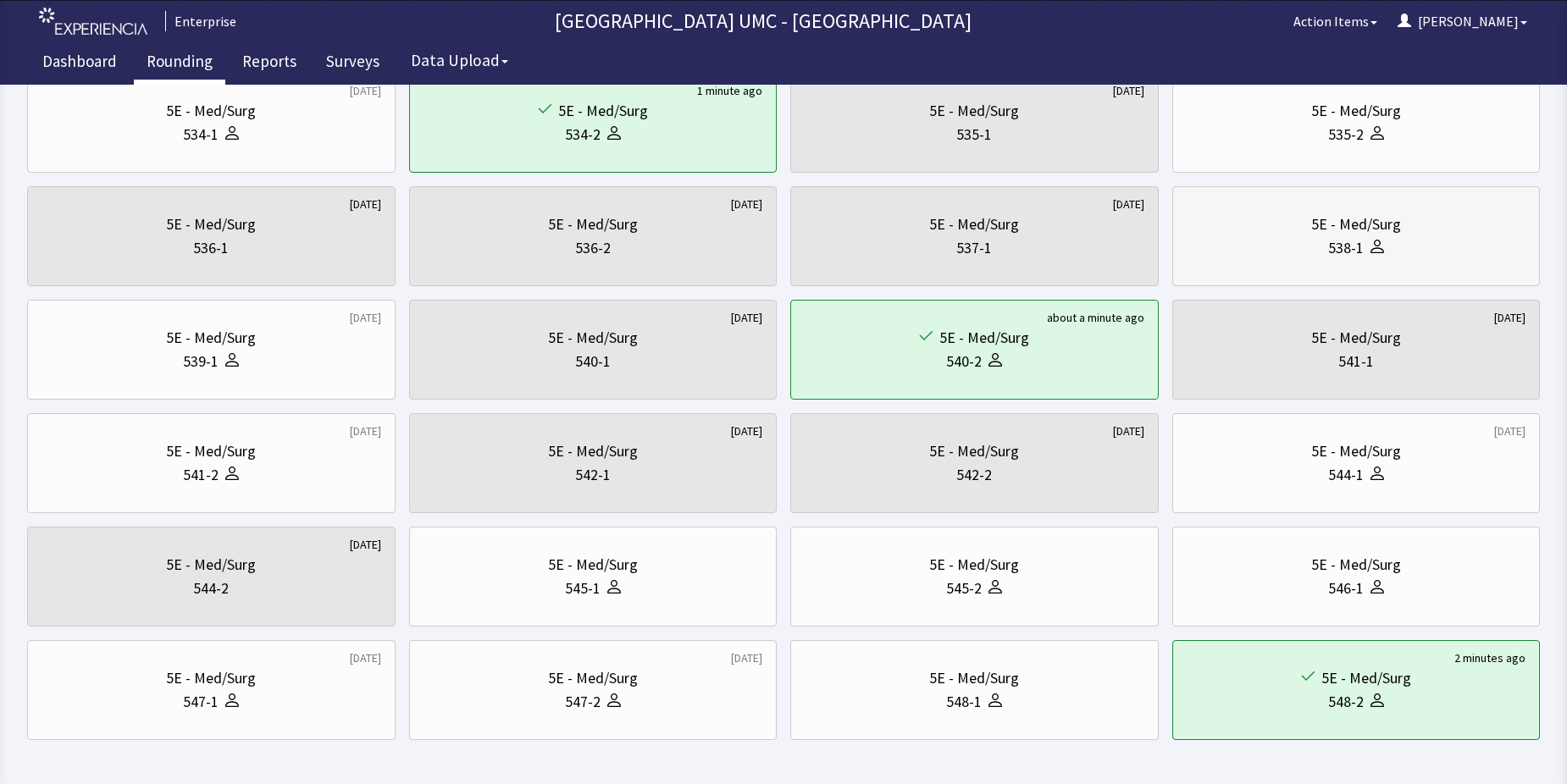
scroll to position [576, 0]
